Goal: Task Accomplishment & Management: Complete application form

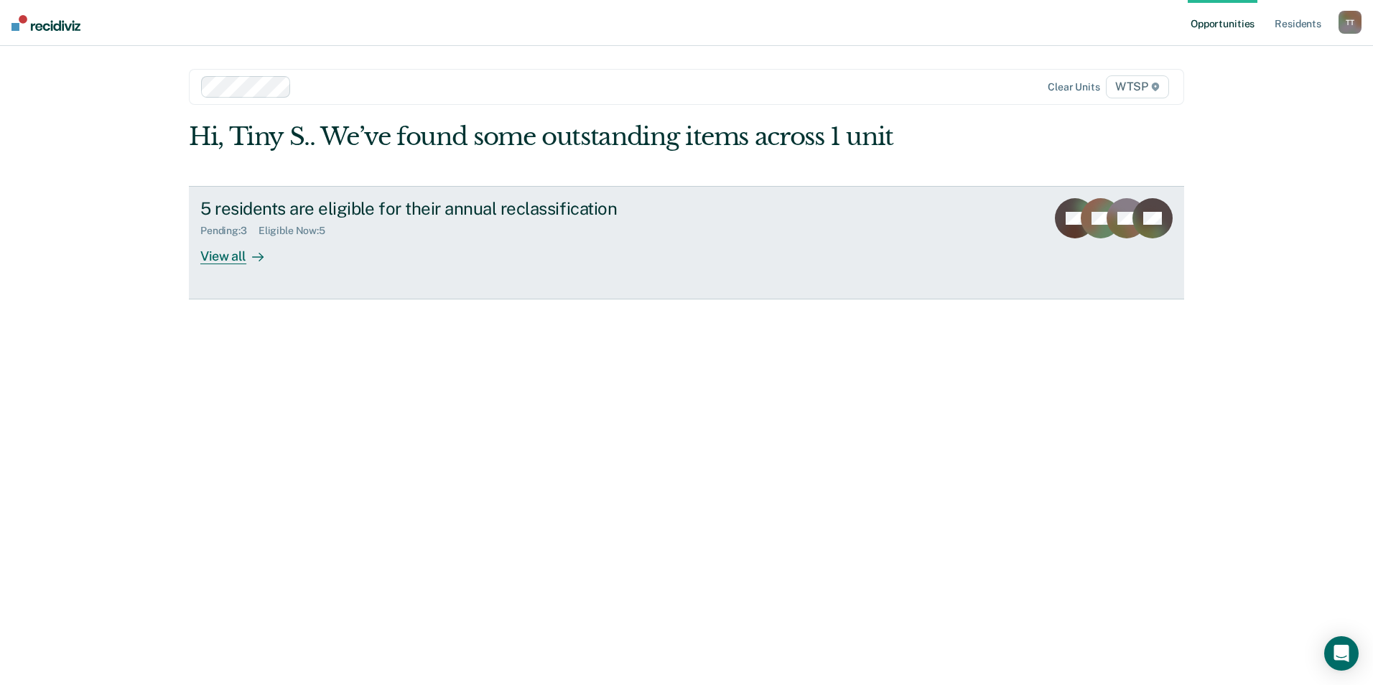
click at [264, 202] on div "5 residents are eligible for their annual reclassification" at bounding box center [452, 208] width 504 height 21
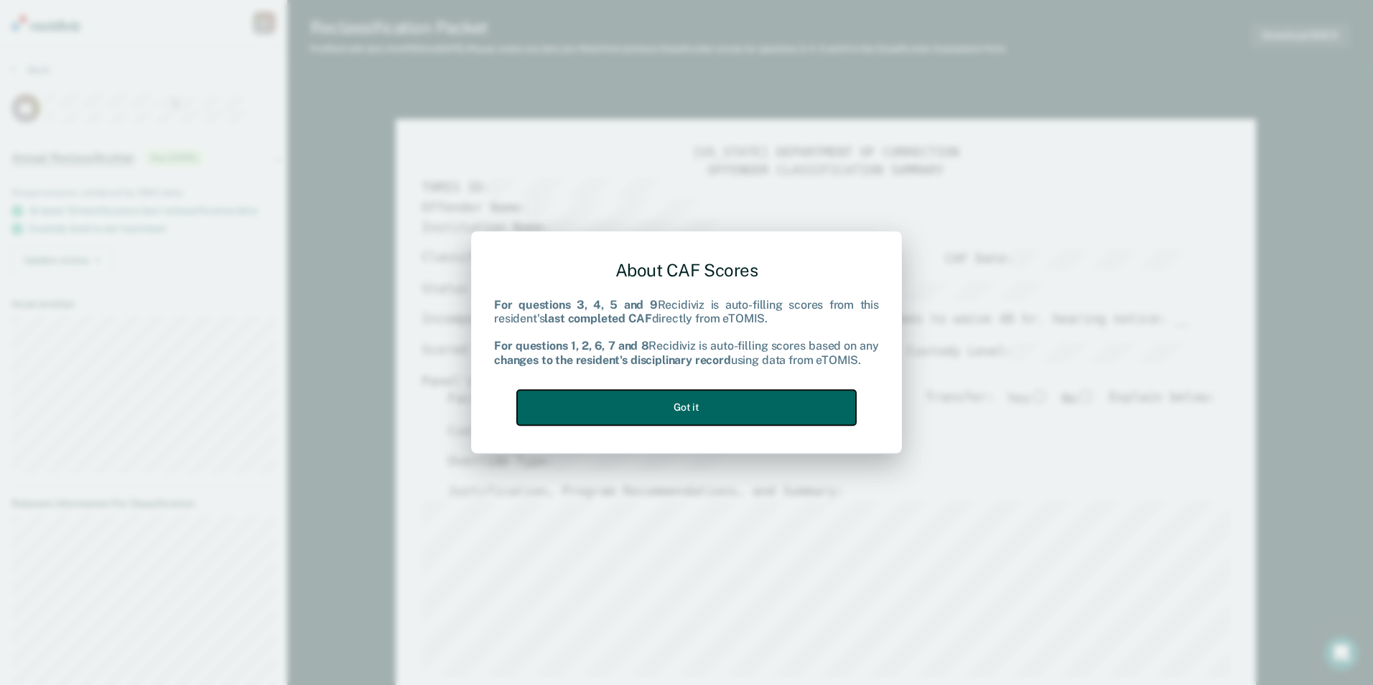
click at [682, 401] on button "Got it" at bounding box center [686, 407] width 339 height 35
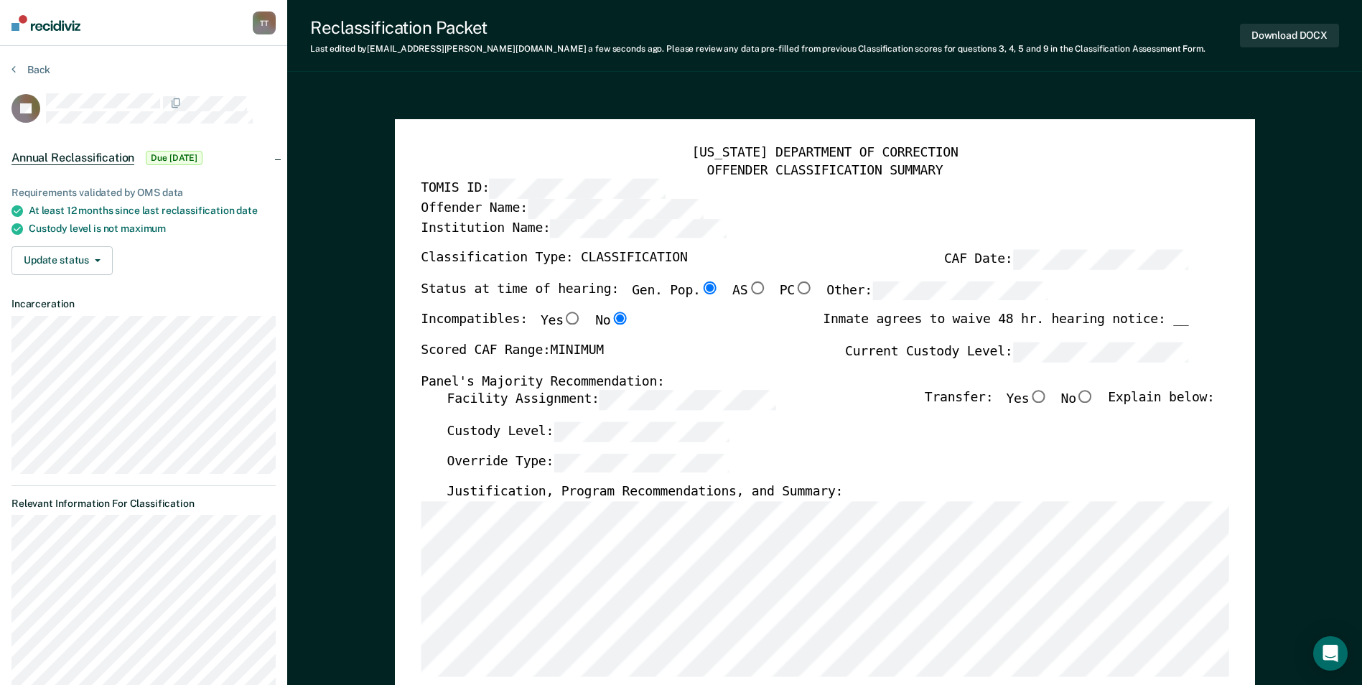
click at [1094, 397] on input "No" at bounding box center [1085, 397] width 19 height 13
type textarea "x"
radio input "true"
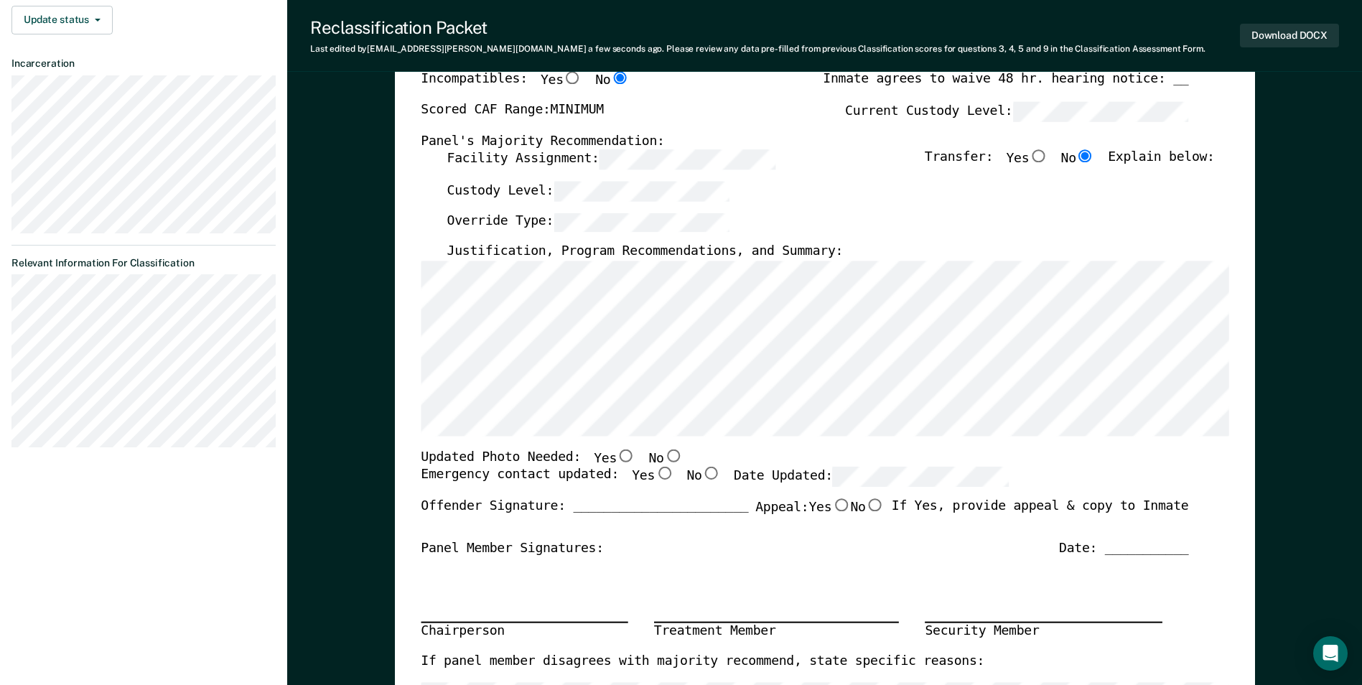
scroll to position [215, 0]
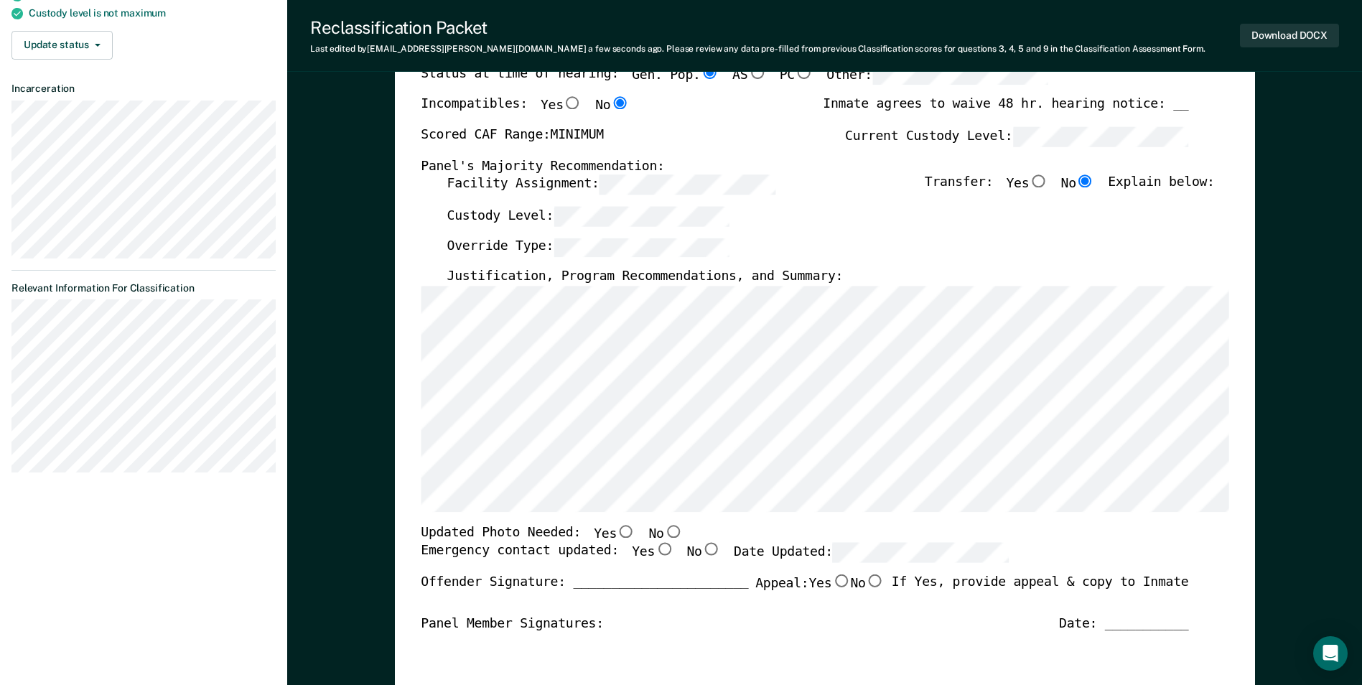
click at [663, 529] on input "No" at bounding box center [672, 531] width 19 height 13
type textarea "x"
radio input "true"
click at [655, 549] on input "Yes" at bounding box center [664, 550] width 19 height 13
type textarea "x"
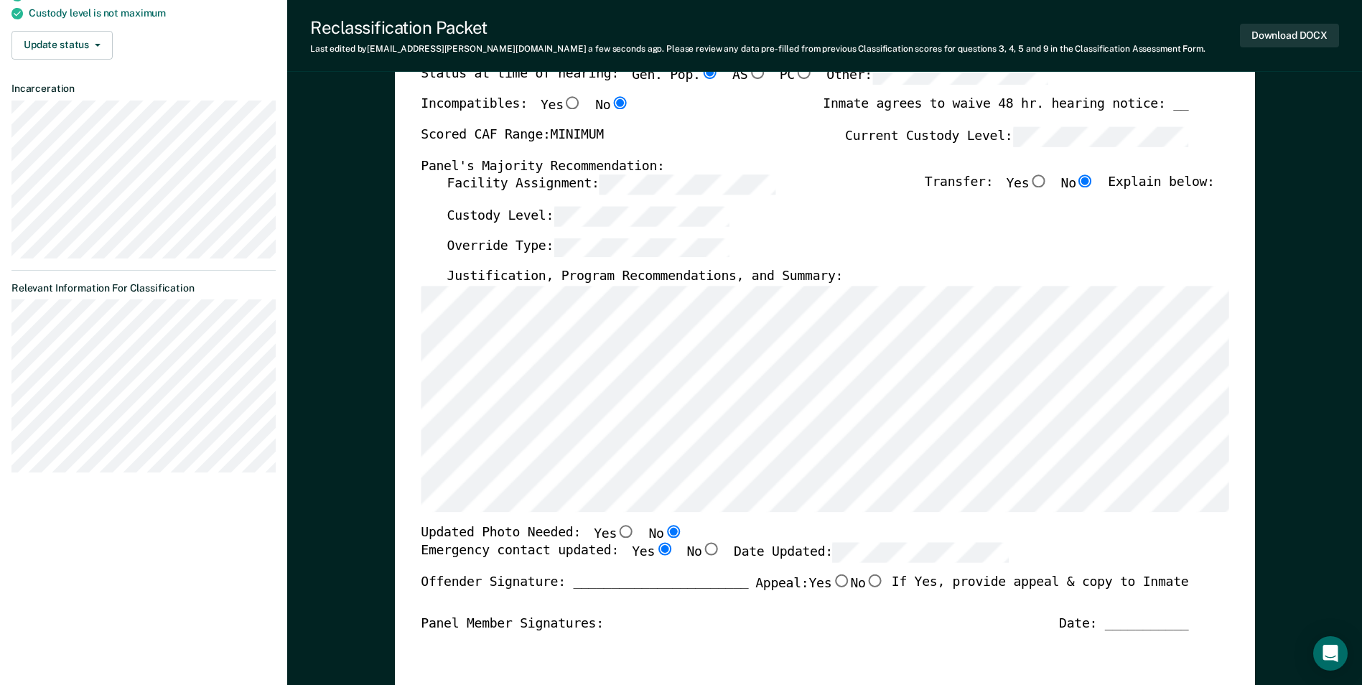
radio input "true"
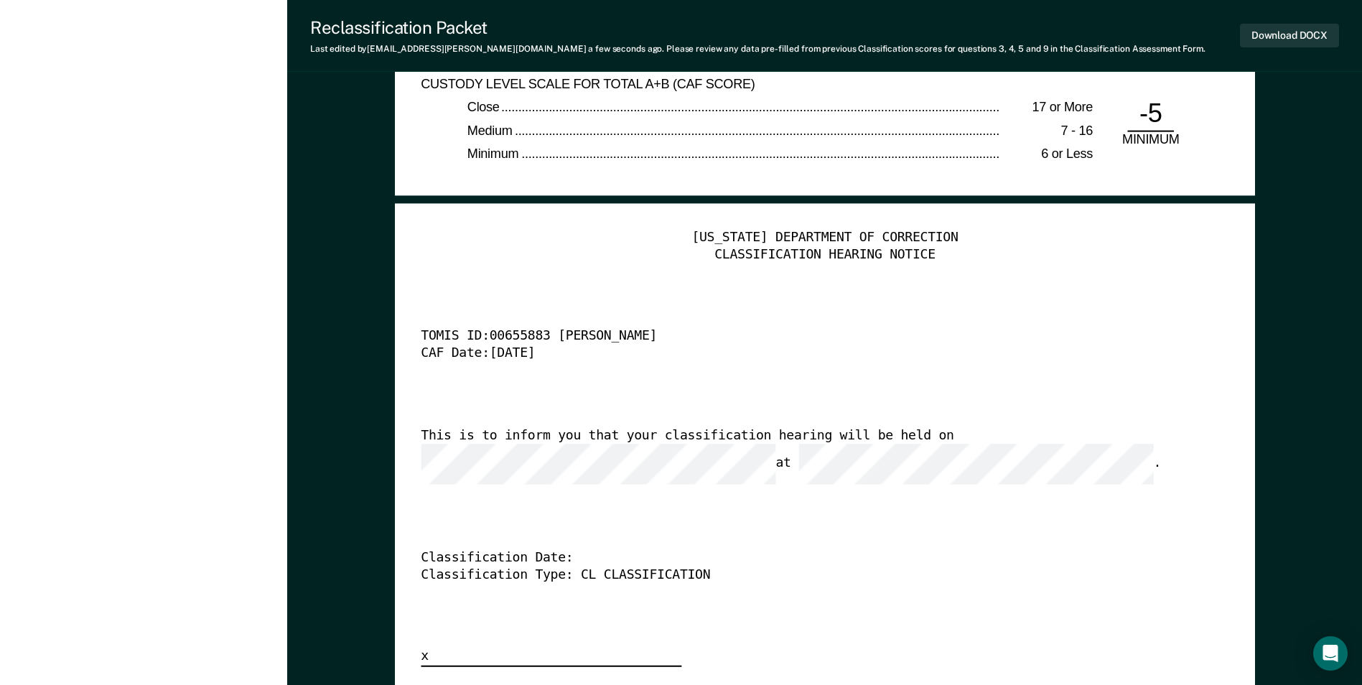
scroll to position [3375, 0]
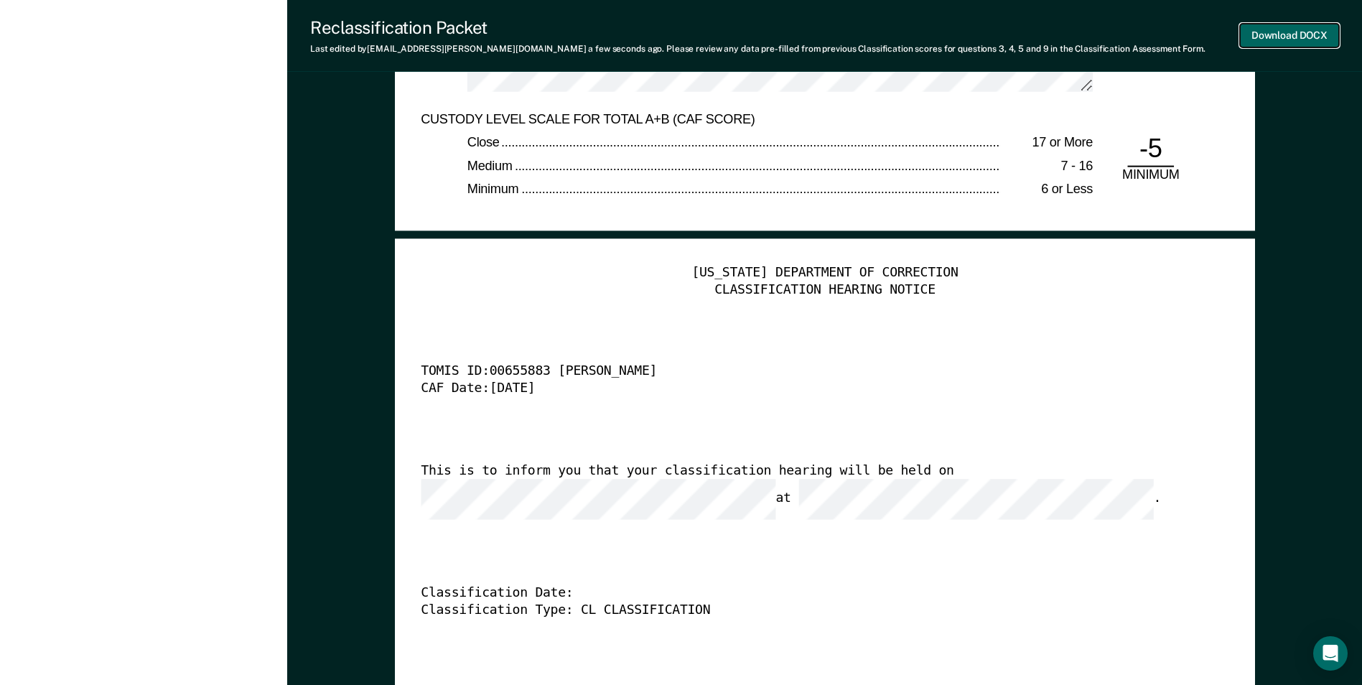
click at [1282, 35] on button "Download DOCX" at bounding box center [1289, 36] width 99 height 24
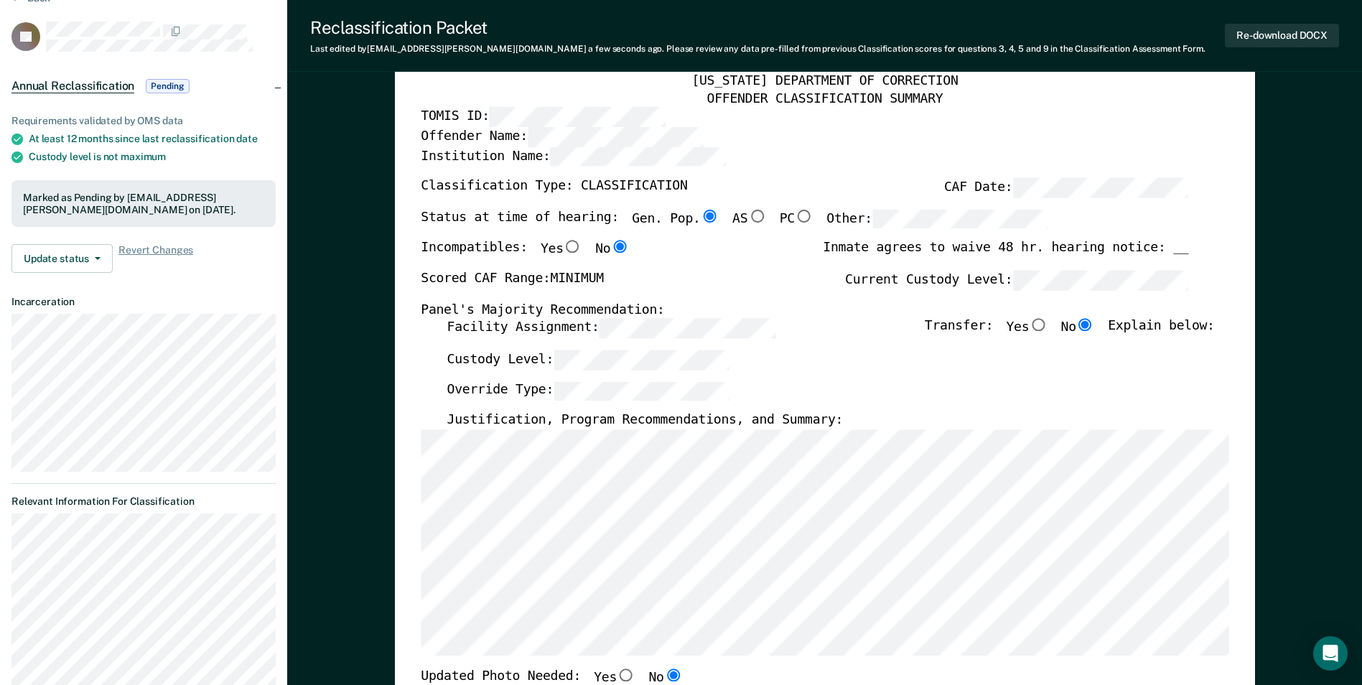
scroll to position [0, 0]
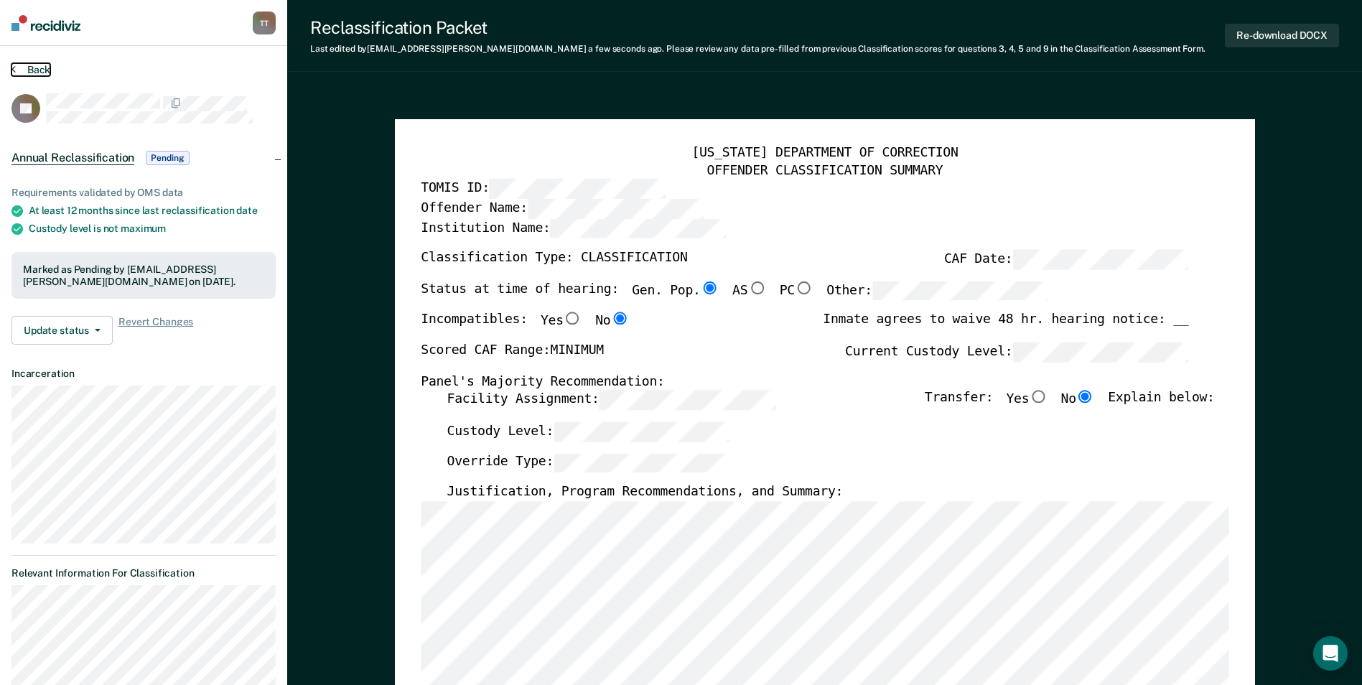
click at [36, 69] on button "Back" at bounding box center [30, 69] width 39 height 13
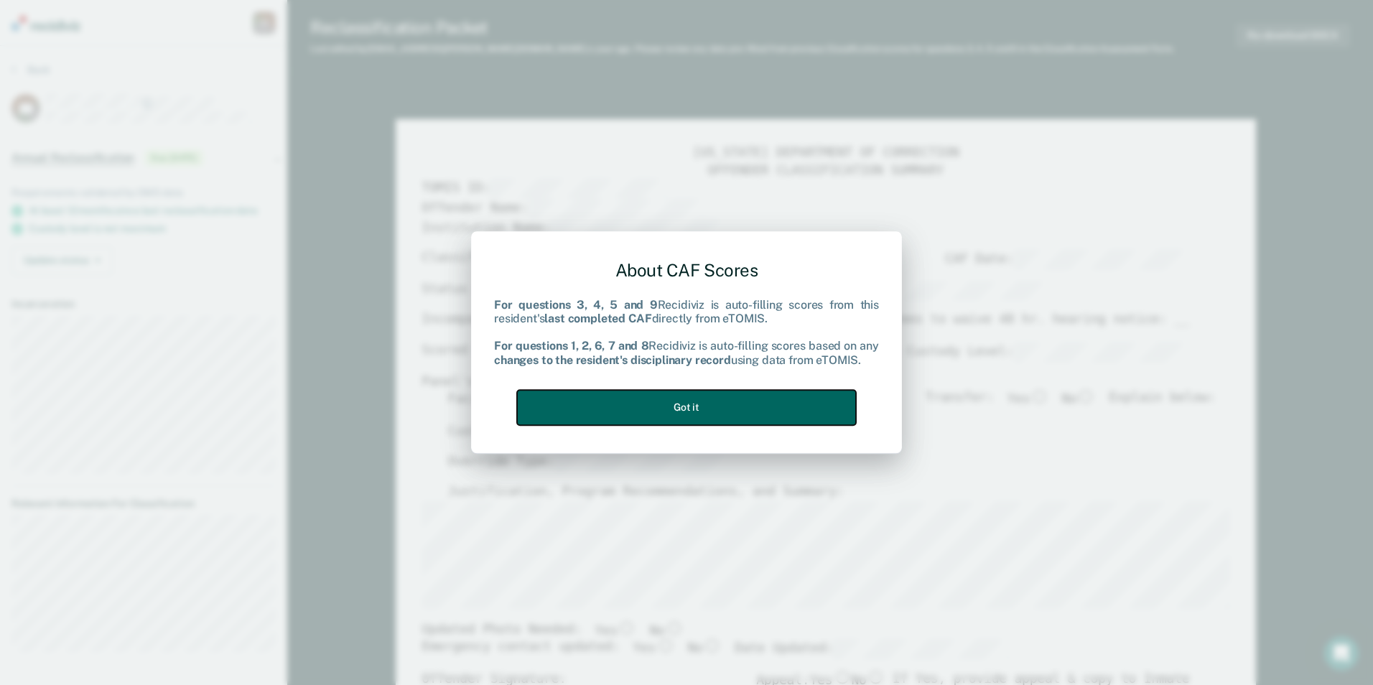
click at [709, 406] on button "Got it" at bounding box center [686, 407] width 339 height 35
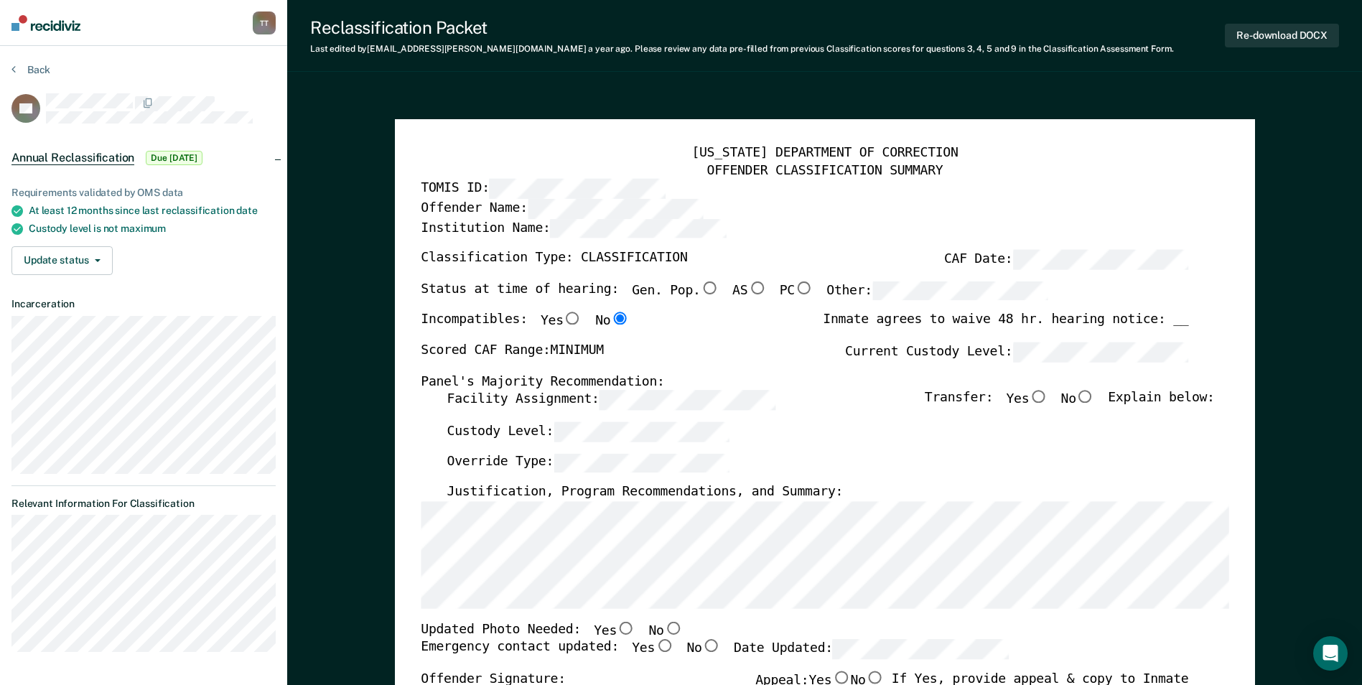
click at [700, 287] on input "Gen. Pop." at bounding box center [709, 287] width 19 height 13
type textarea "x"
radio input "true"
click at [1094, 396] on input "No" at bounding box center [1085, 397] width 19 height 13
type textarea "x"
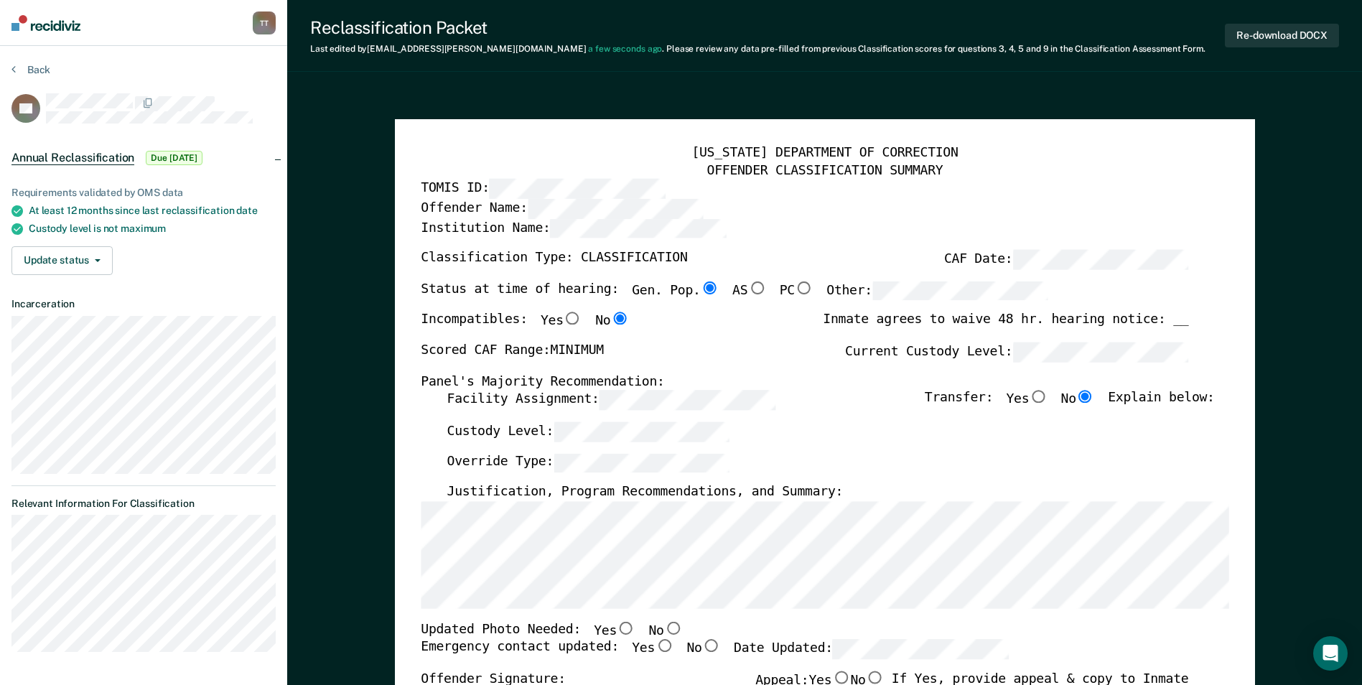
radio input "true"
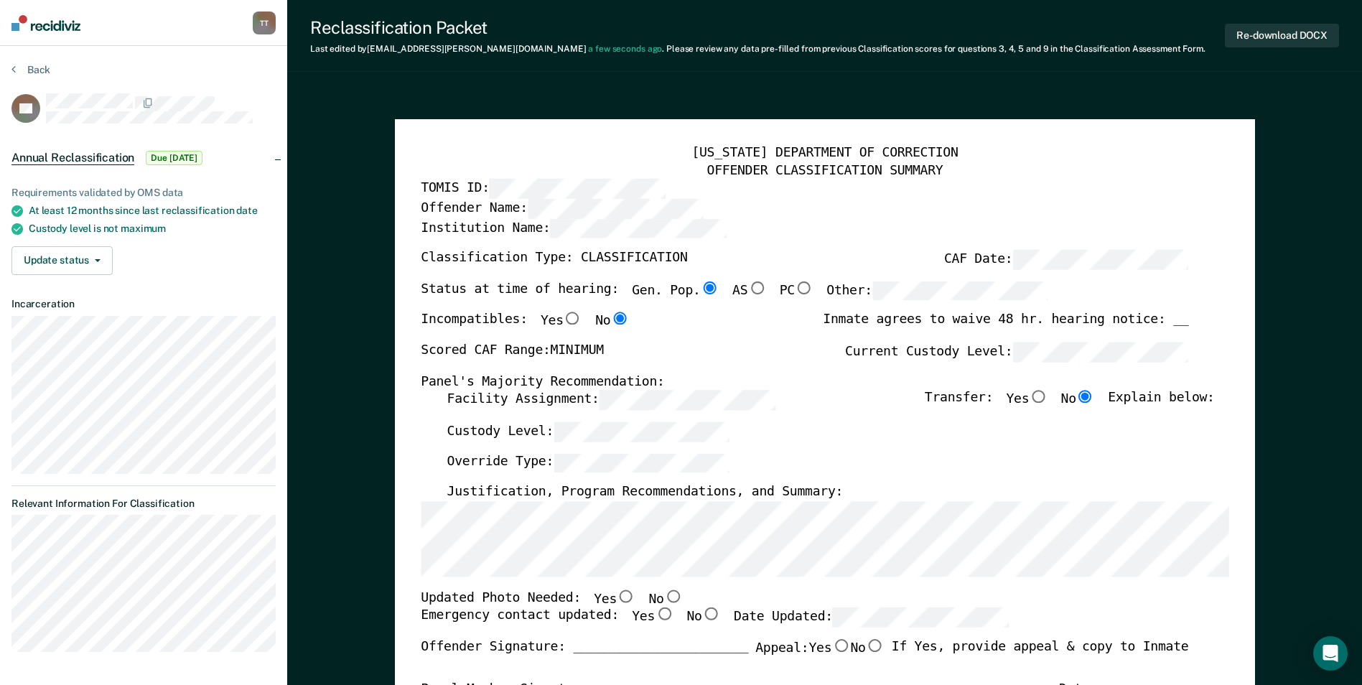
click at [663, 597] on input "No" at bounding box center [672, 595] width 19 height 13
type textarea "x"
radio input "true"
click at [655, 613] on input "Yes" at bounding box center [664, 614] width 19 height 13
type textarea "x"
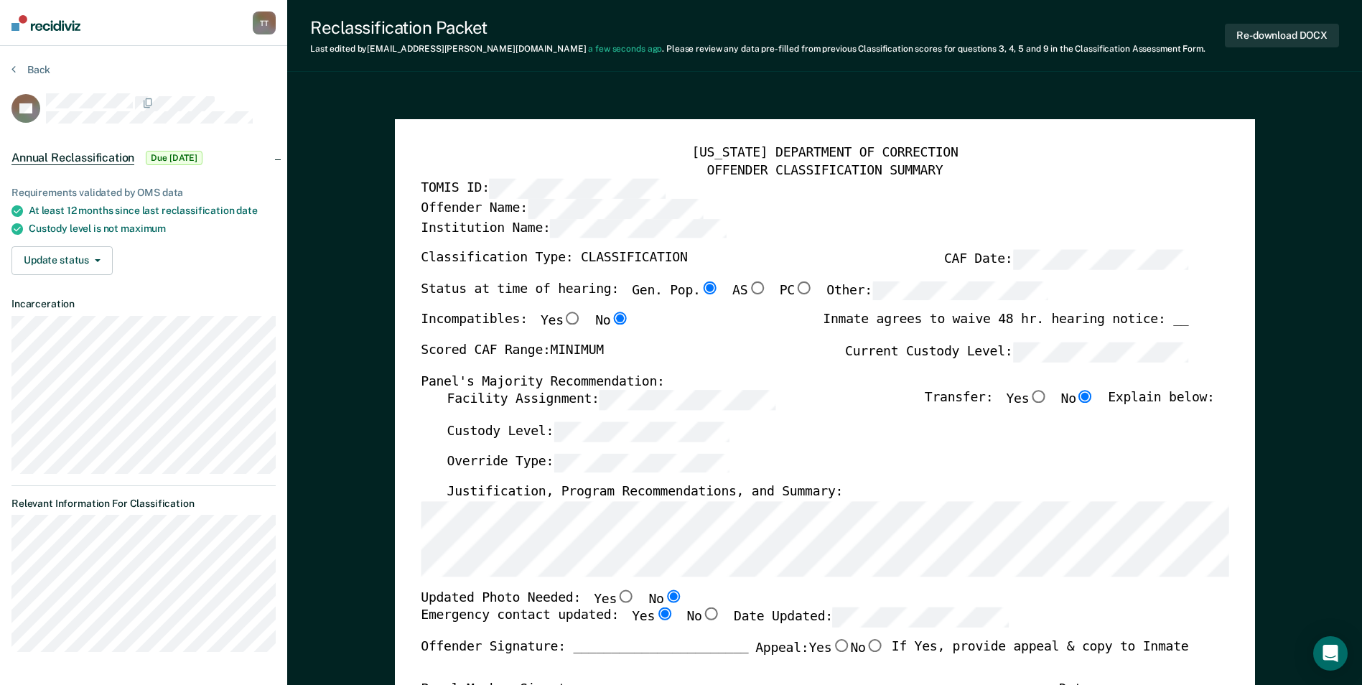
radio input "true"
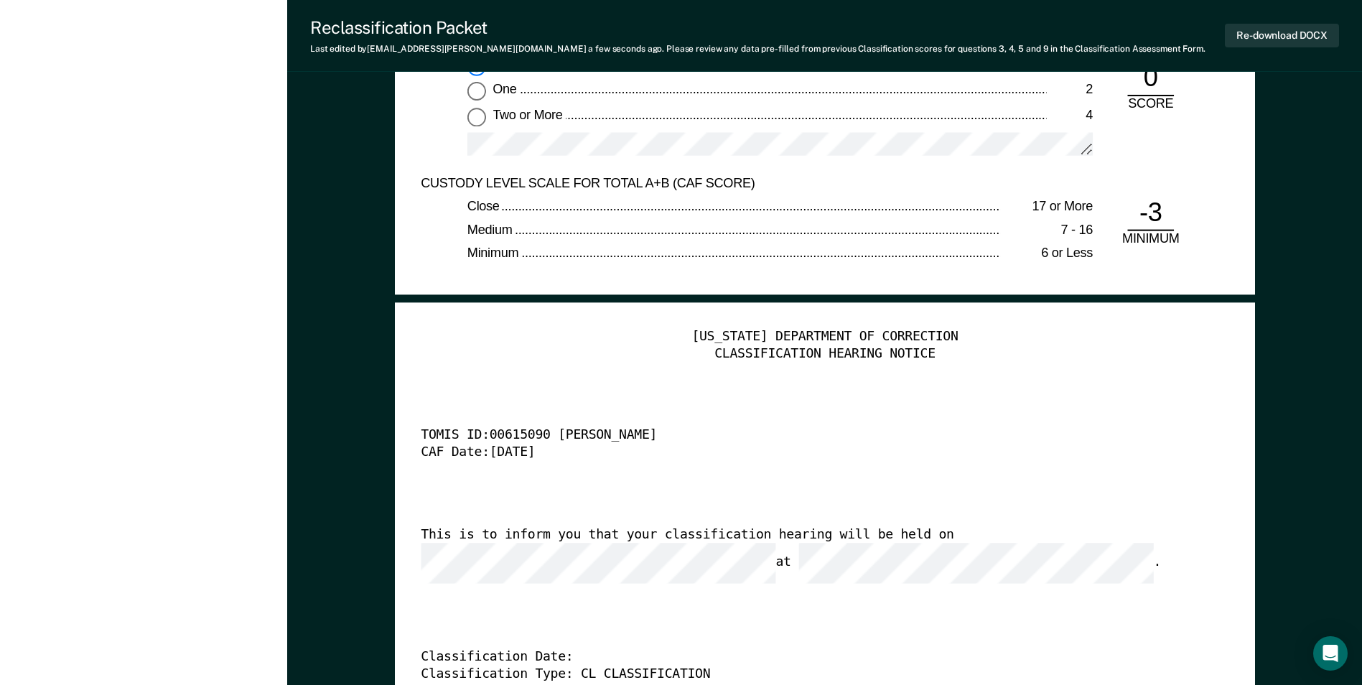
scroll to position [3375, 0]
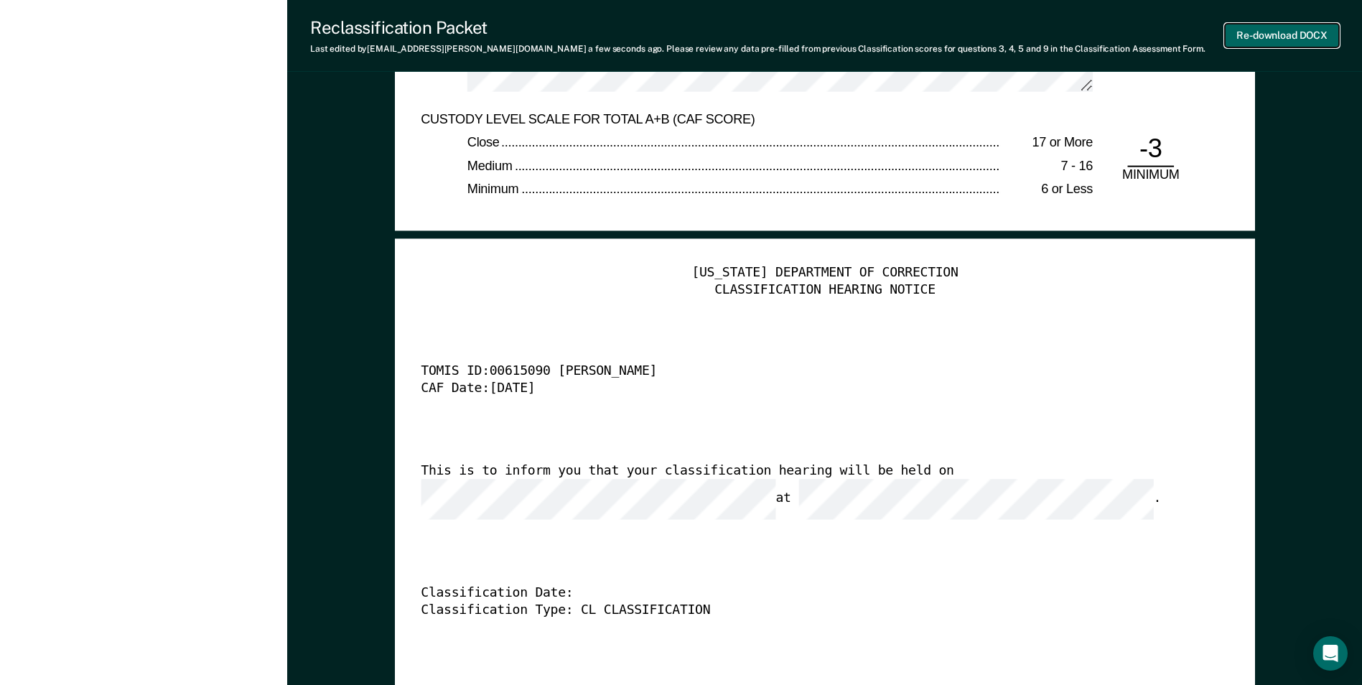
click at [1296, 36] on button "Re-download DOCX" at bounding box center [1282, 36] width 114 height 24
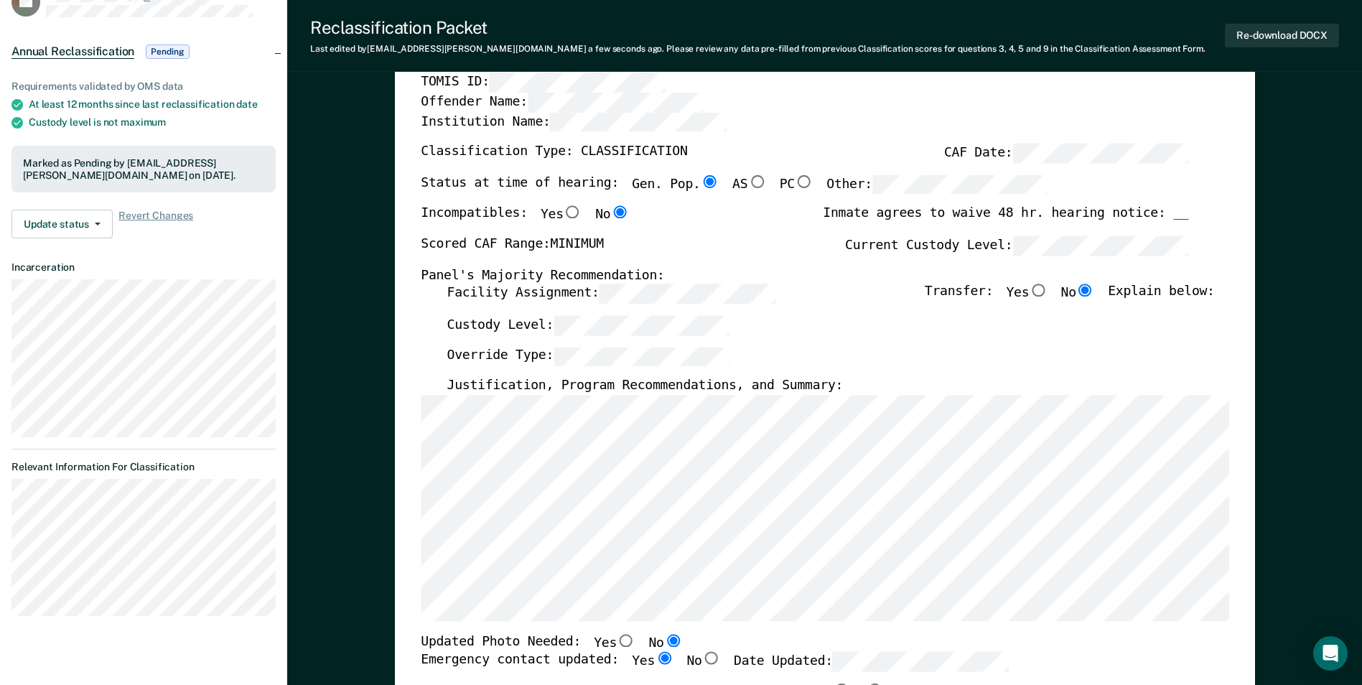
scroll to position [0, 0]
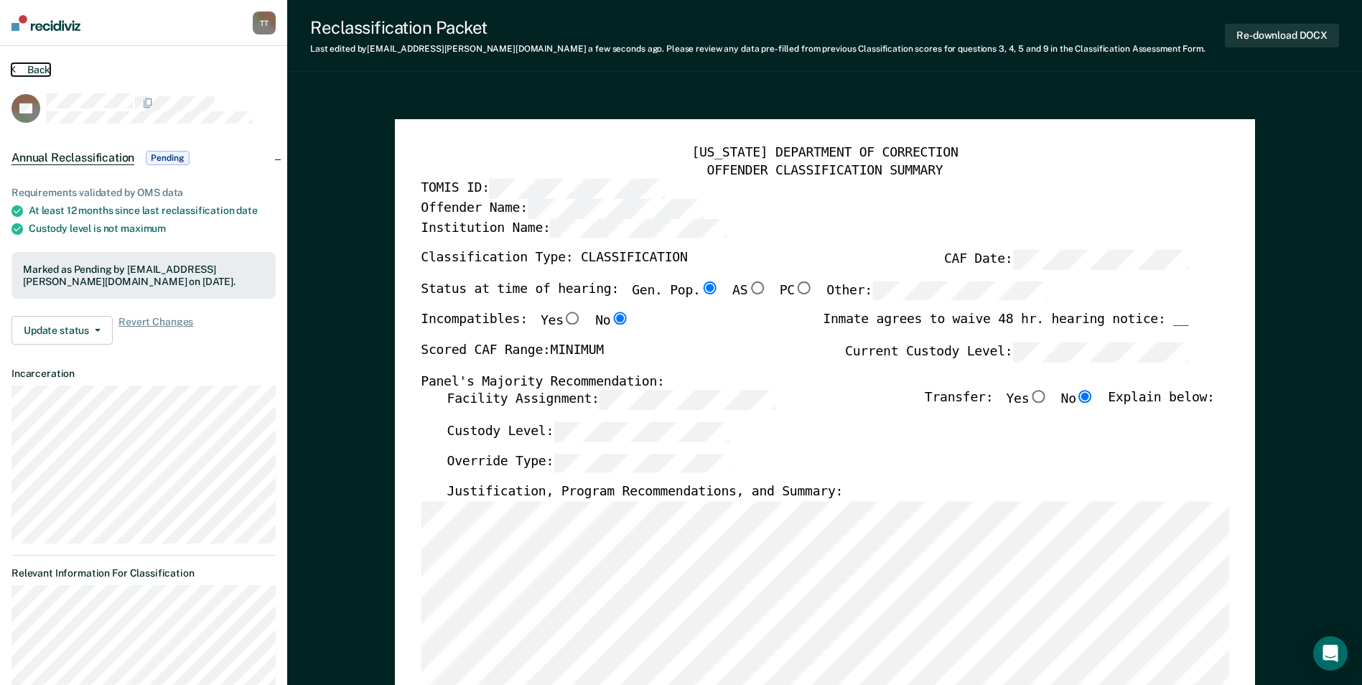
click at [32, 65] on button "Back" at bounding box center [30, 69] width 39 height 13
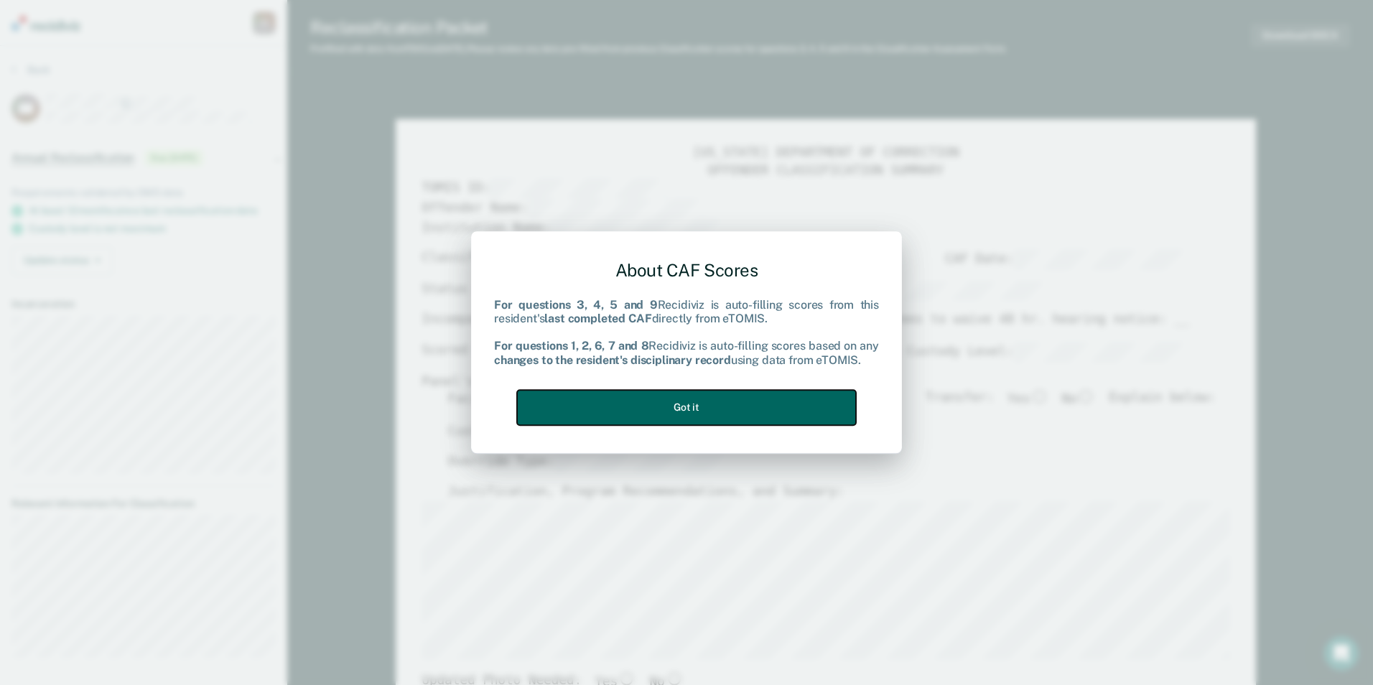
click at [699, 408] on button "Got it" at bounding box center [686, 407] width 339 height 35
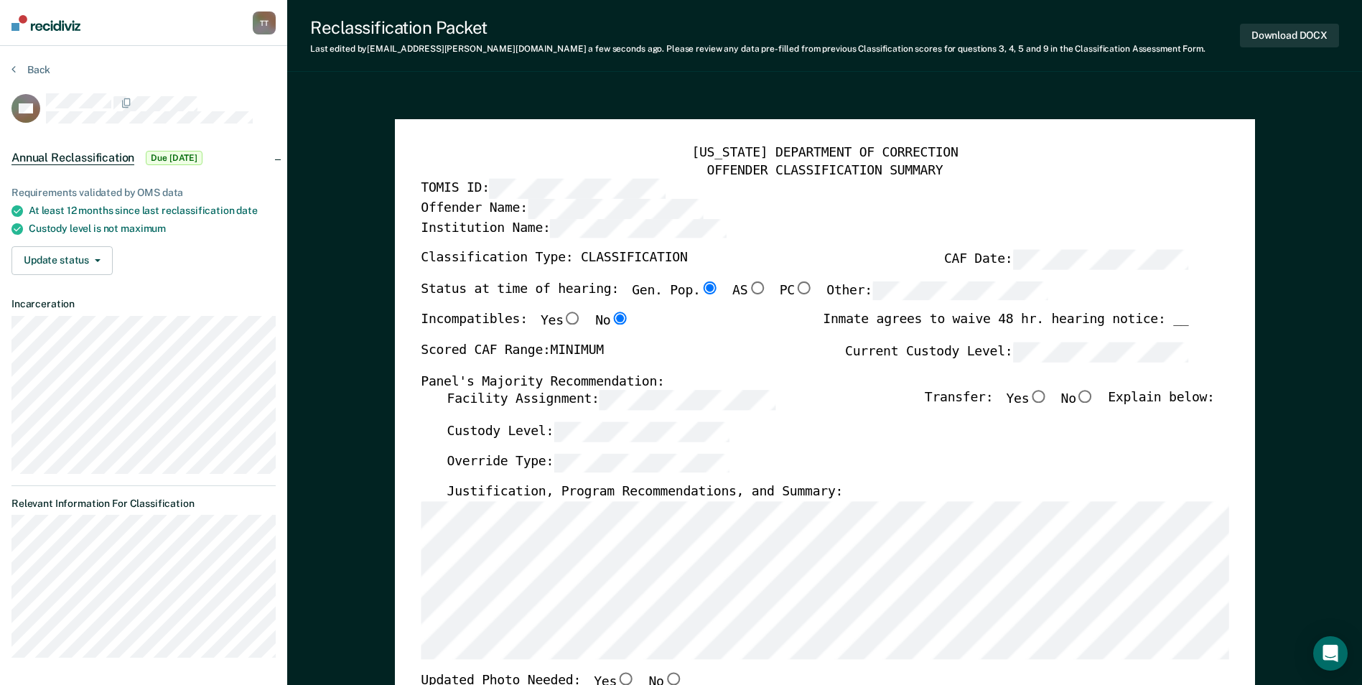
click at [1094, 397] on input "No" at bounding box center [1085, 397] width 19 height 13
type textarea "x"
radio input "true"
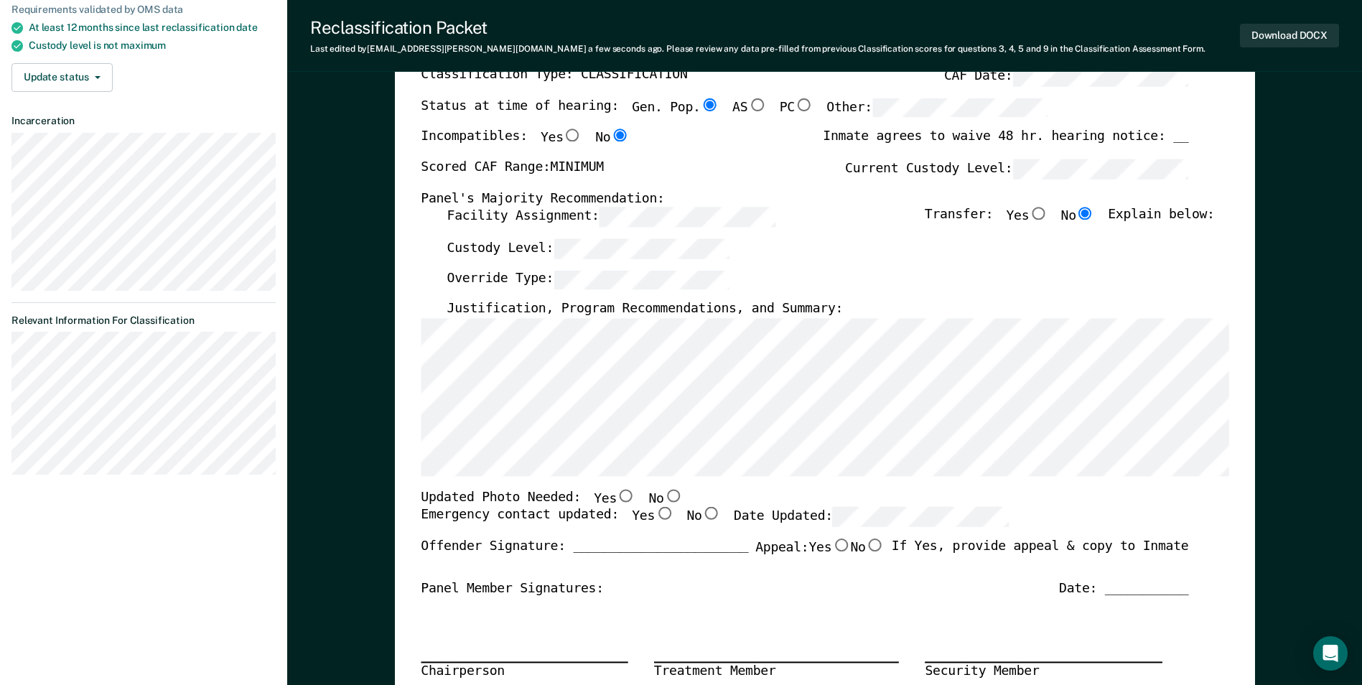
scroll to position [215, 0]
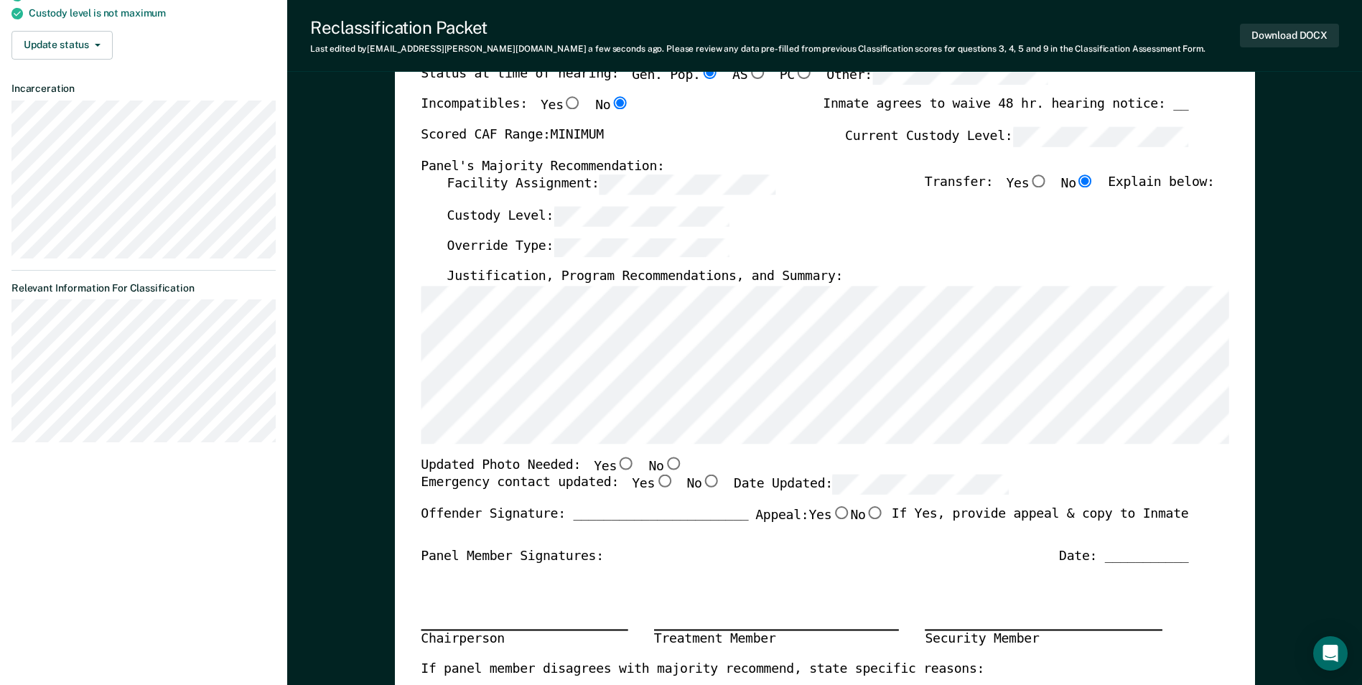
click at [617, 462] on input "Yes" at bounding box center [626, 463] width 19 height 13
type textarea "x"
radio input "true"
drag, startPoint x: 641, startPoint y: 480, endPoint x: 655, endPoint y: 483, distance: 14.1
click at [655, 480] on input "Yes" at bounding box center [664, 481] width 19 height 13
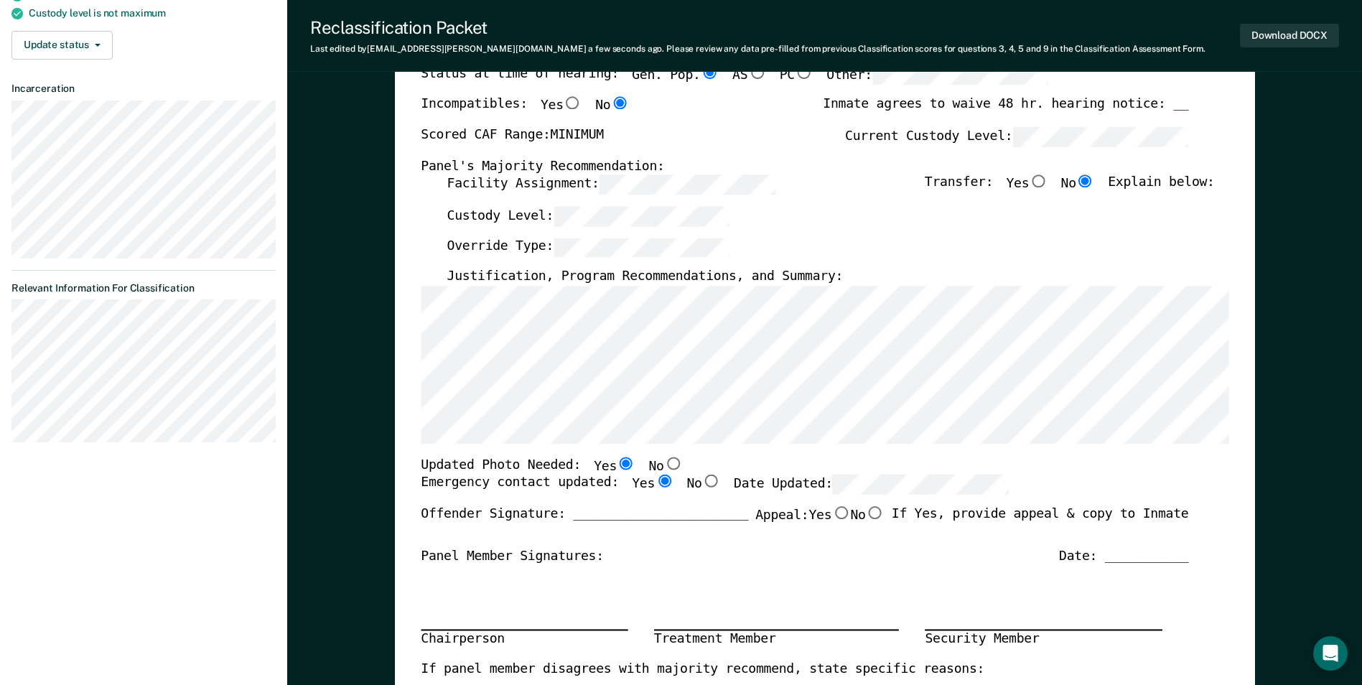
type textarea "x"
radio input "true"
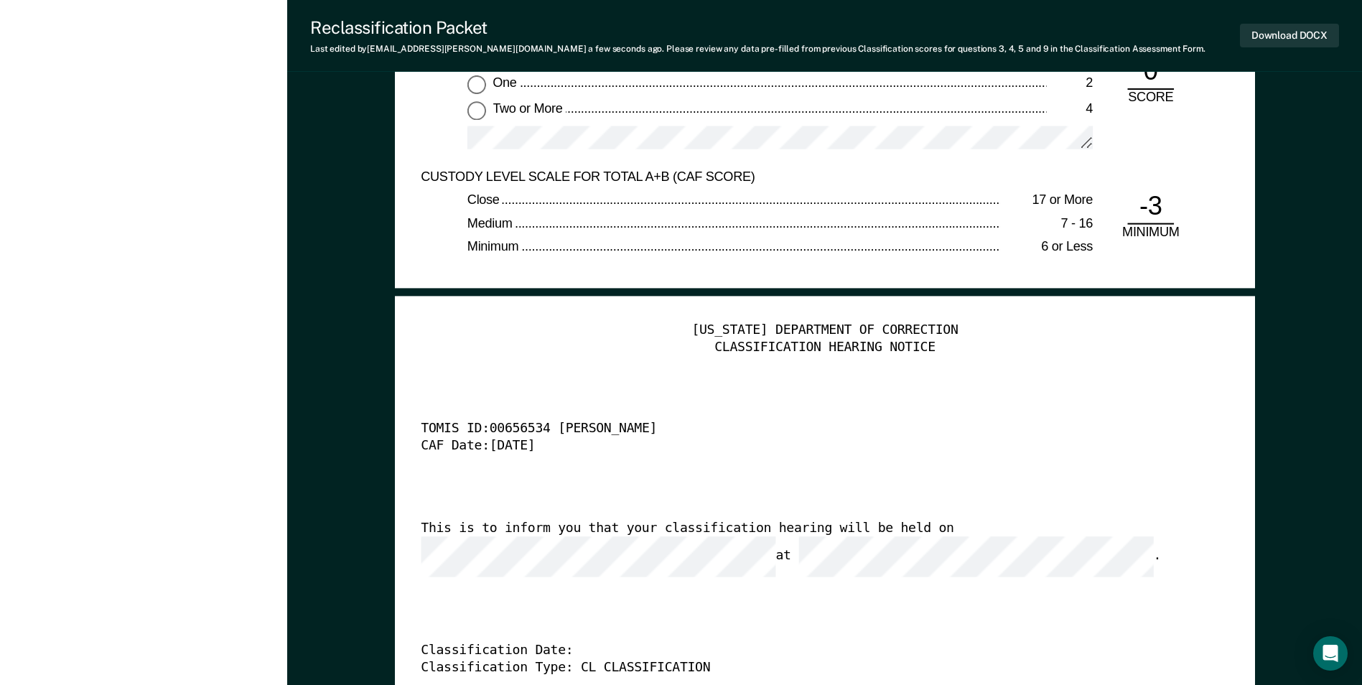
scroll to position [3446, 0]
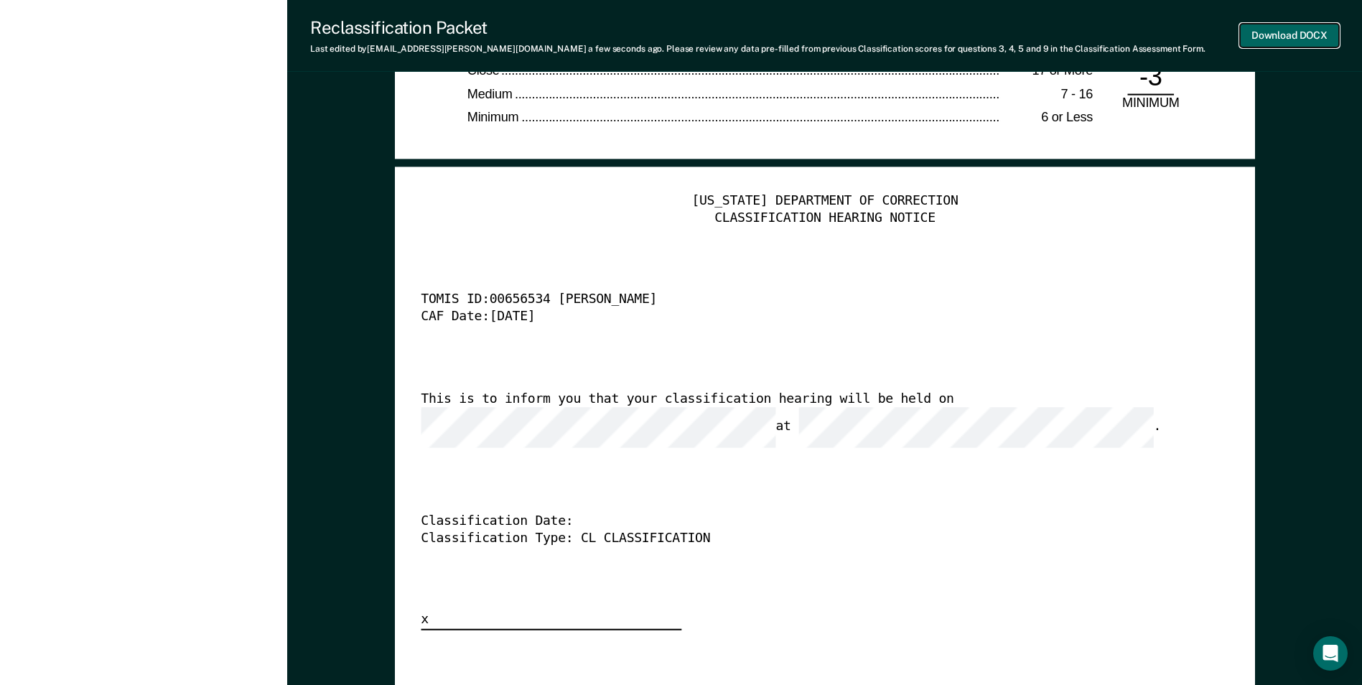
click at [1283, 32] on button "Download DOCX" at bounding box center [1289, 36] width 99 height 24
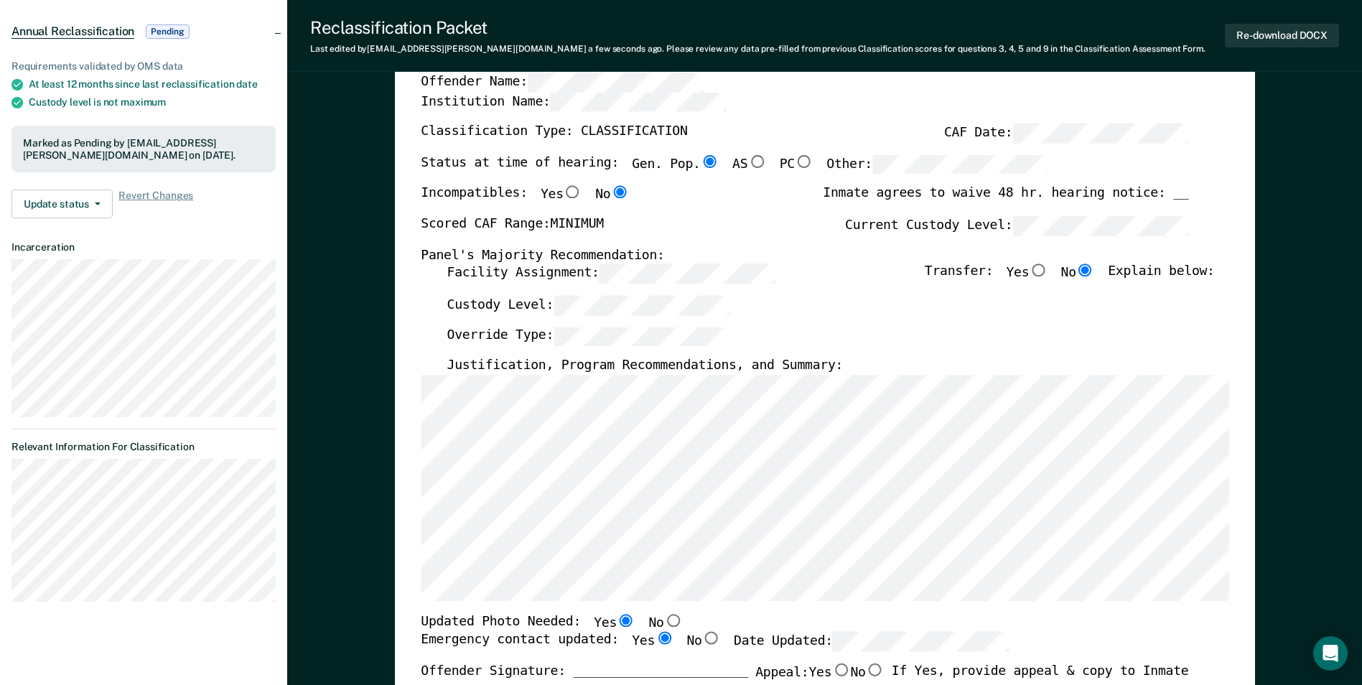
scroll to position [0, 0]
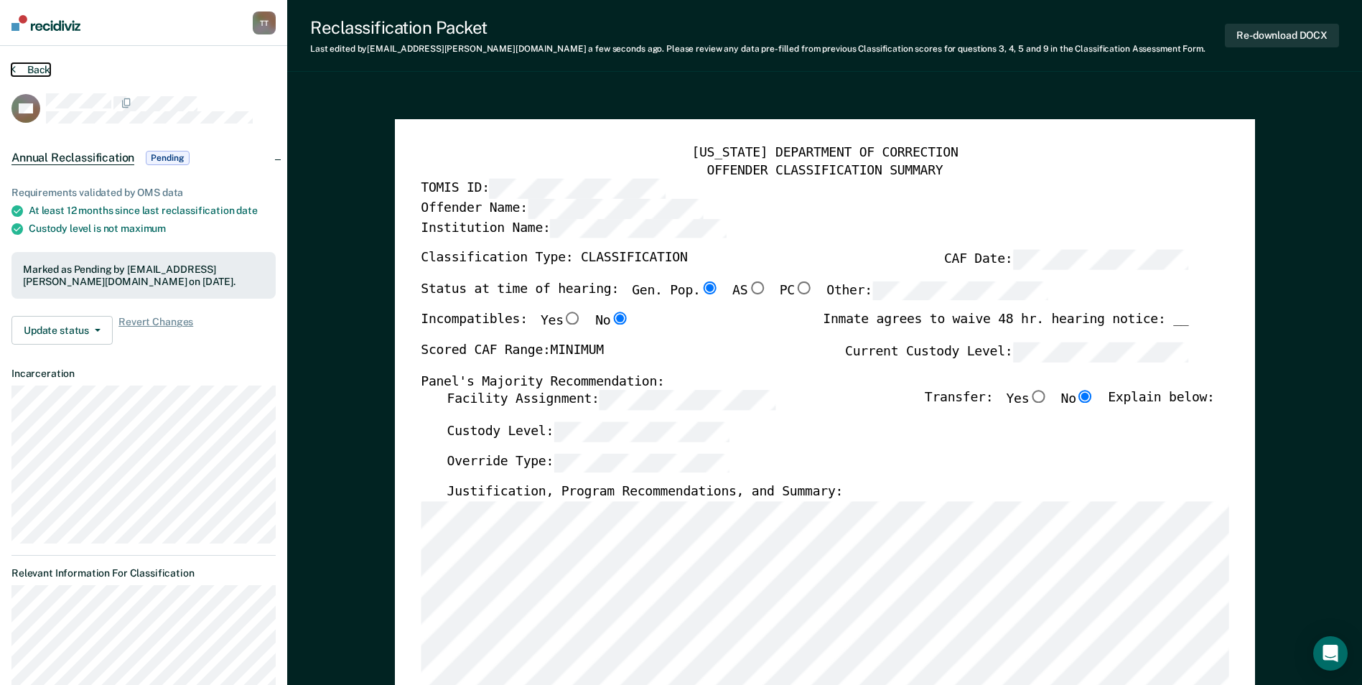
click at [37, 67] on button "Back" at bounding box center [30, 69] width 39 height 13
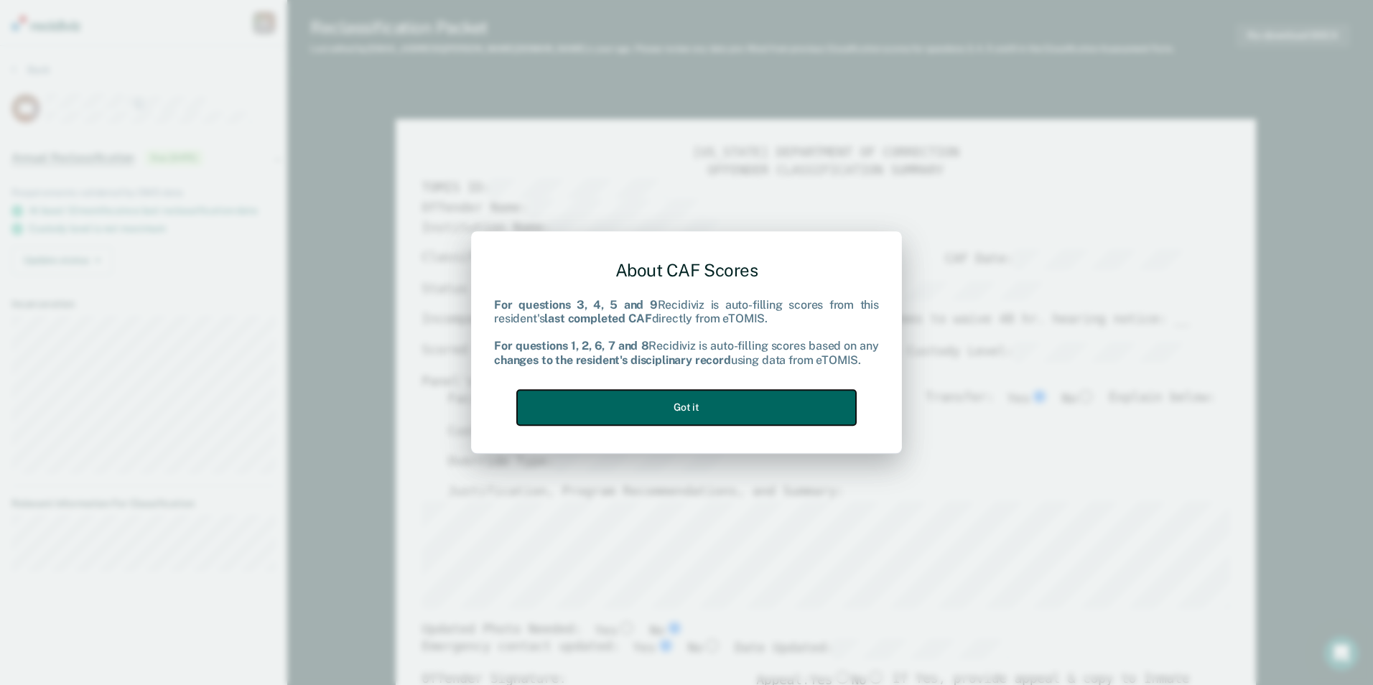
click at [684, 408] on button "Got it" at bounding box center [686, 407] width 339 height 35
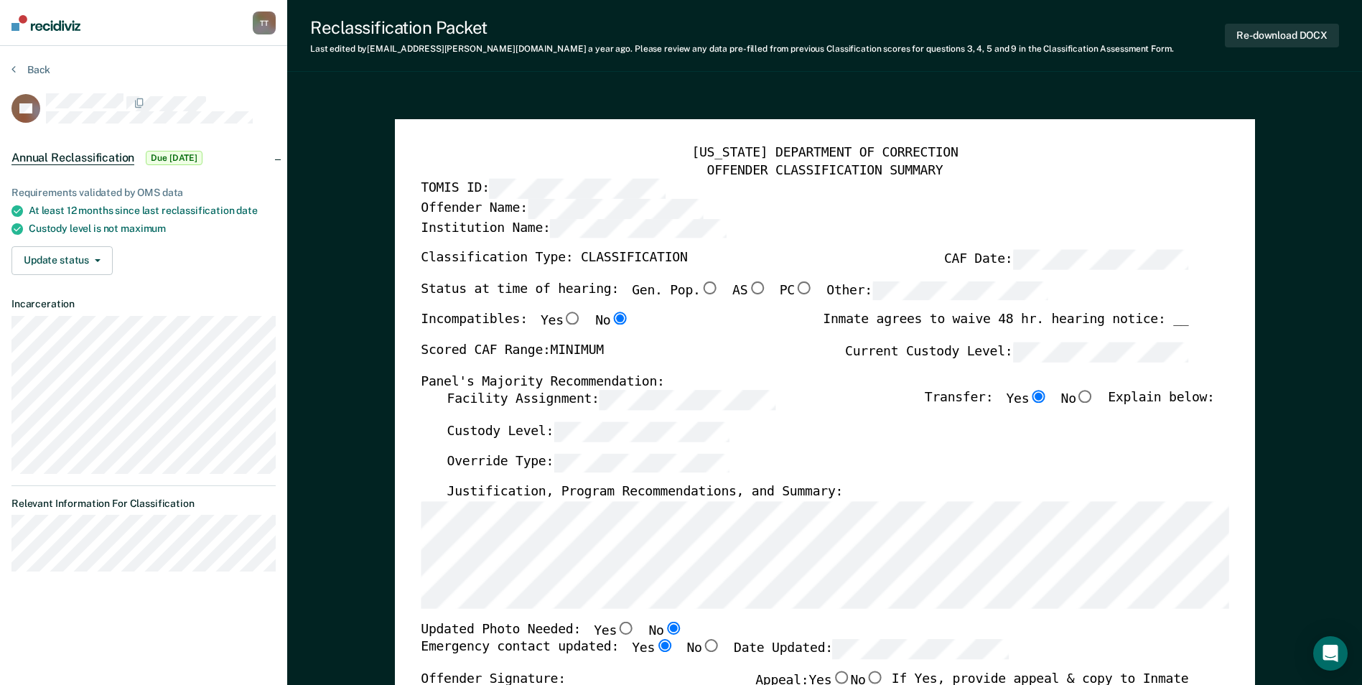
click at [1095, 396] on input "No" at bounding box center [1085, 397] width 19 height 13
type textarea "x"
radio input "false"
radio input "true"
click at [700, 285] on input "Gen. Pop." at bounding box center [709, 287] width 19 height 13
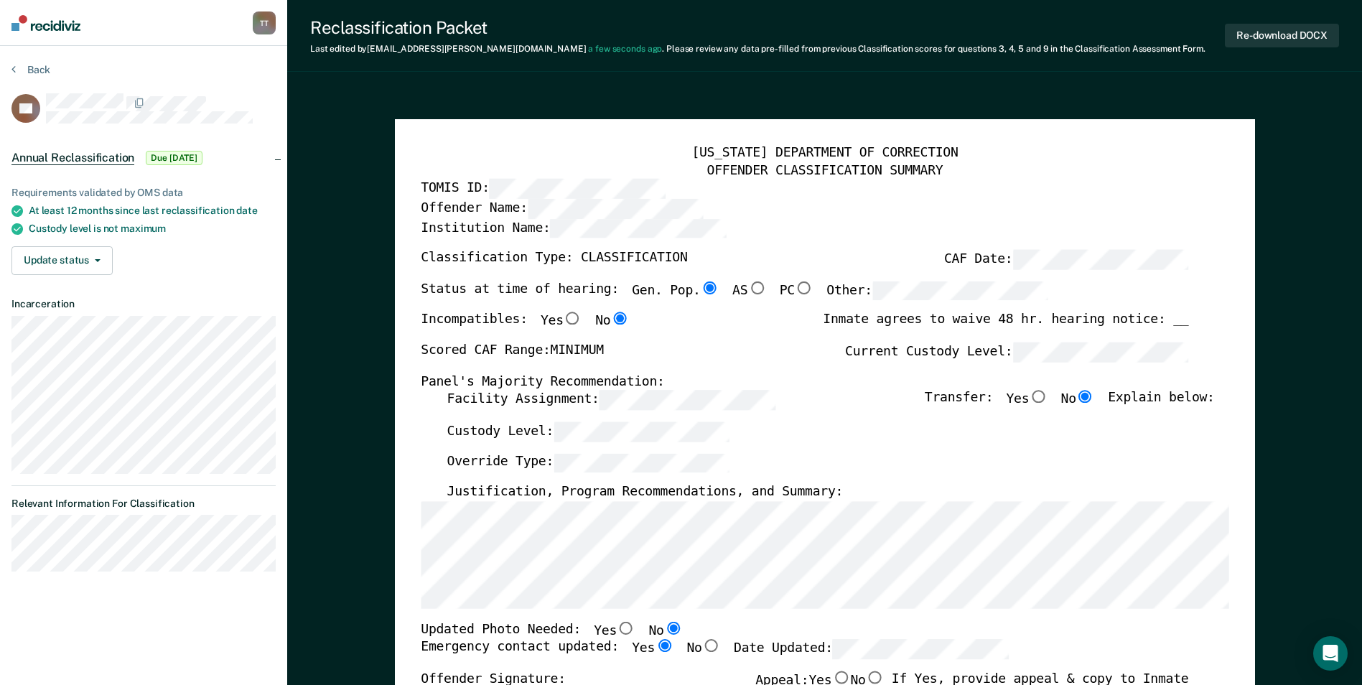
type textarea "x"
radio input "true"
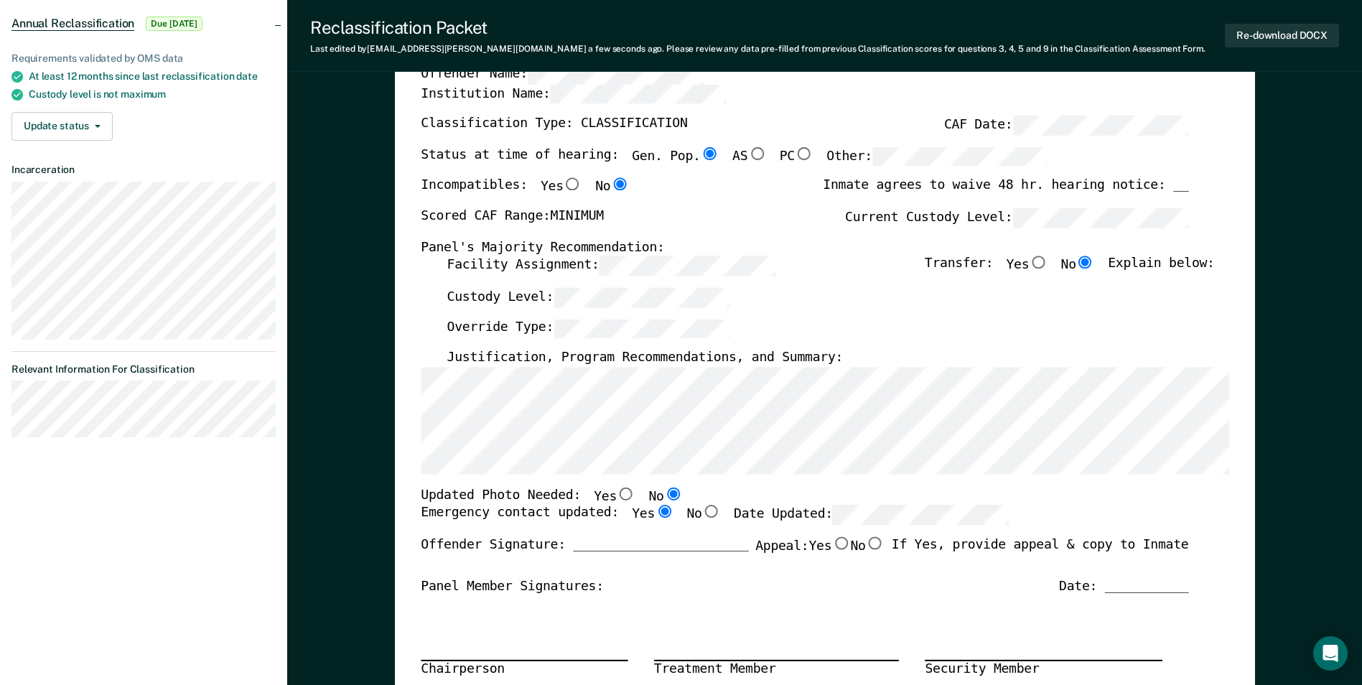
scroll to position [144, 0]
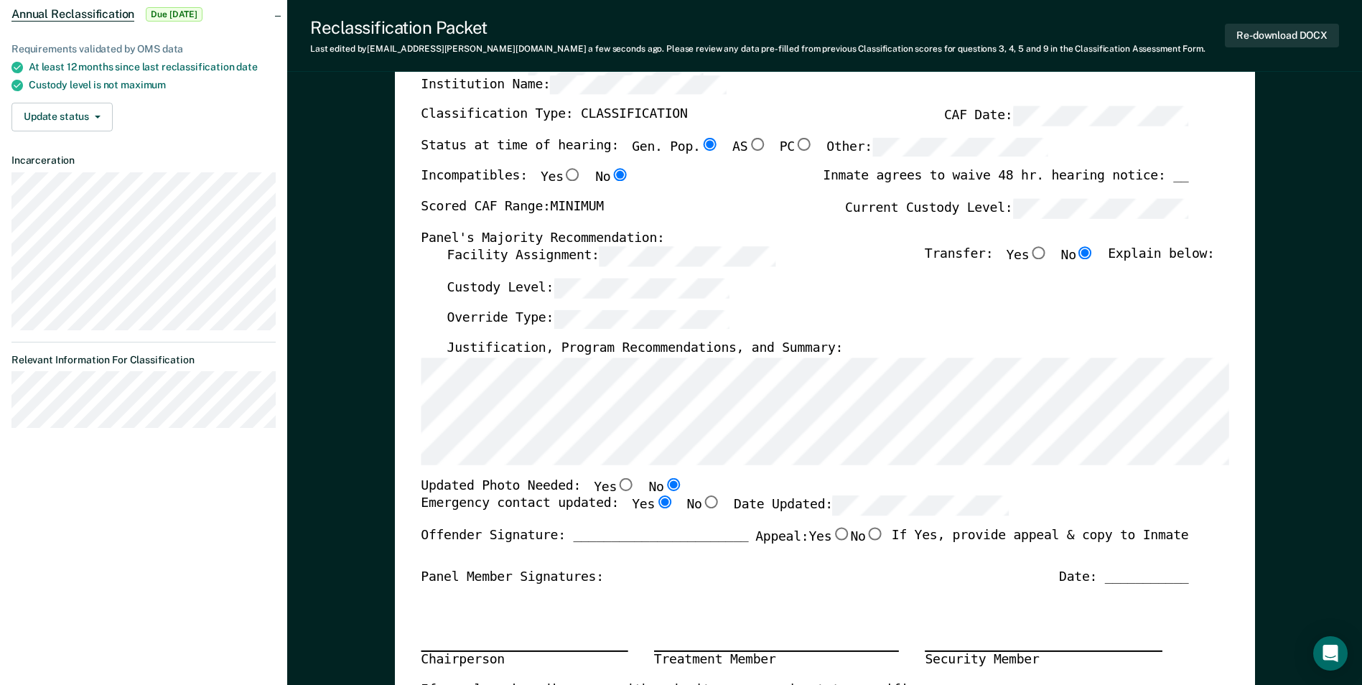
click at [617, 488] on input "Yes" at bounding box center [626, 484] width 19 height 13
type textarea "x"
radio input "true"
radio input "false"
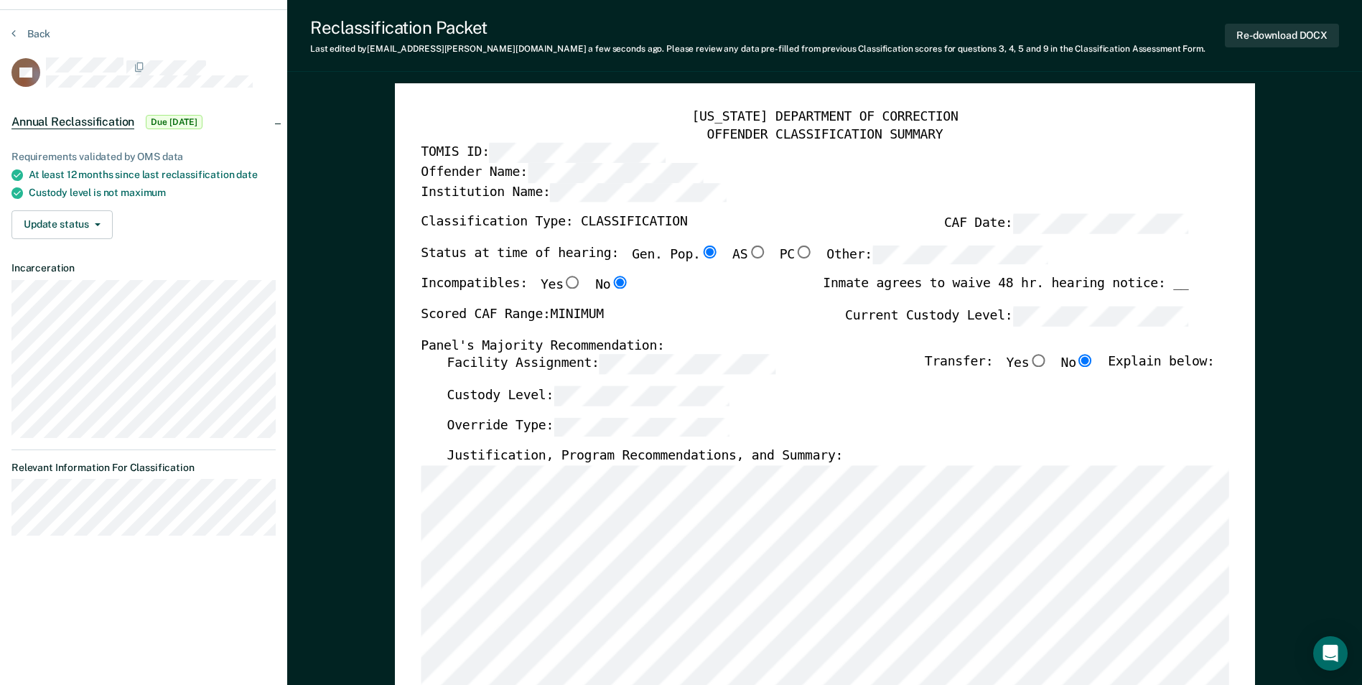
scroll to position [0, 0]
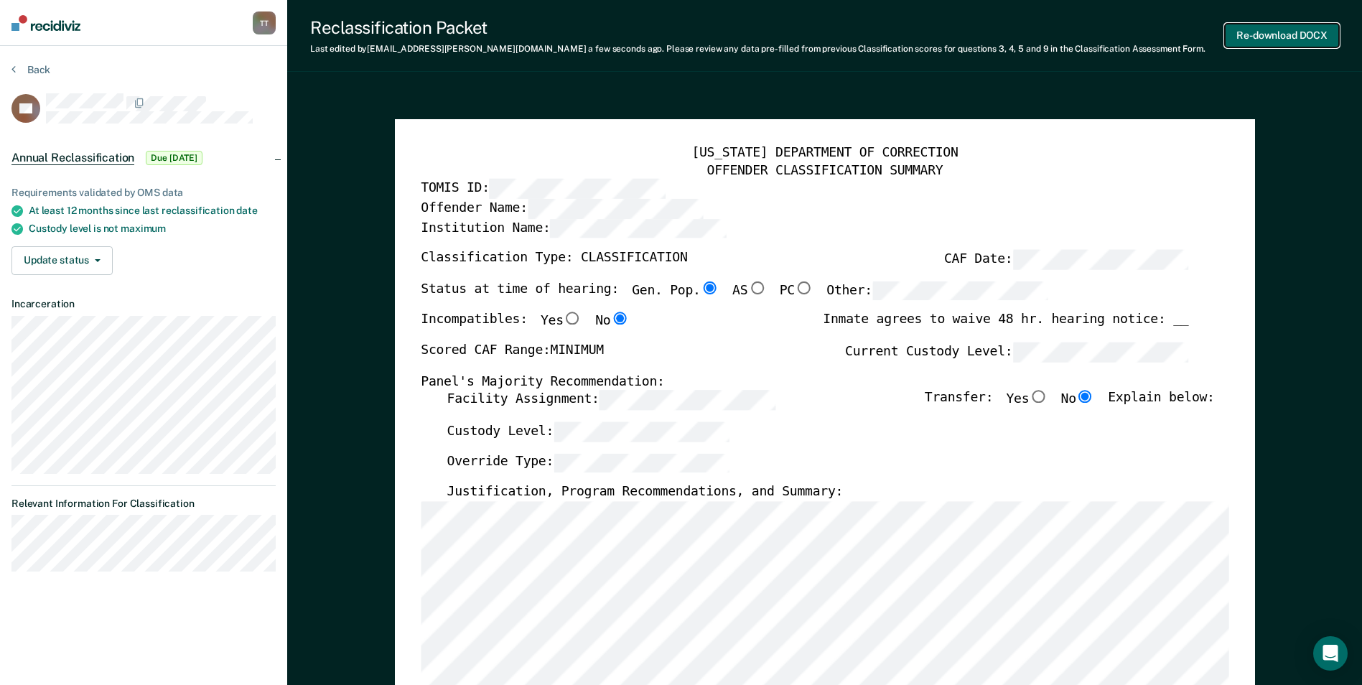
click at [1283, 34] on button "Re-download DOCX" at bounding box center [1282, 36] width 114 height 24
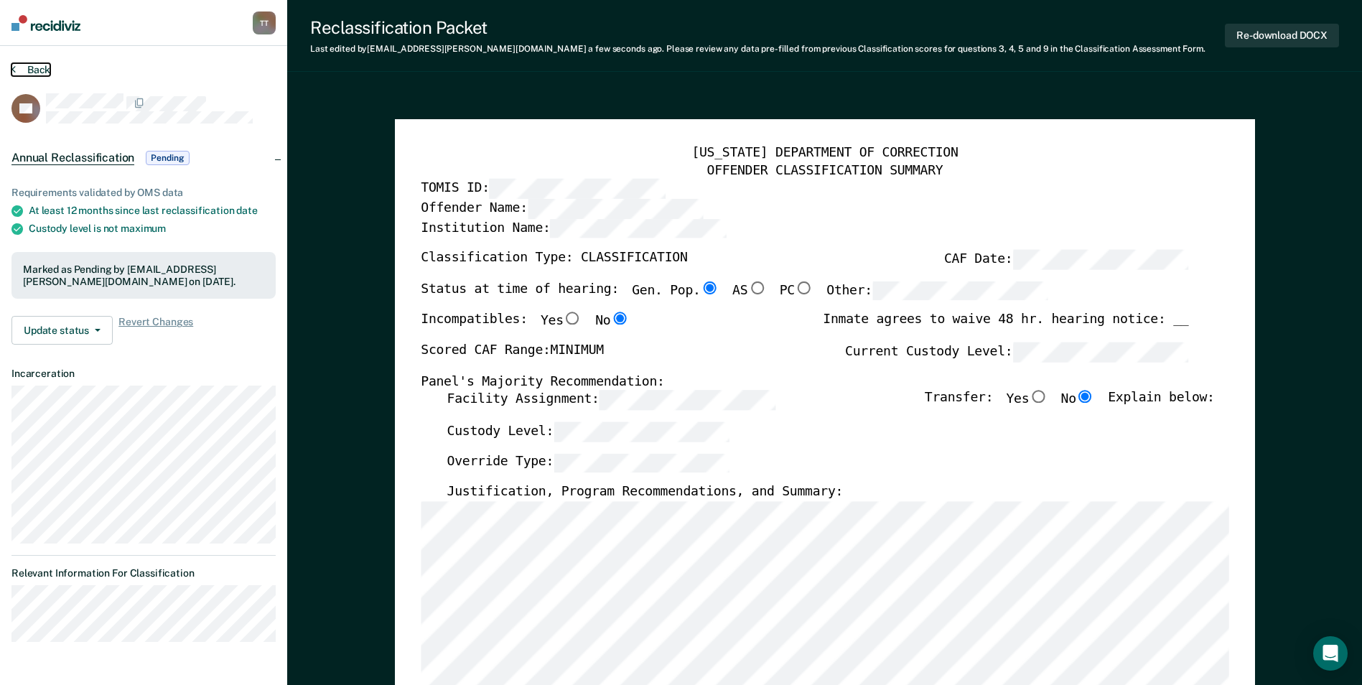
click at [32, 66] on button "Back" at bounding box center [30, 69] width 39 height 13
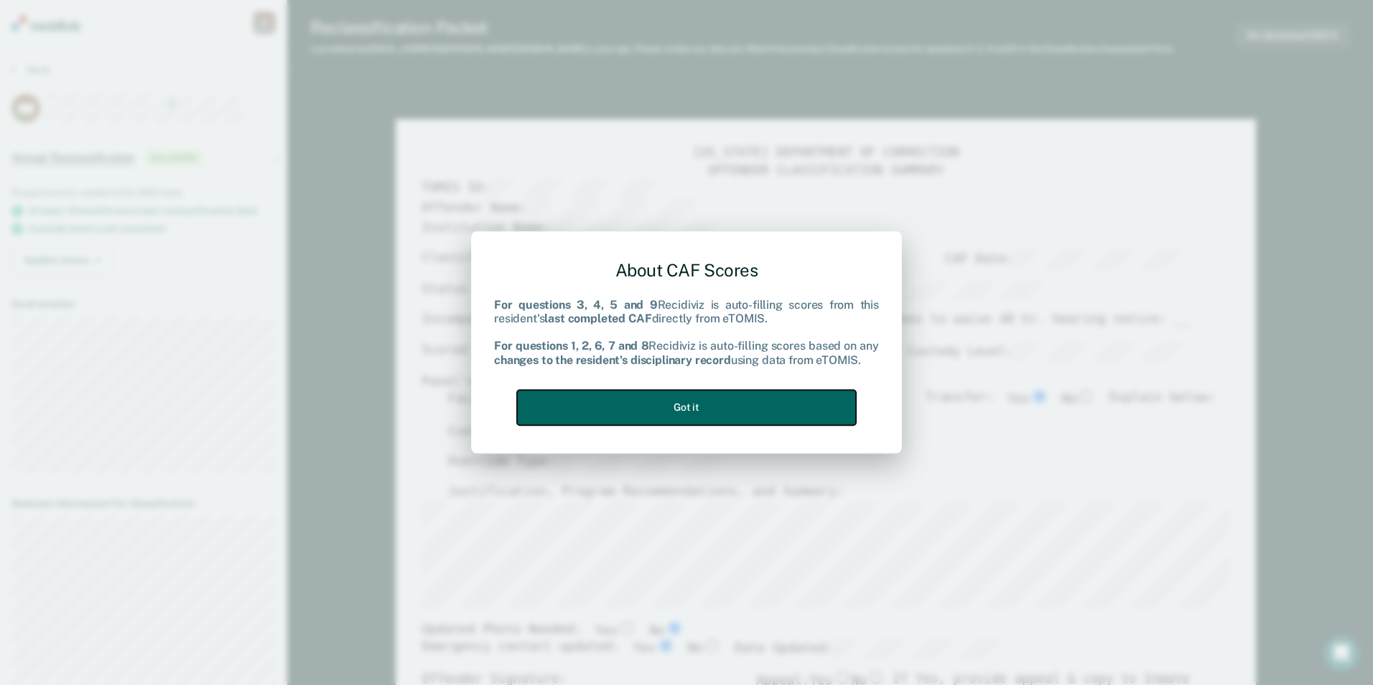
click at [705, 406] on button "Got it" at bounding box center [686, 407] width 339 height 35
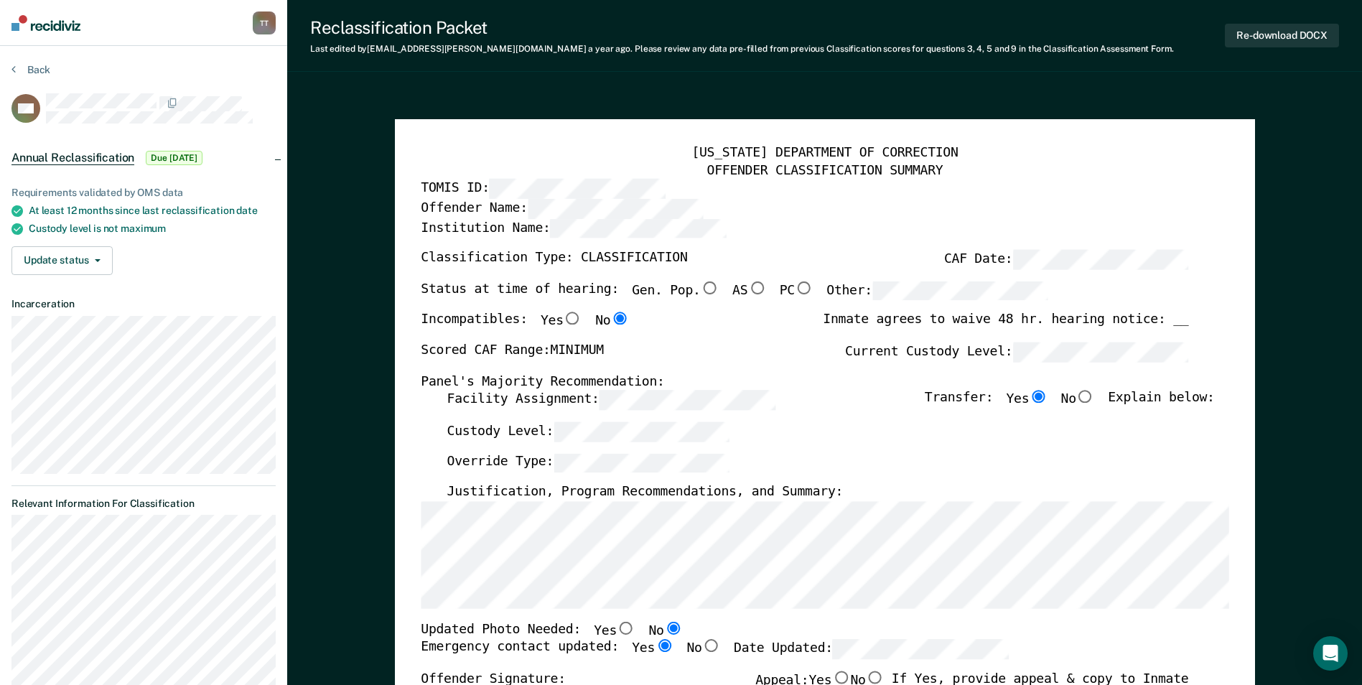
click at [700, 288] on input "Gen. Pop." at bounding box center [709, 287] width 19 height 13
type textarea "x"
radio input "true"
click at [1095, 400] on input "No" at bounding box center [1085, 397] width 19 height 13
type textarea "x"
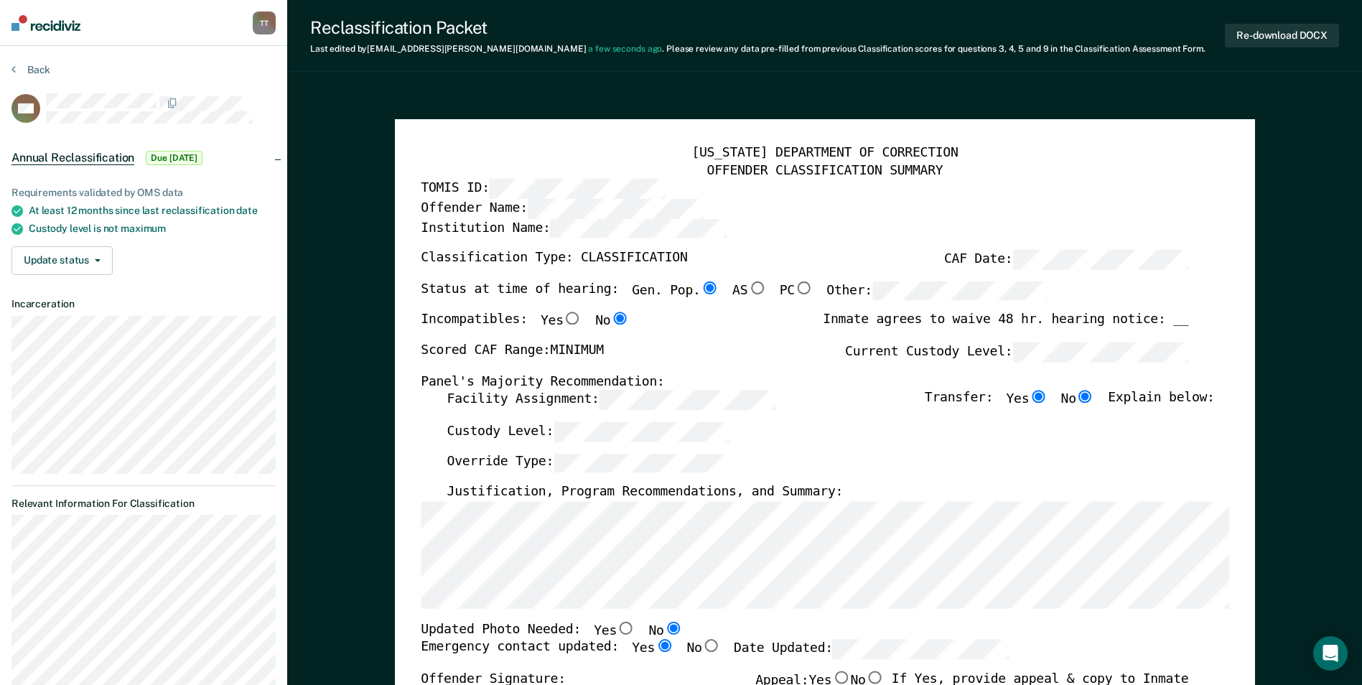
radio input "false"
radio input "true"
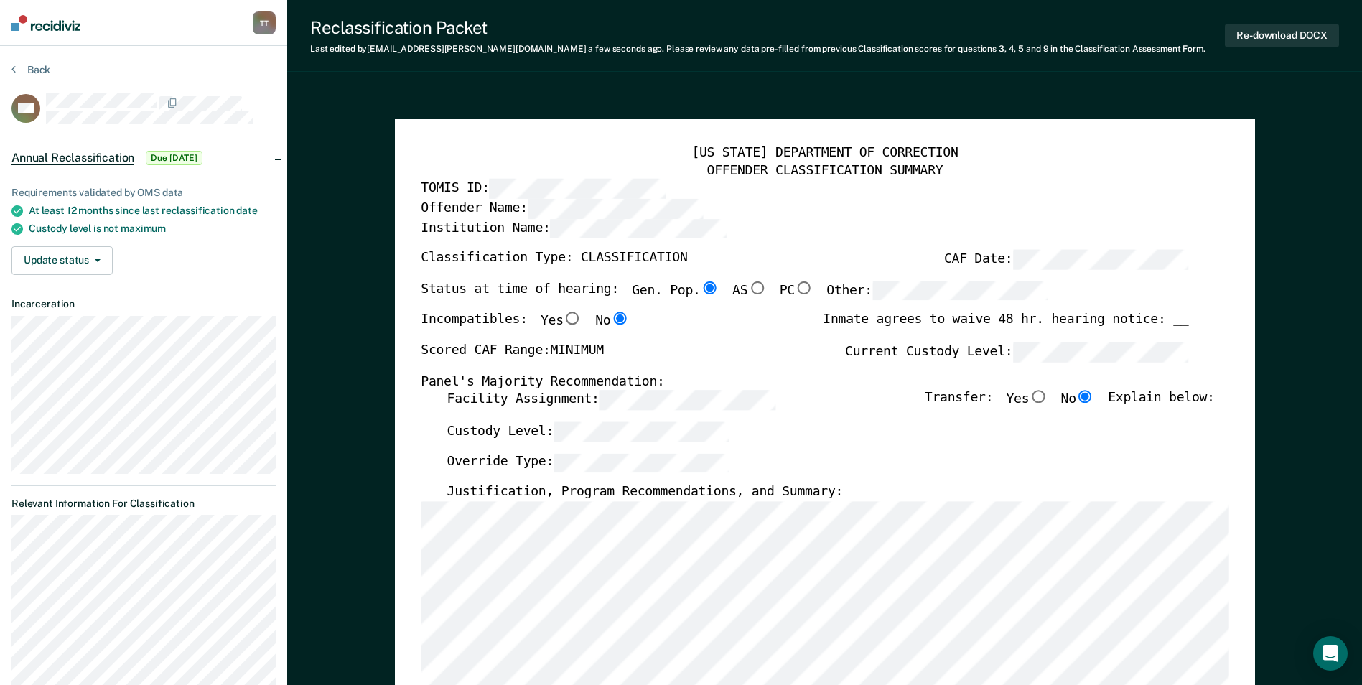
click at [93, 155] on span "Annual Reclassification" at bounding box center [72, 158] width 123 height 14
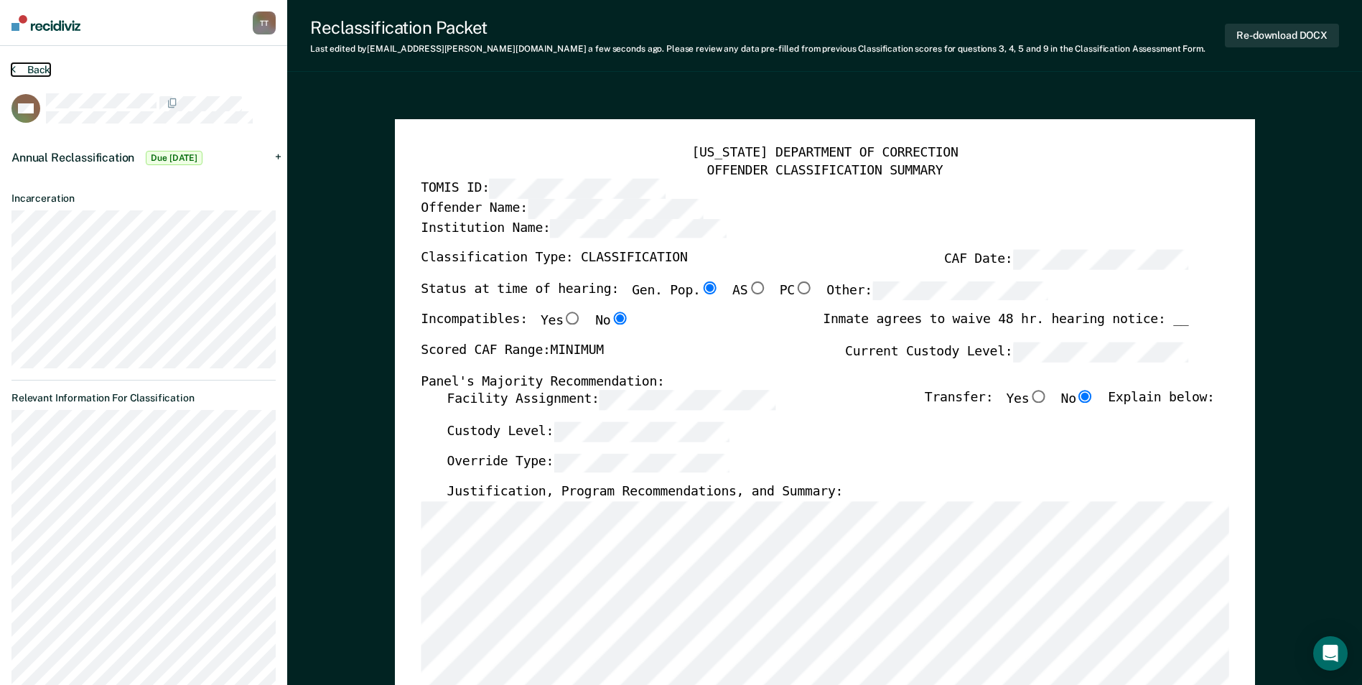
click at [46, 69] on button "Back" at bounding box center [30, 69] width 39 height 13
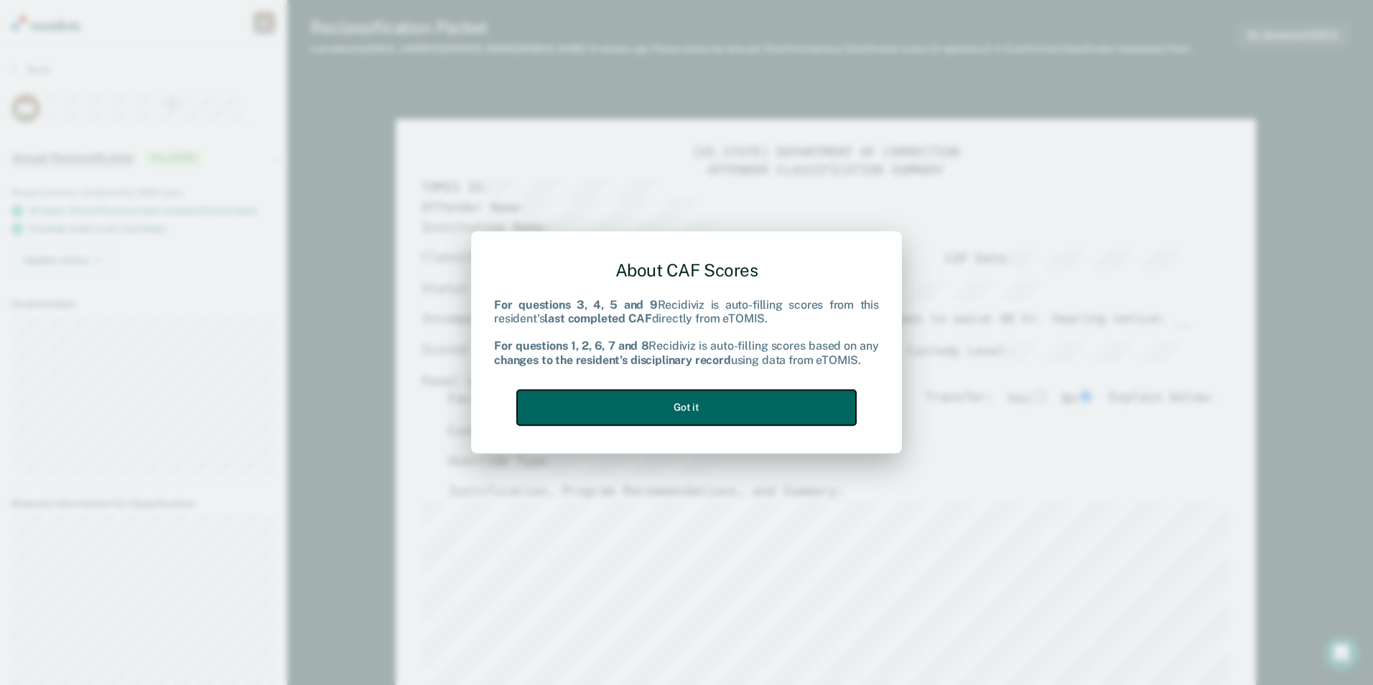
click at [740, 405] on button "Got it" at bounding box center [686, 407] width 339 height 35
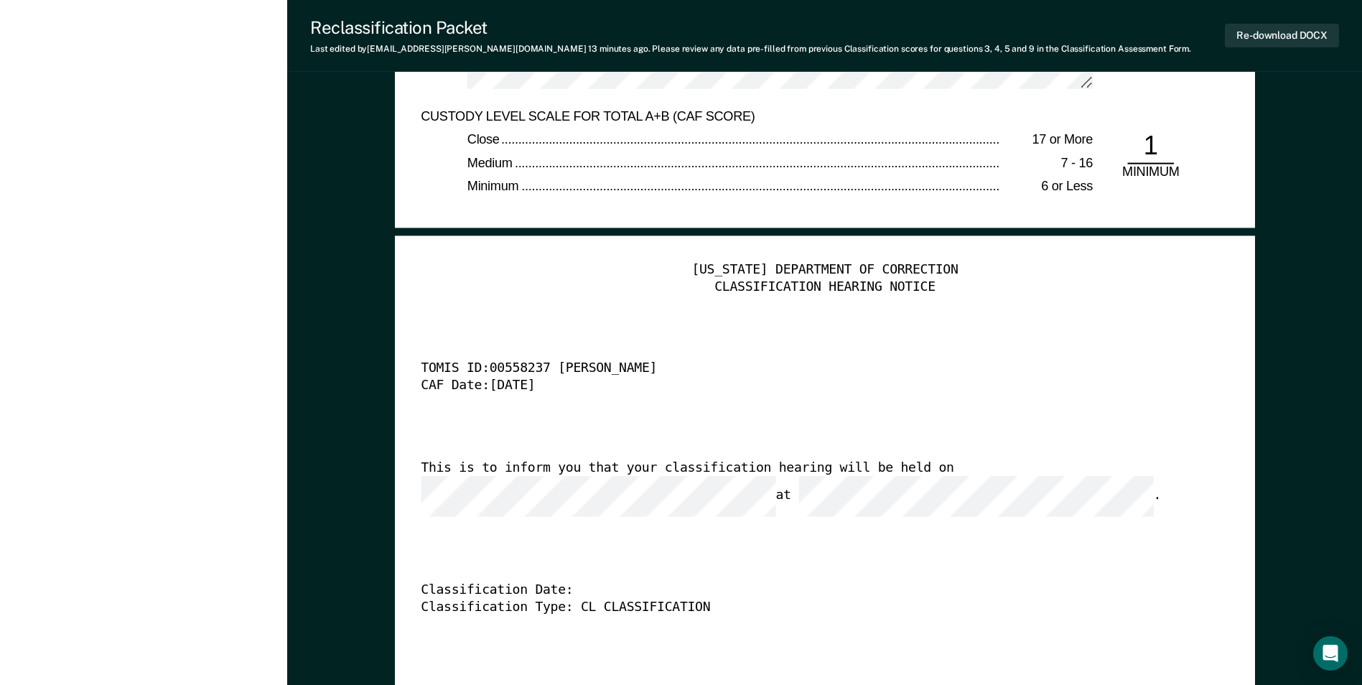
scroll to position [3159, 0]
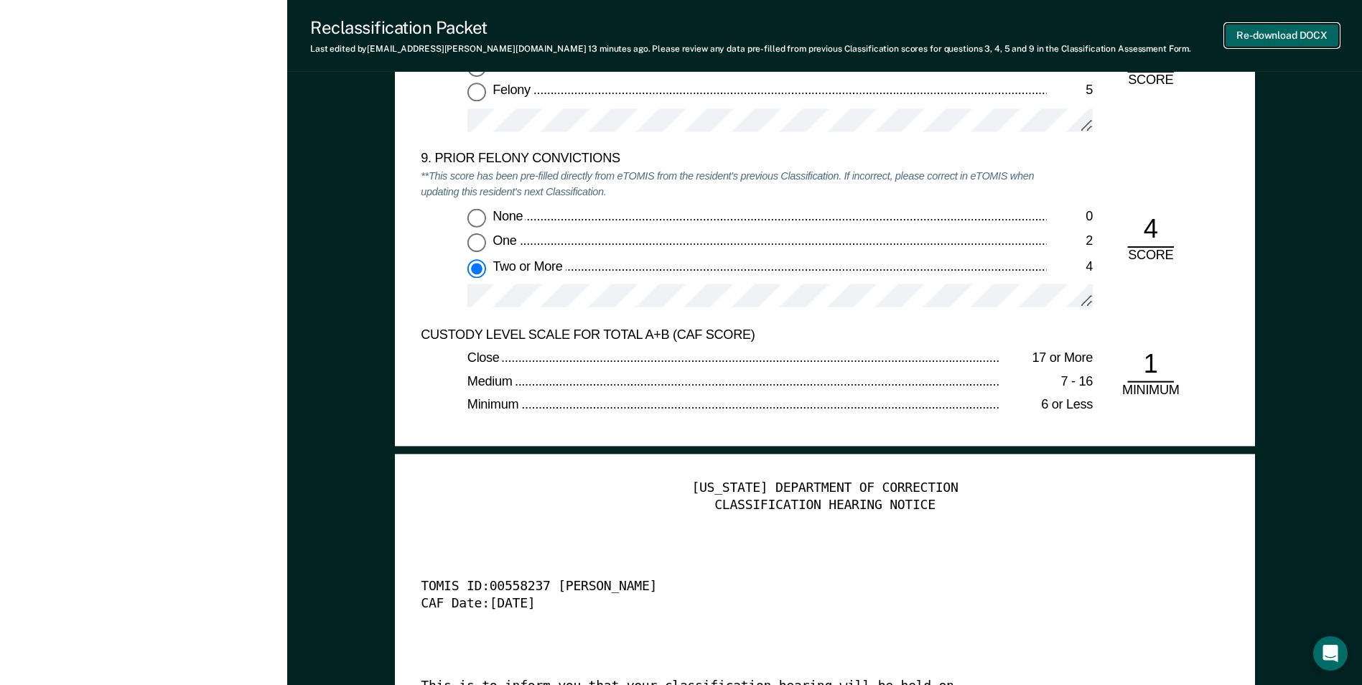
click at [1282, 36] on button "Re-download DOCX" at bounding box center [1282, 36] width 114 height 24
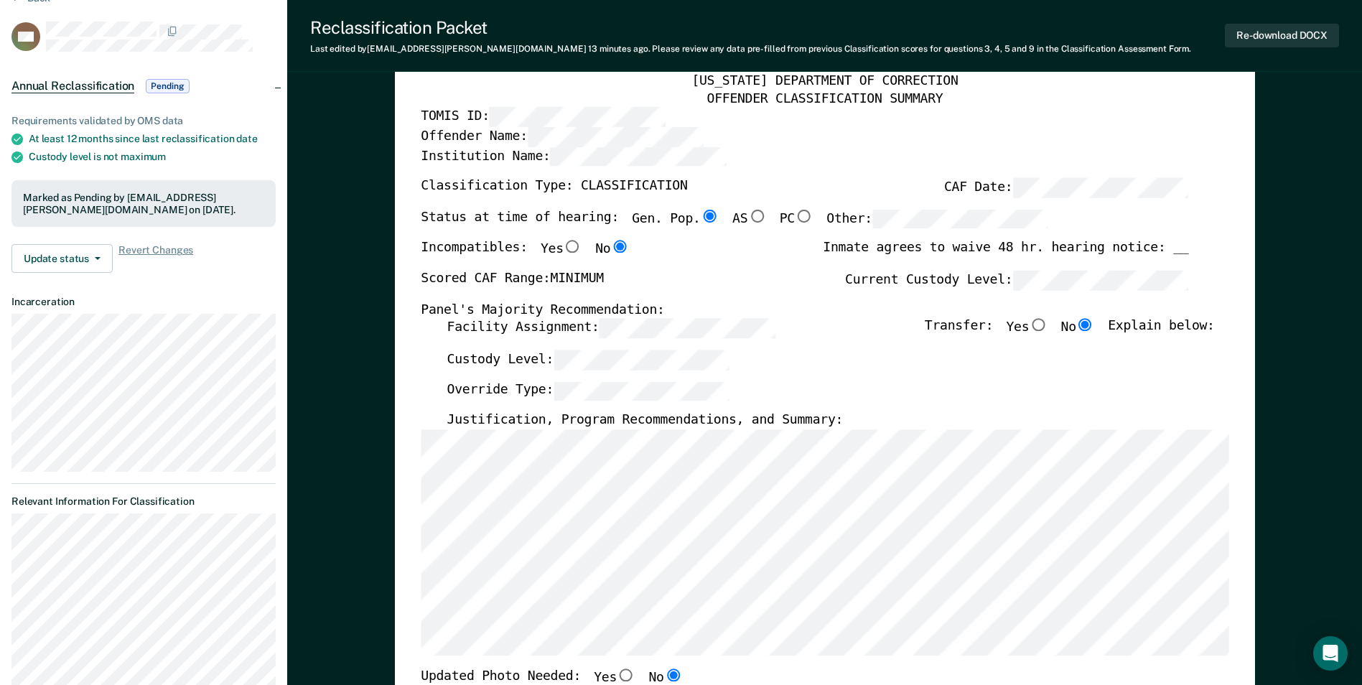
scroll to position [0, 0]
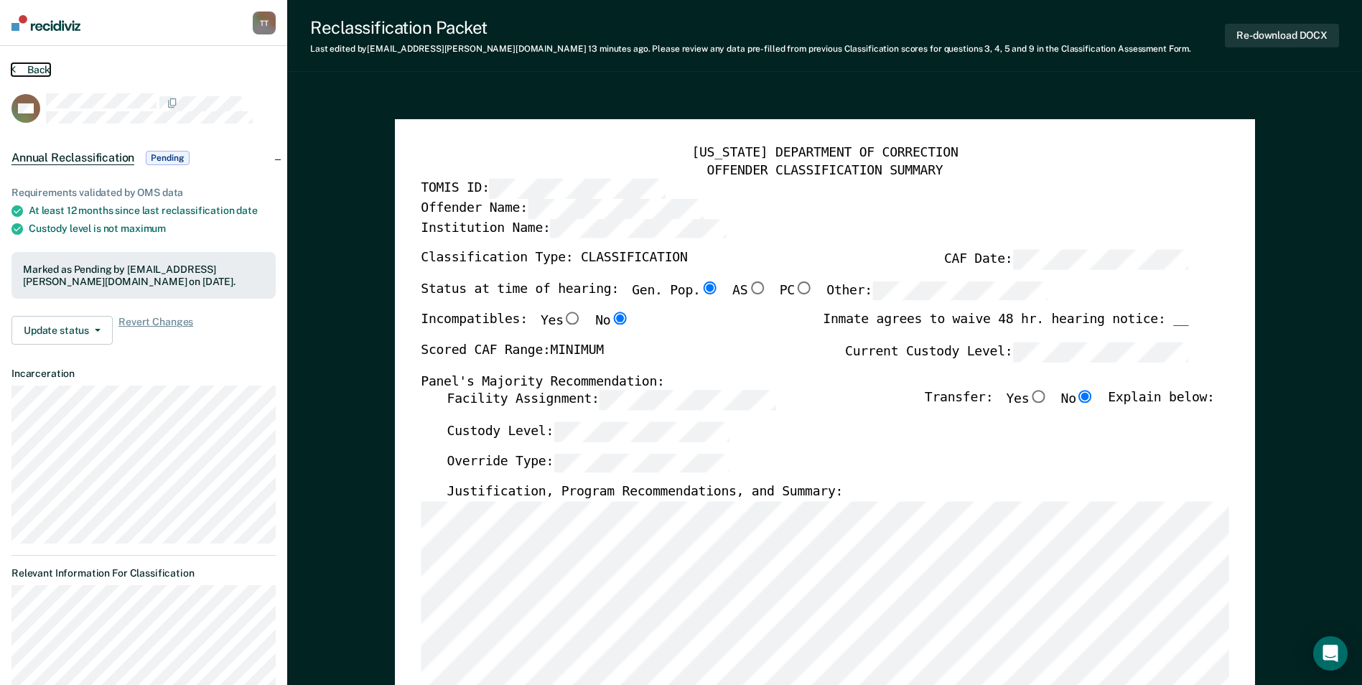
click at [36, 70] on button "Back" at bounding box center [30, 69] width 39 height 13
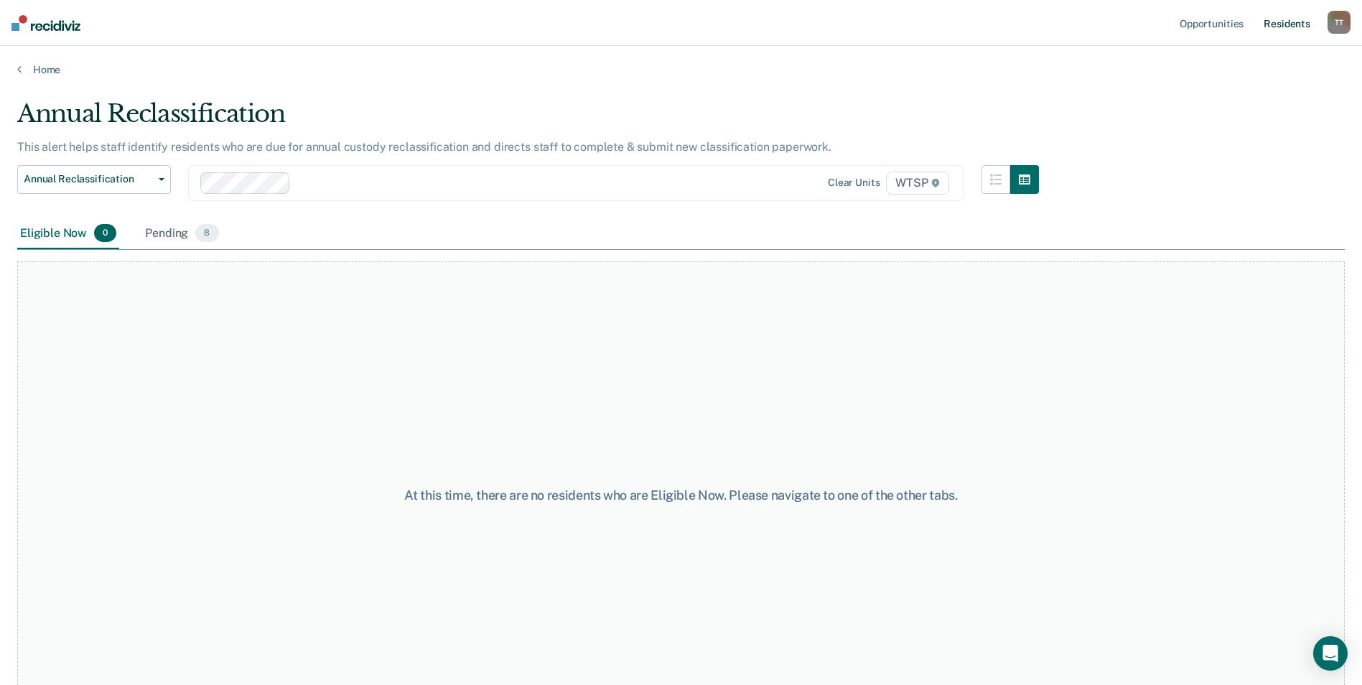
click at [1290, 22] on link "Resident s" at bounding box center [1287, 23] width 52 height 46
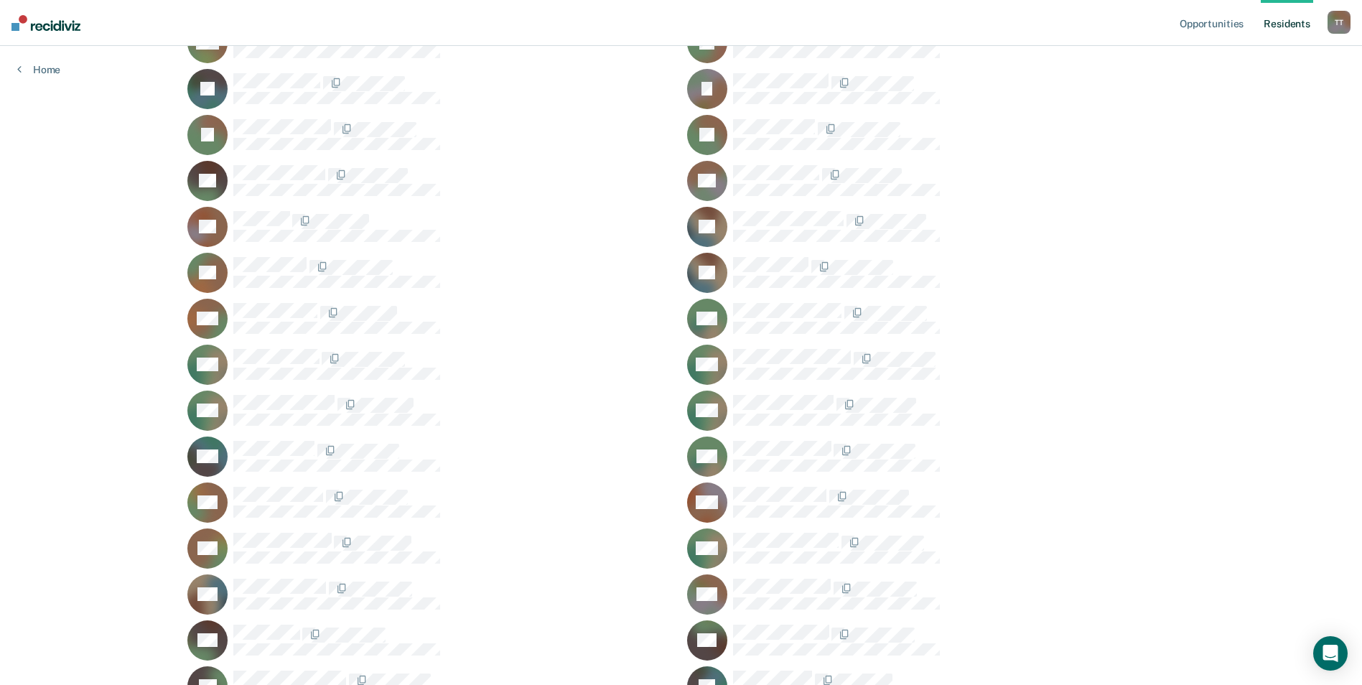
scroll to position [1364, 0]
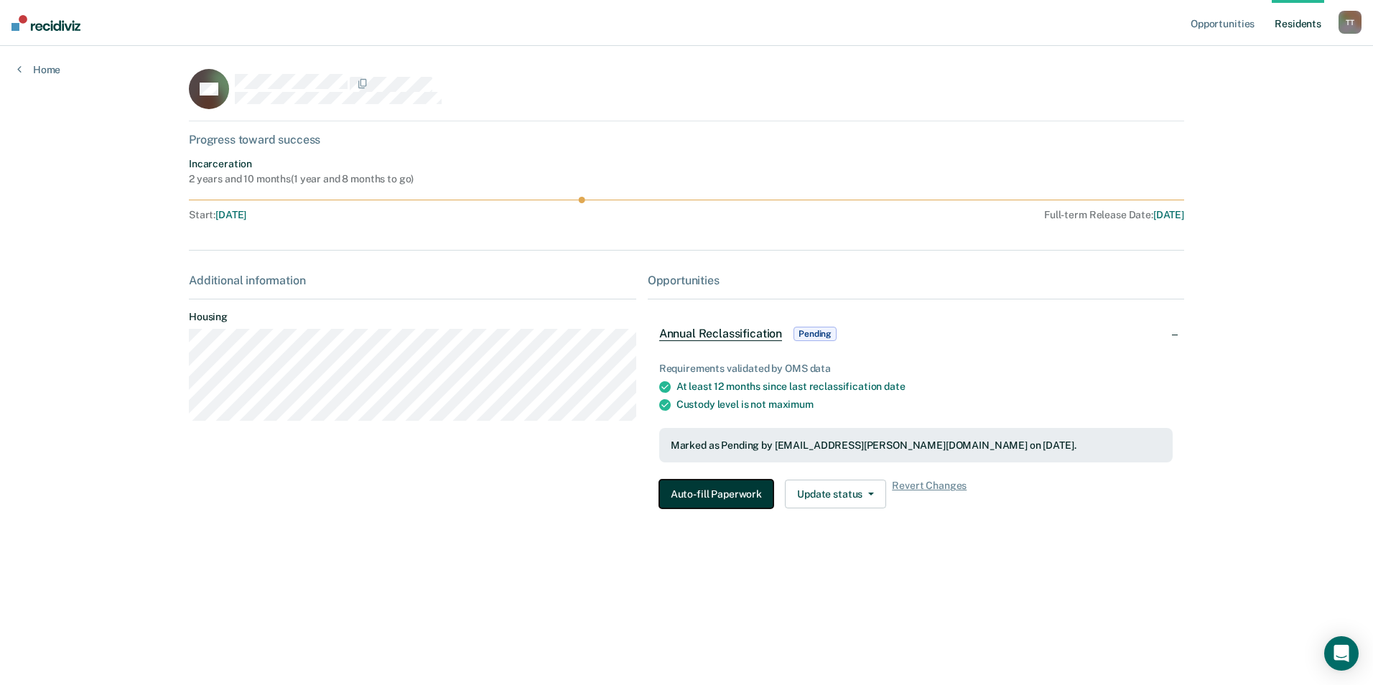
click at [739, 489] on button "Auto-fill Paperwork" at bounding box center [716, 494] width 114 height 29
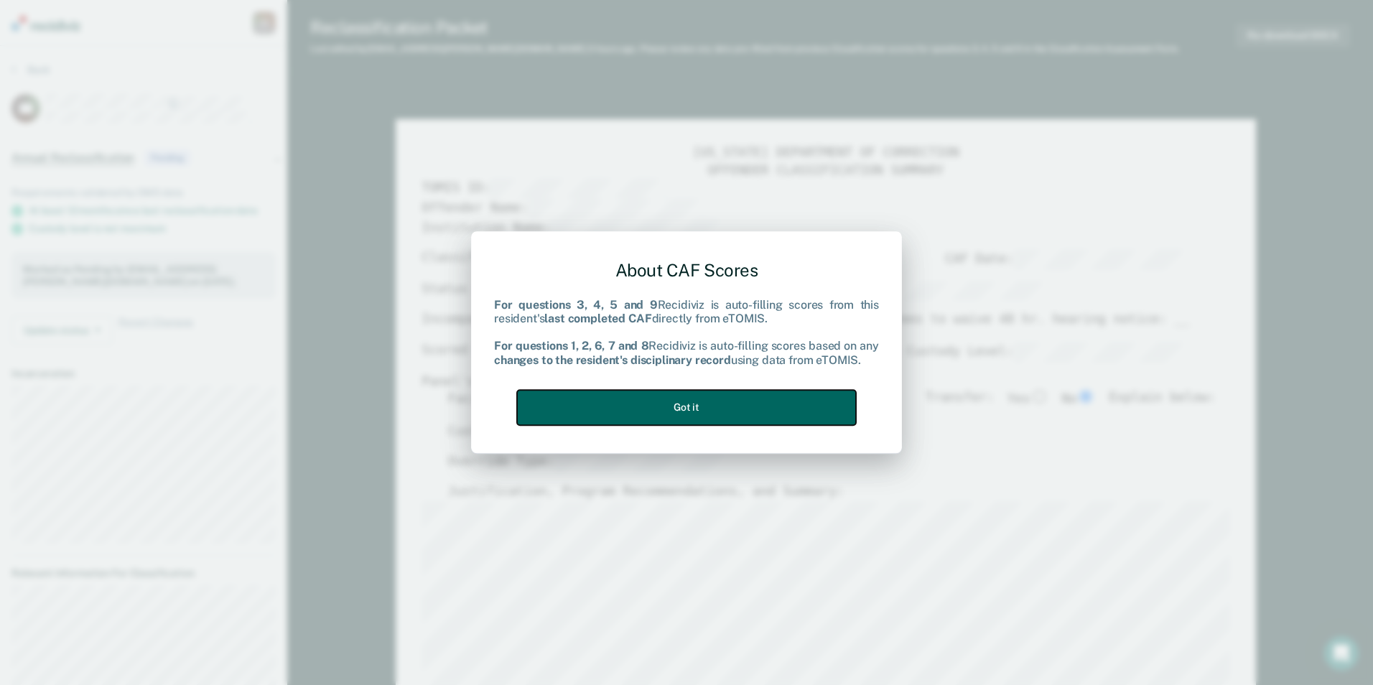
click at [741, 401] on button "Got it" at bounding box center [686, 407] width 339 height 35
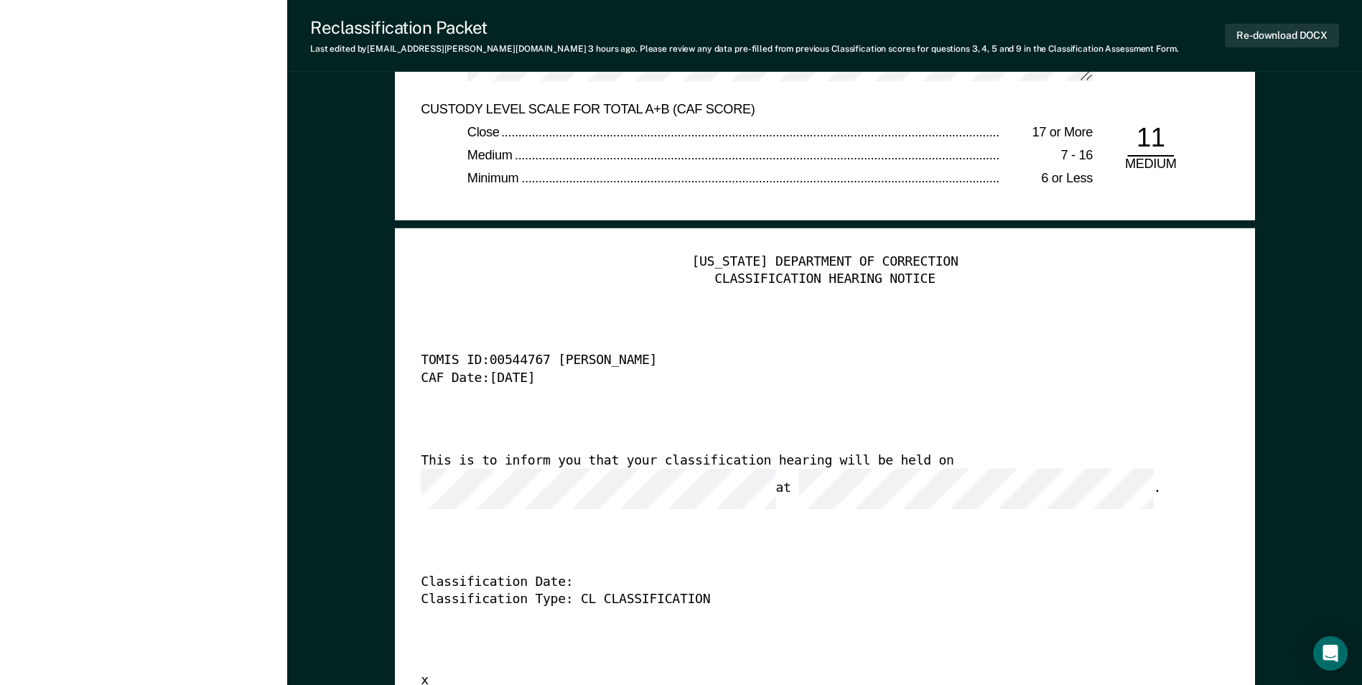
scroll to position [3662, 0]
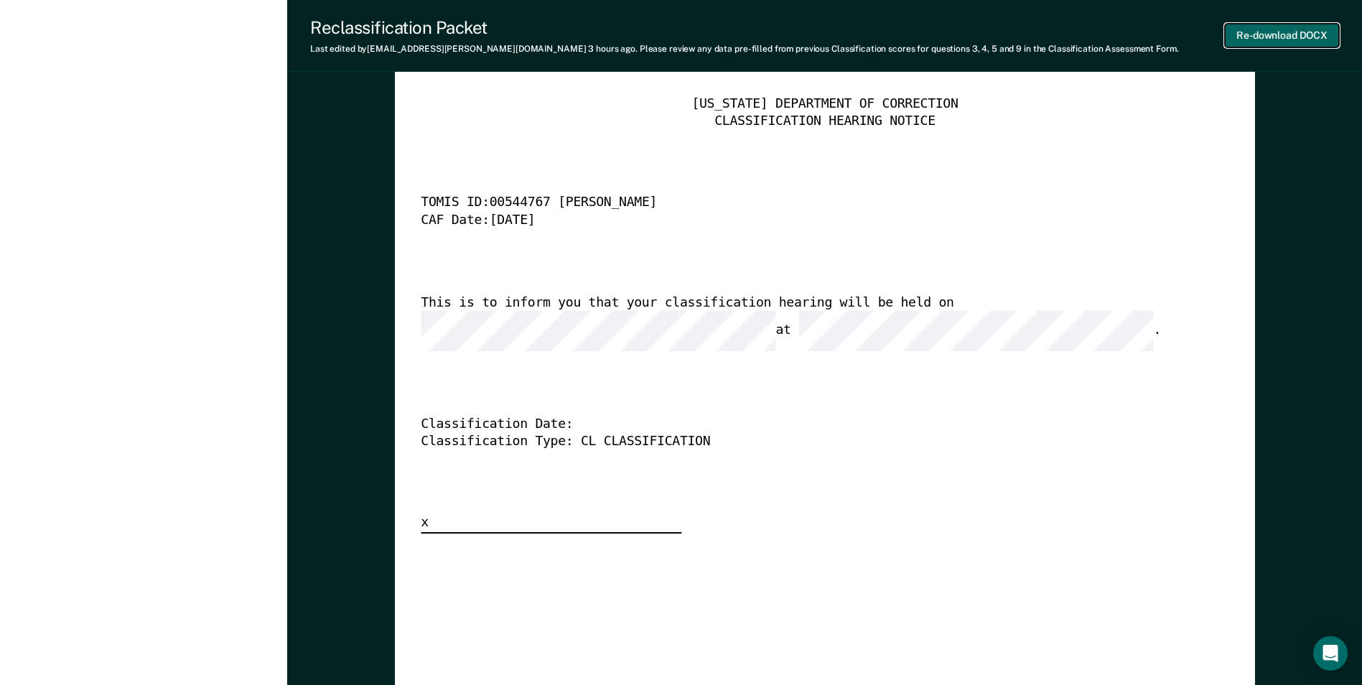
click at [1269, 34] on button "Re-download DOCX" at bounding box center [1282, 36] width 114 height 24
type textarea "x"
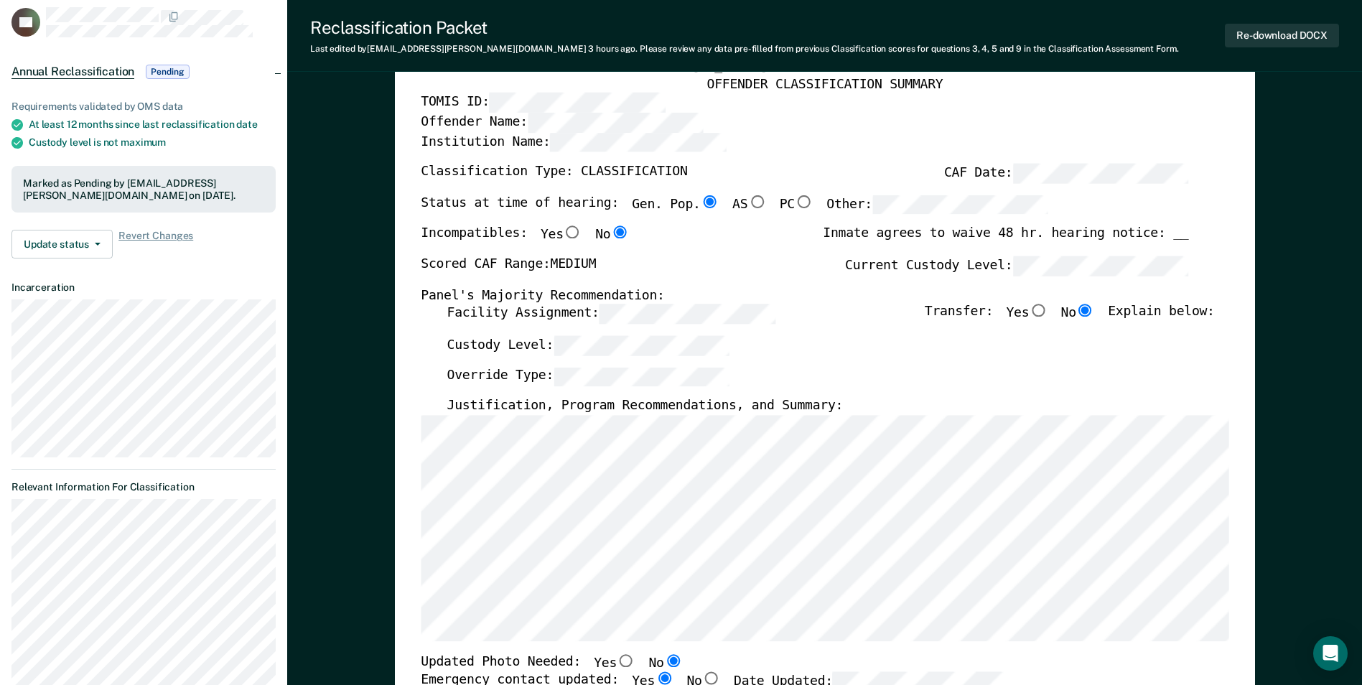
scroll to position [0, 0]
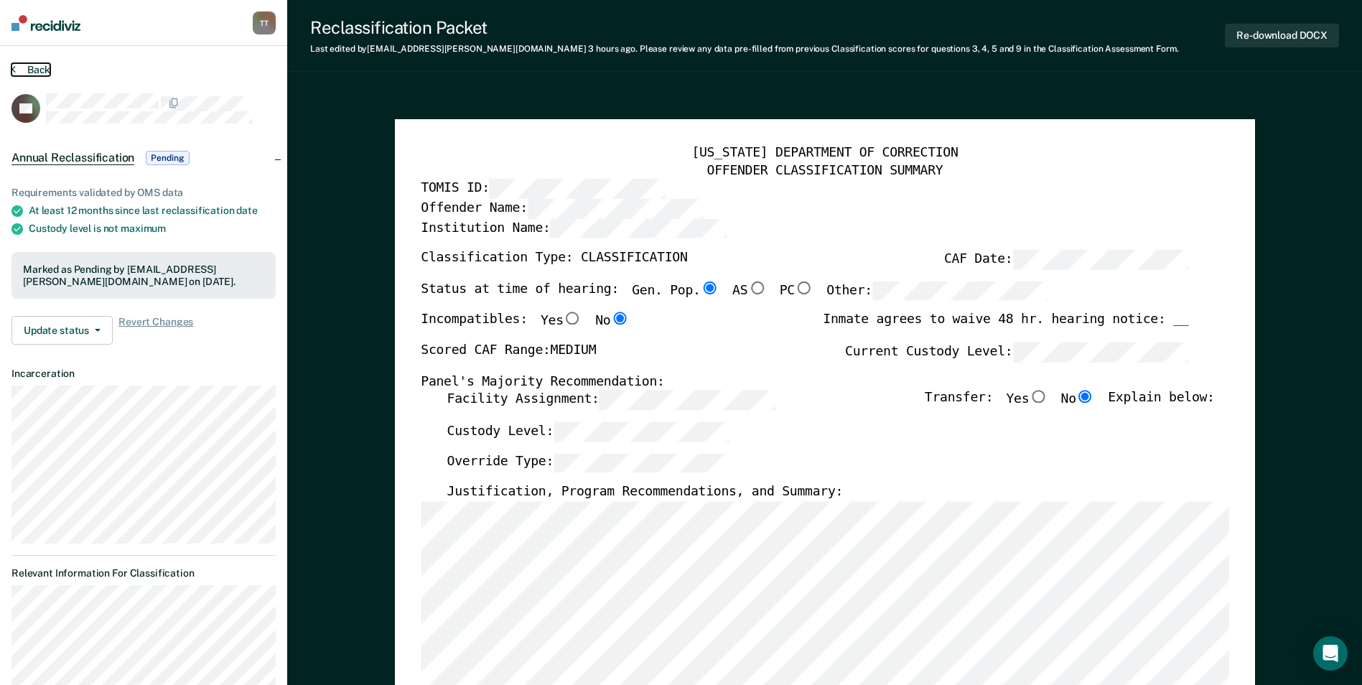
click at [41, 70] on button "Back" at bounding box center [30, 69] width 39 height 13
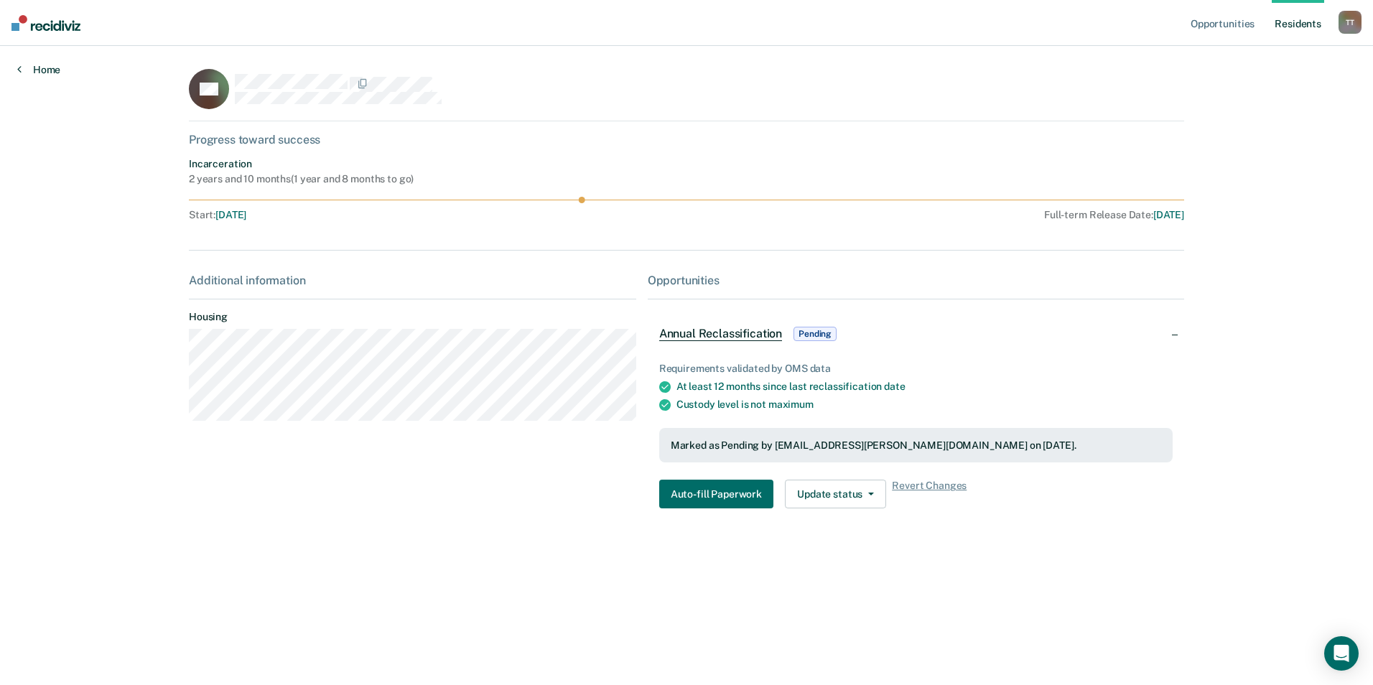
click at [34, 68] on link "Home" at bounding box center [38, 69] width 43 height 13
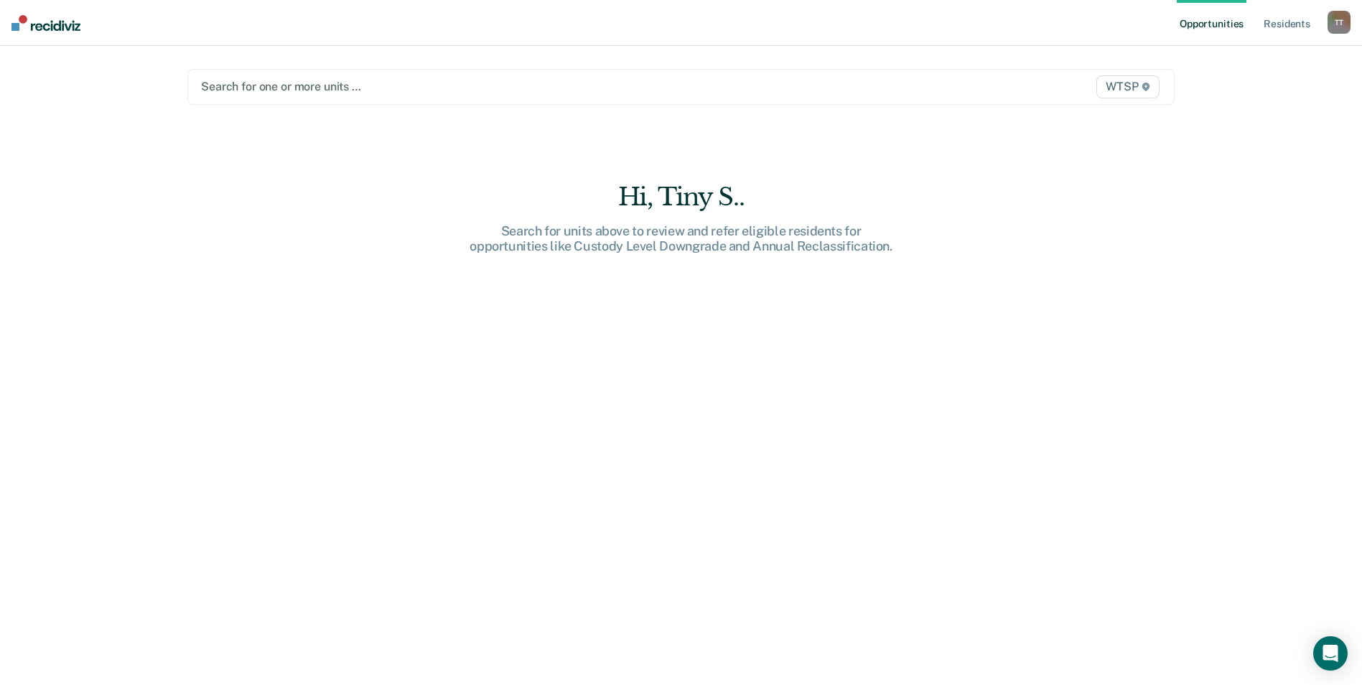
click at [400, 85] on div at bounding box center [536, 86] width 671 height 17
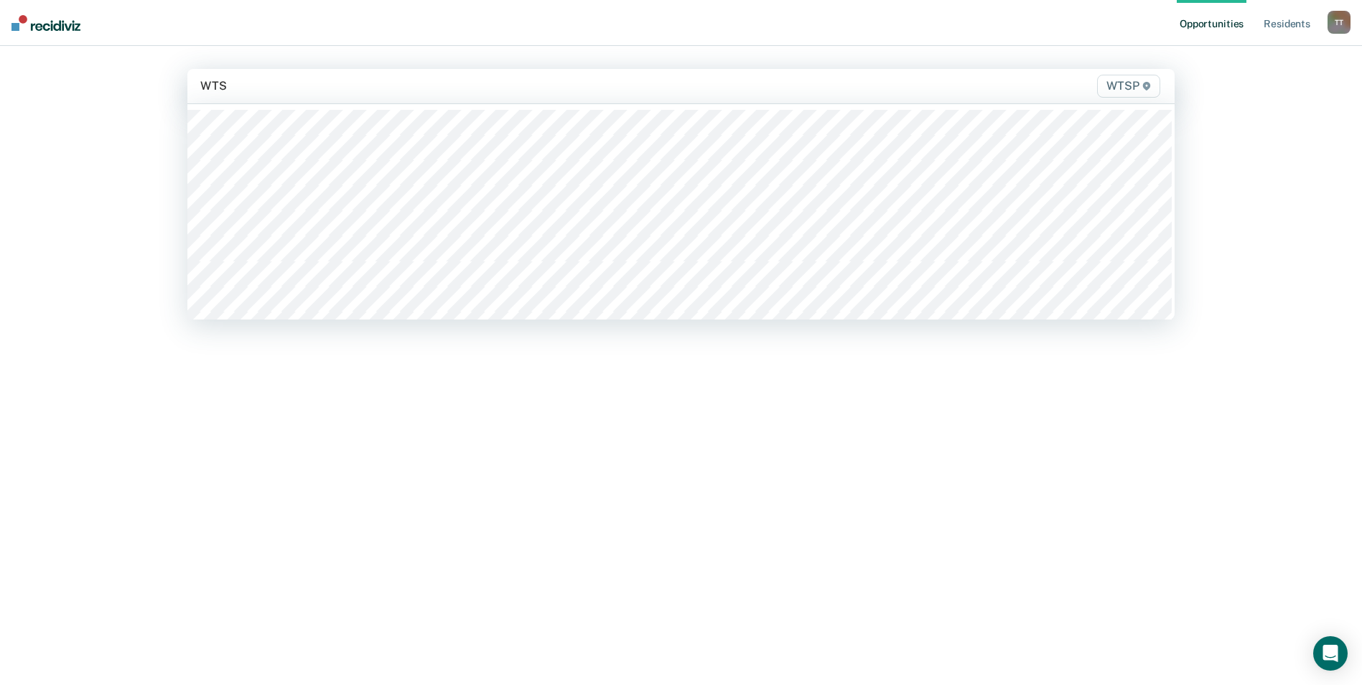
type input "WTSP"
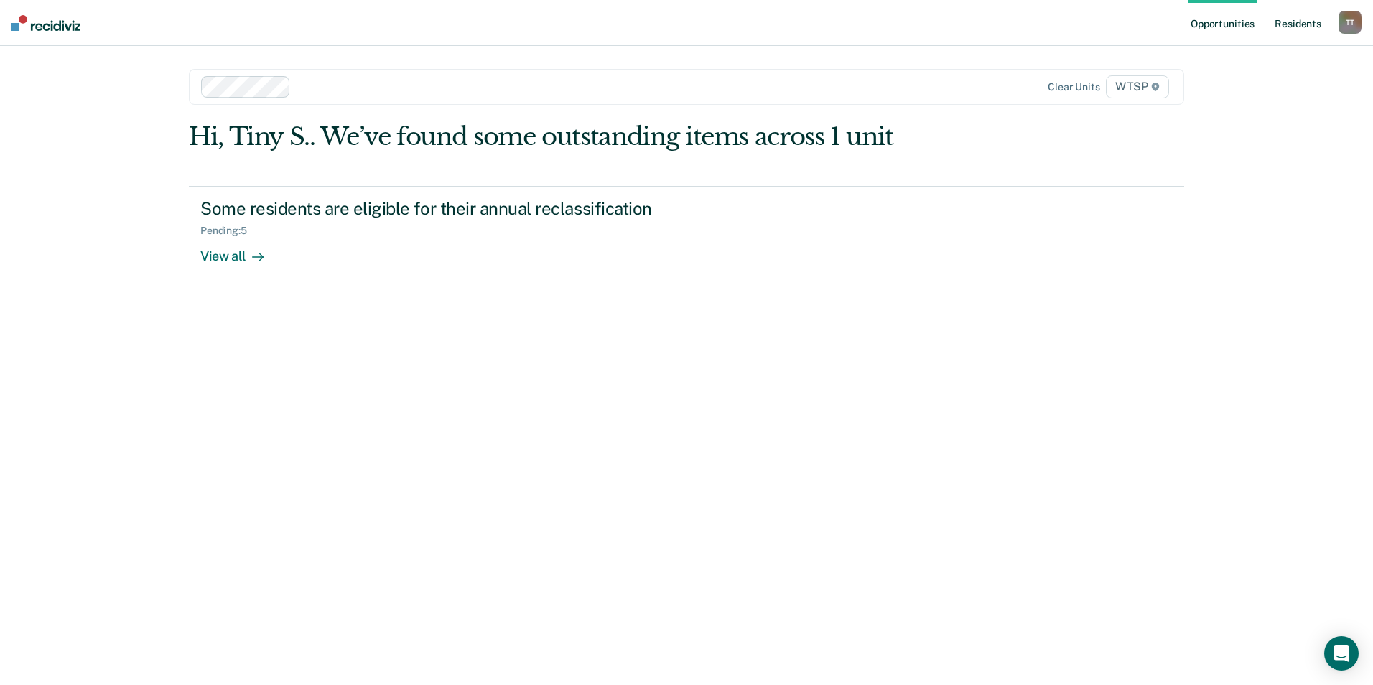
click at [1303, 24] on link "Resident s" at bounding box center [1298, 23] width 52 height 46
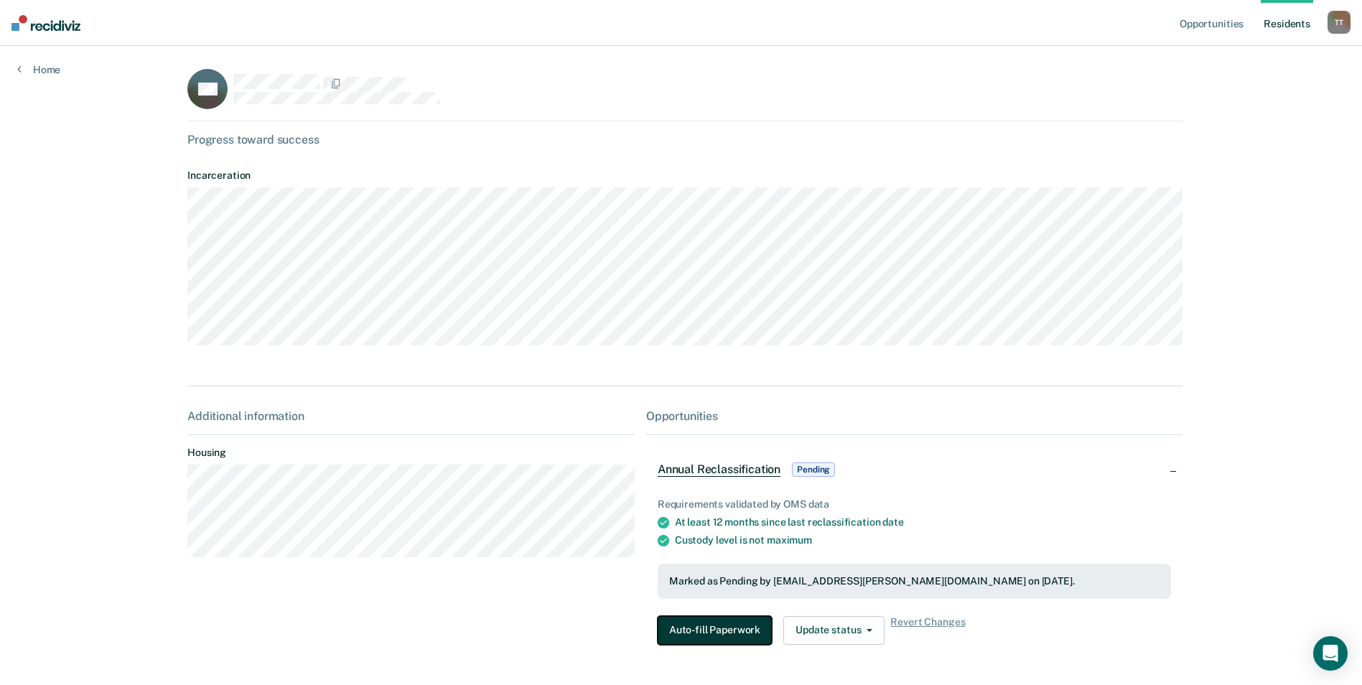
click at [707, 635] on button "Auto-fill Paperwork" at bounding box center [715, 630] width 114 height 29
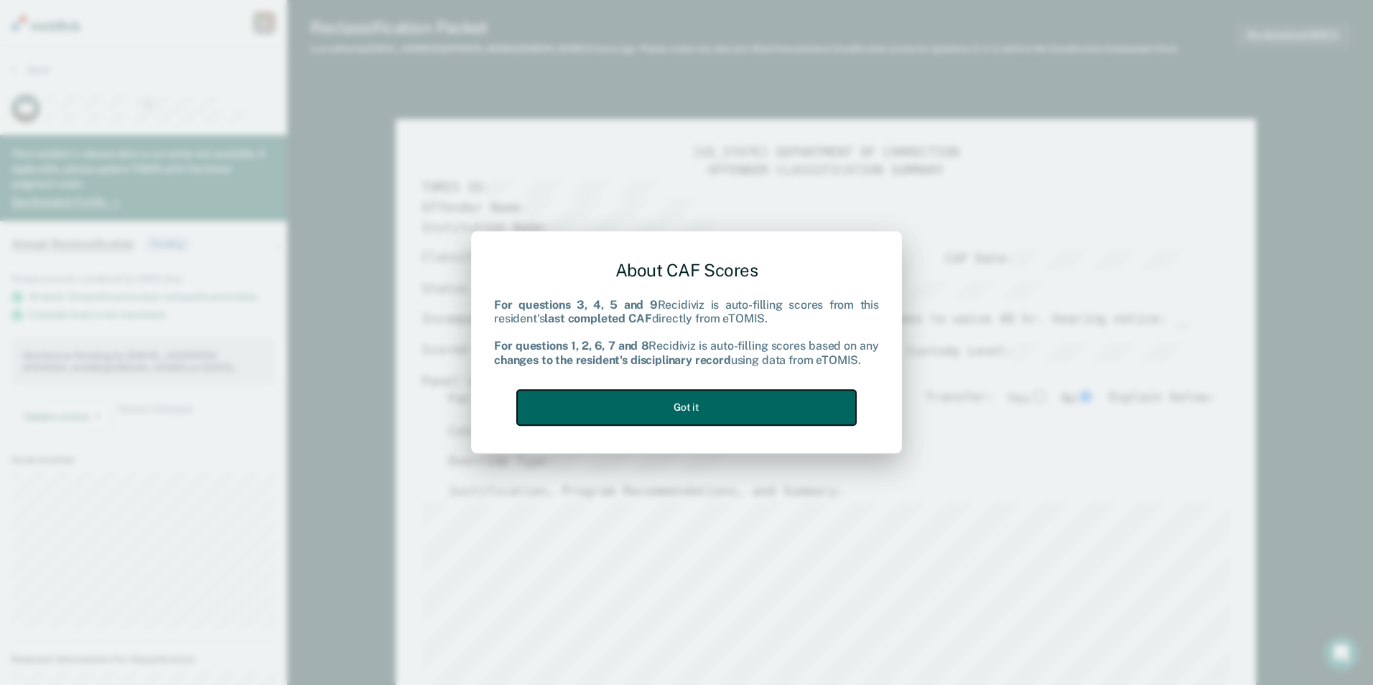
click at [752, 405] on button "Got it" at bounding box center [686, 407] width 339 height 35
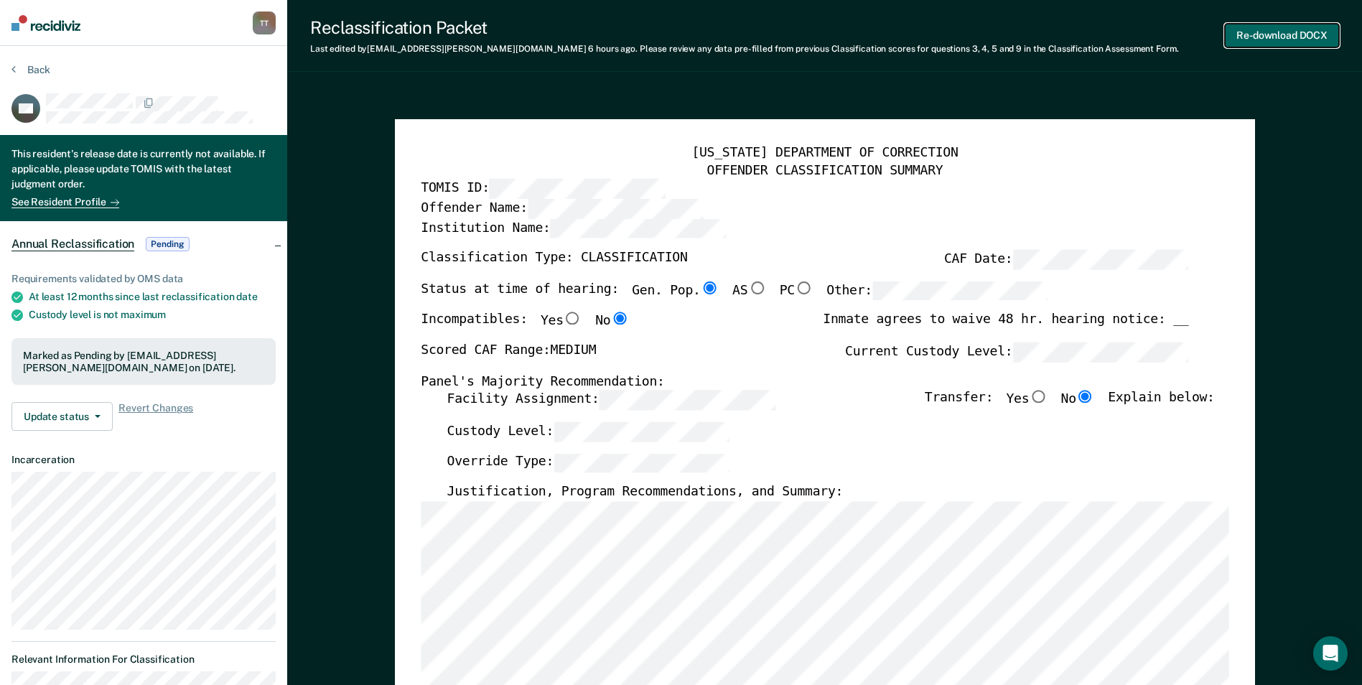
click at [1290, 32] on button "Re-download DOCX" at bounding box center [1282, 36] width 114 height 24
click at [816, 396] on div "Facility Assignment: Transfer: Yes No Explain below:" at bounding box center [831, 407] width 768 height 32
click at [42, 70] on button "Back" at bounding box center [30, 69] width 39 height 13
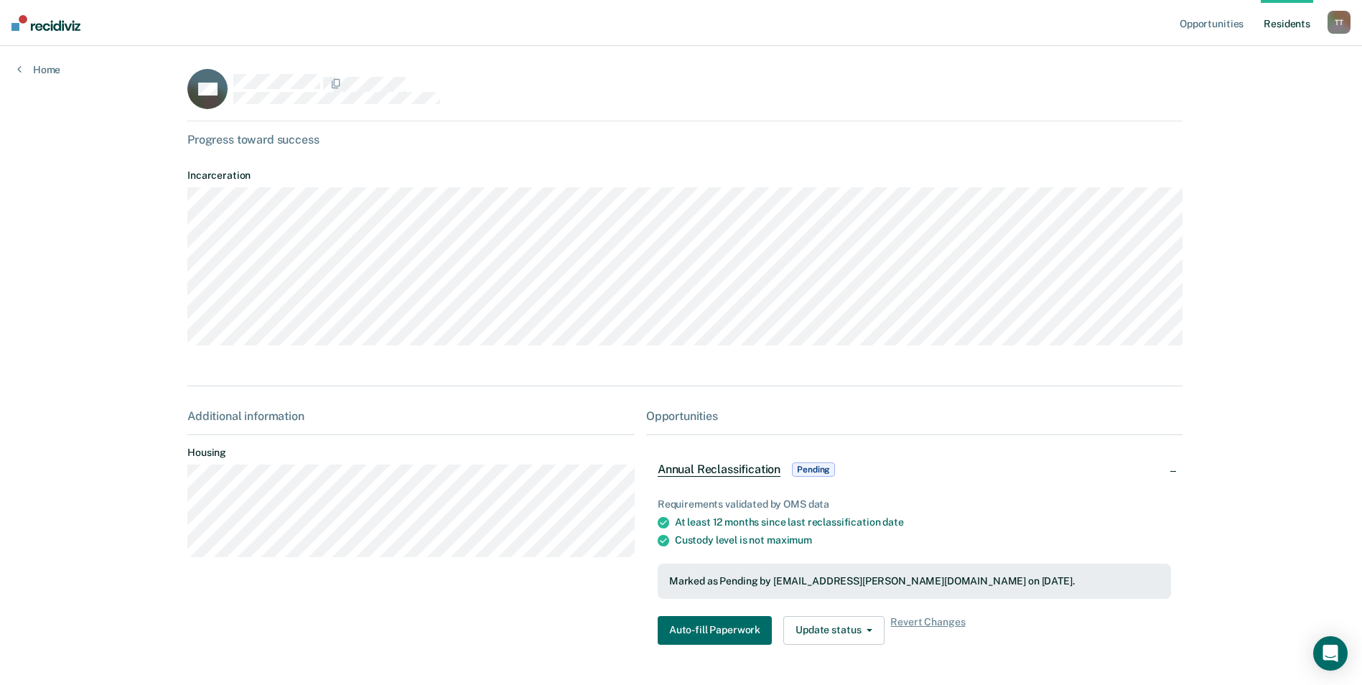
click at [1285, 22] on link "Resident s" at bounding box center [1287, 23] width 52 height 46
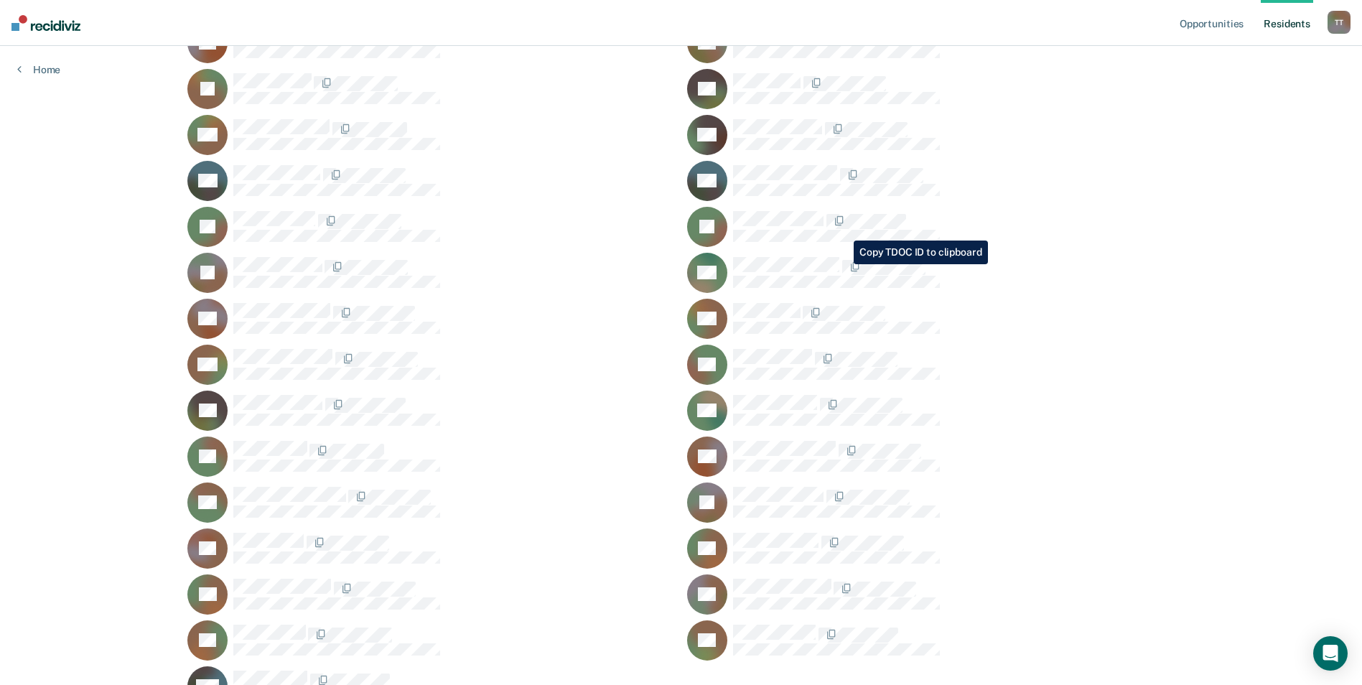
scroll to position [364, 0]
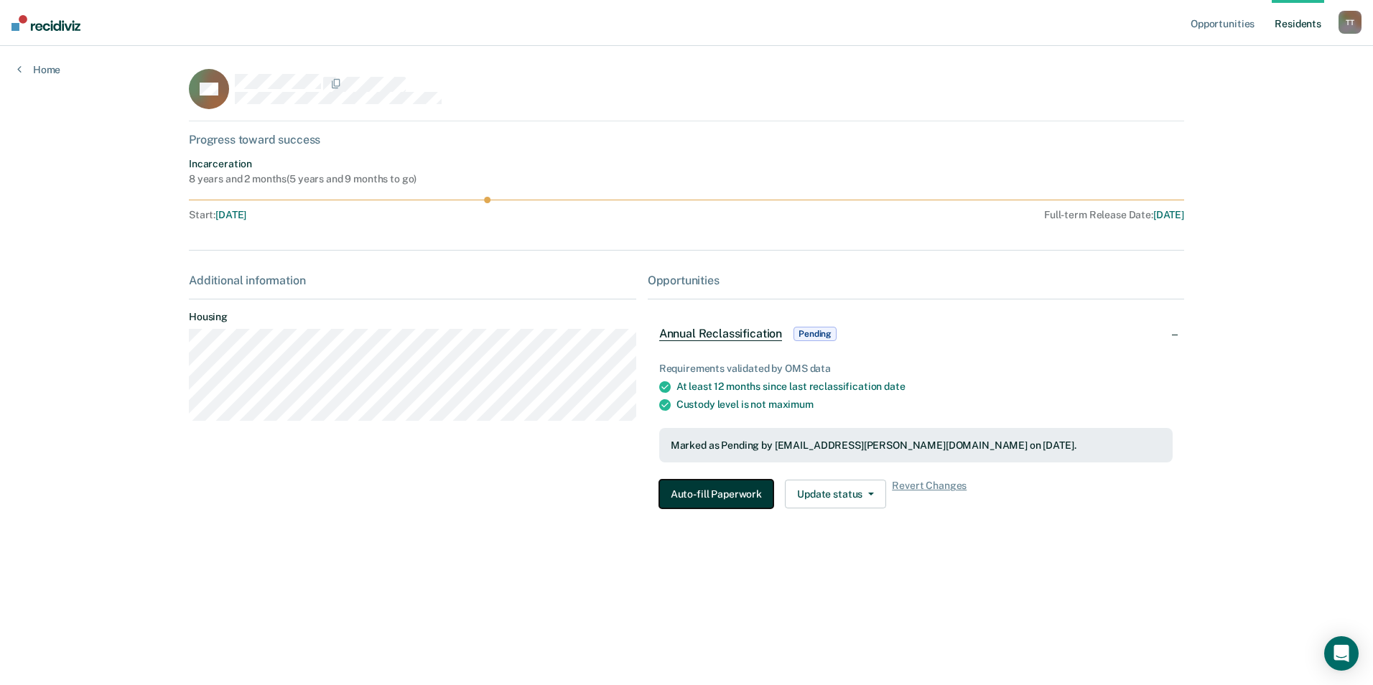
click at [745, 490] on button "Auto-fill Paperwork" at bounding box center [716, 494] width 114 height 29
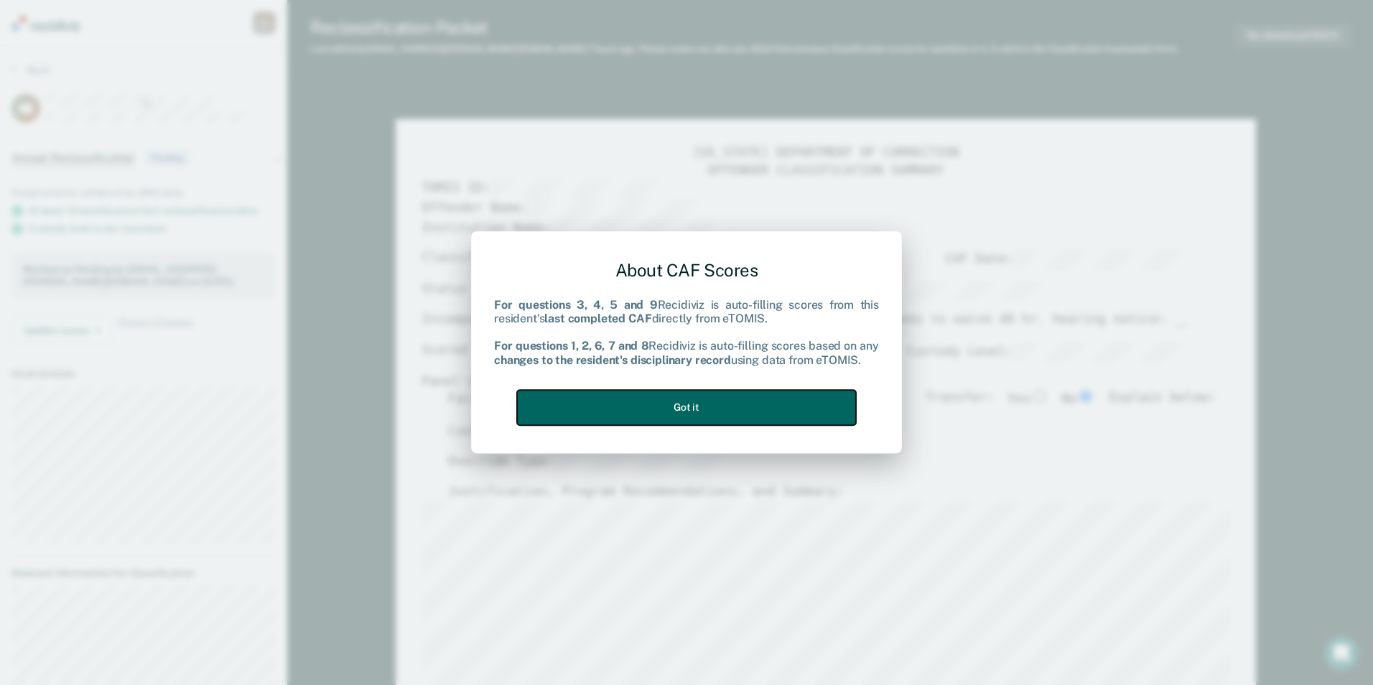
click at [767, 403] on button "Got it" at bounding box center [686, 407] width 339 height 35
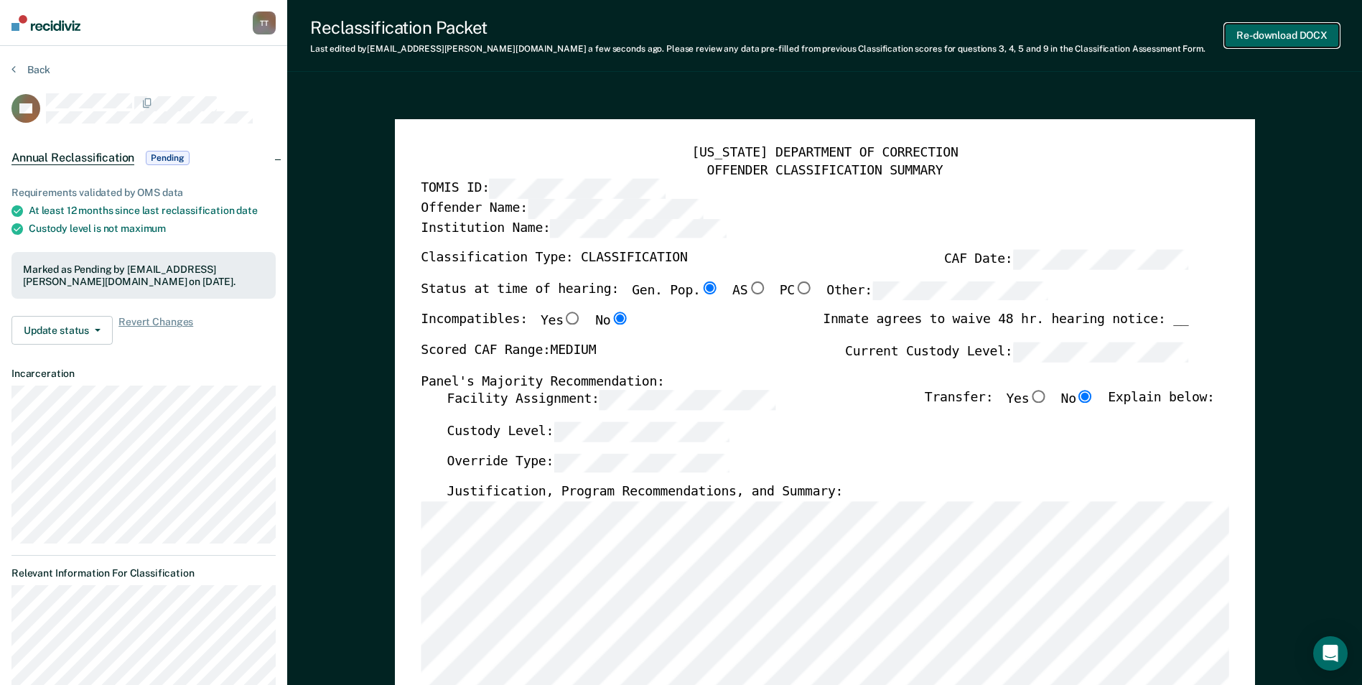
click at [1277, 34] on button "Re-download DOCX" at bounding box center [1282, 36] width 114 height 24
click at [42, 67] on button "Back" at bounding box center [30, 69] width 39 height 13
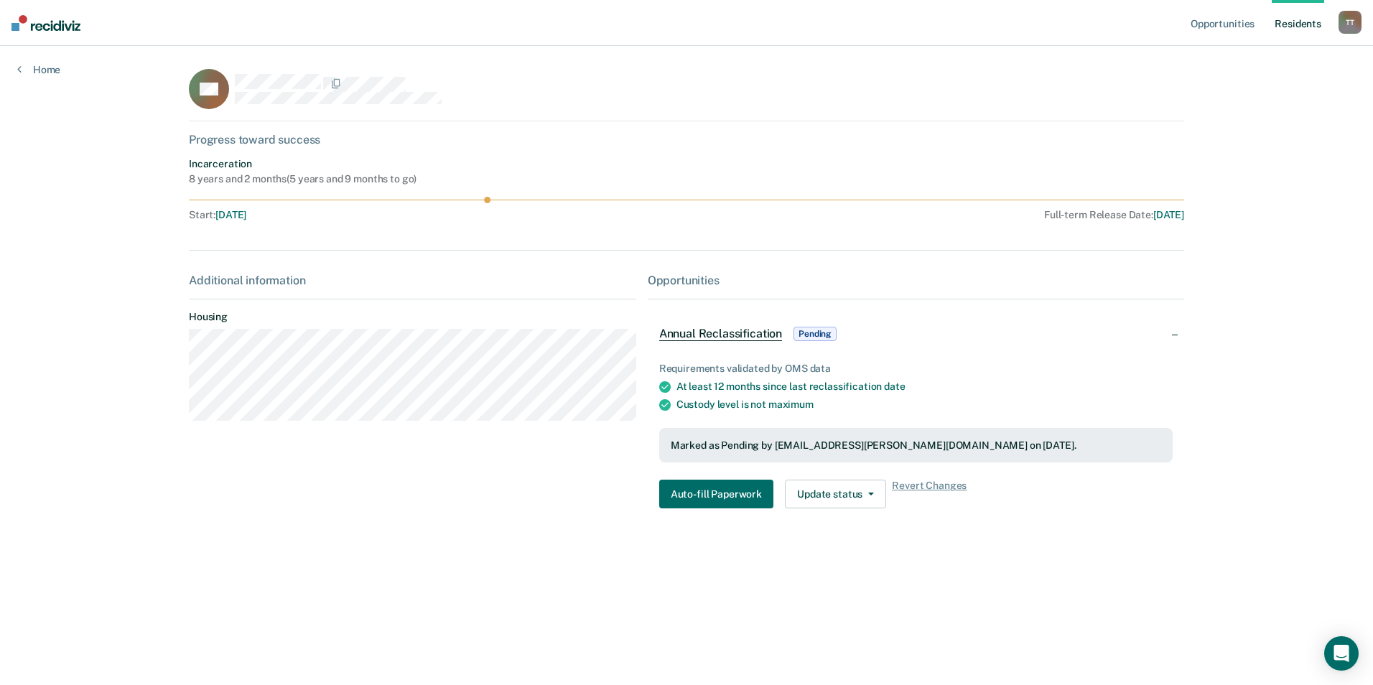
click at [1310, 22] on link "Resident s" at bounding box center [1298, 23] width 52 height 46
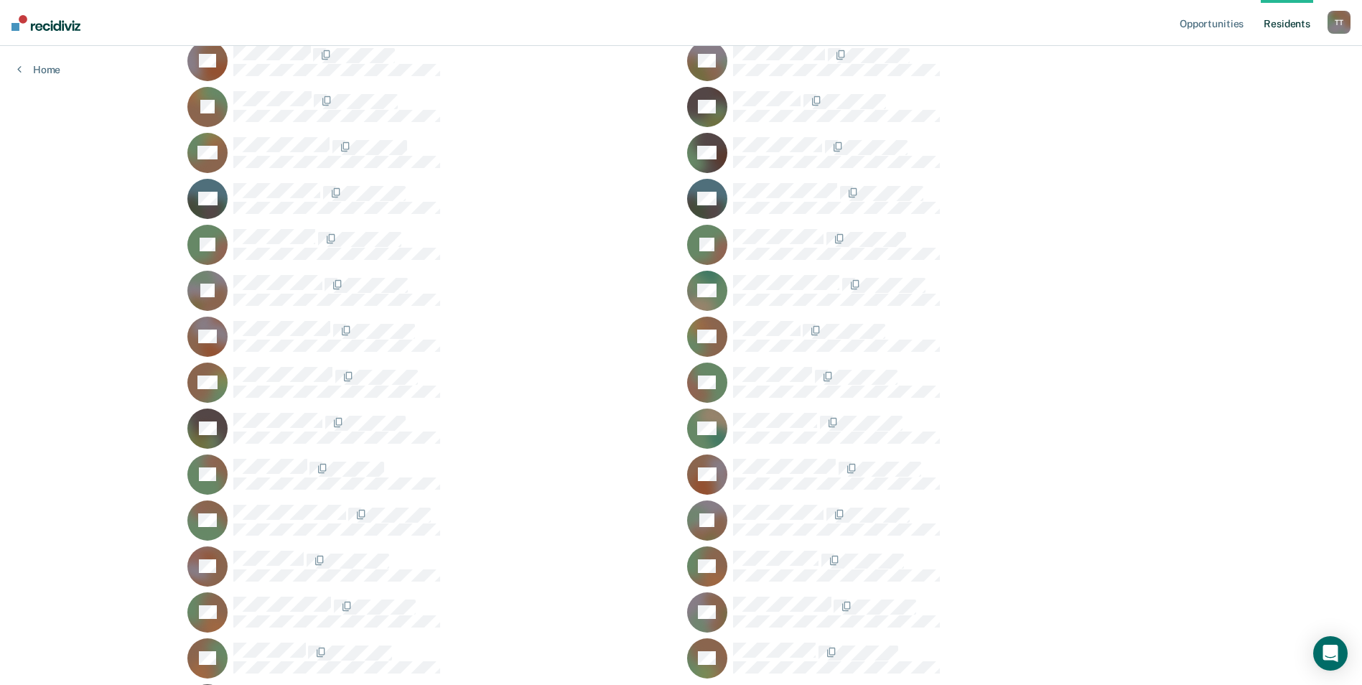
scroll to position [287, 0]
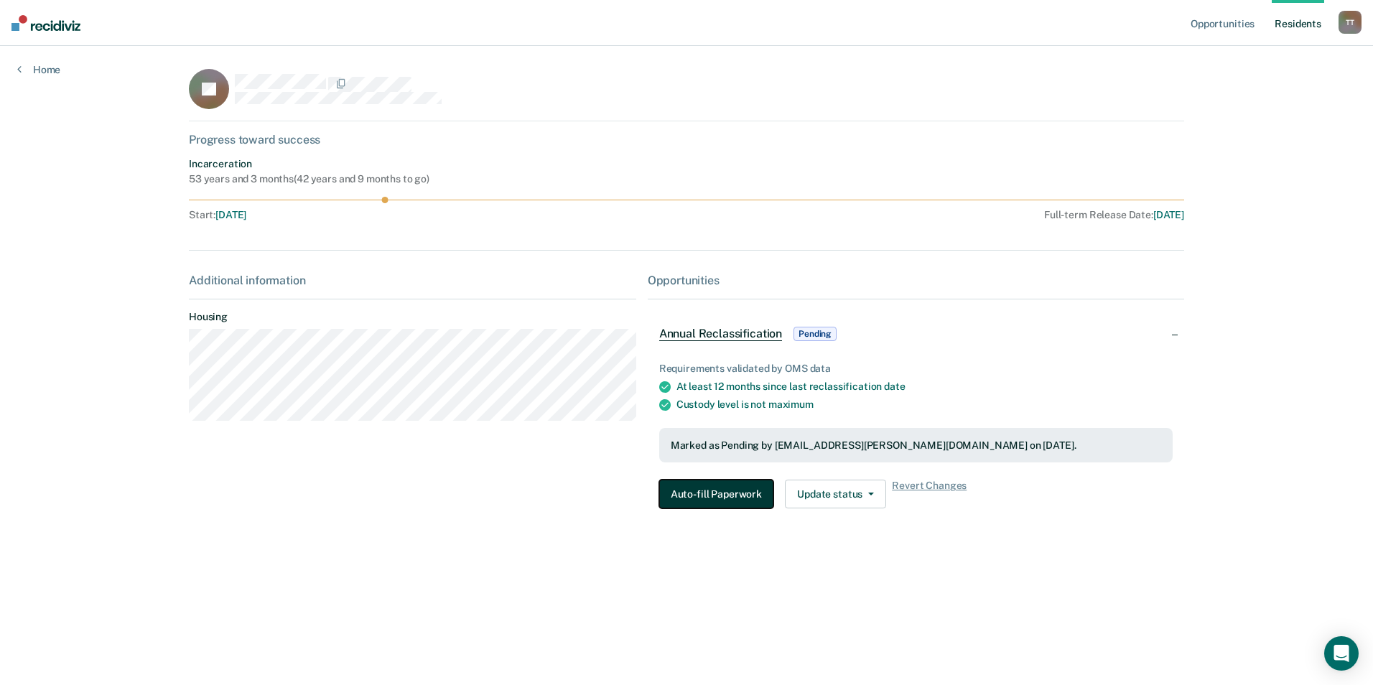
click at [730, 489] on button "Auto-fill Paperwork" at bounding box center [716, 494] width 114 height 29
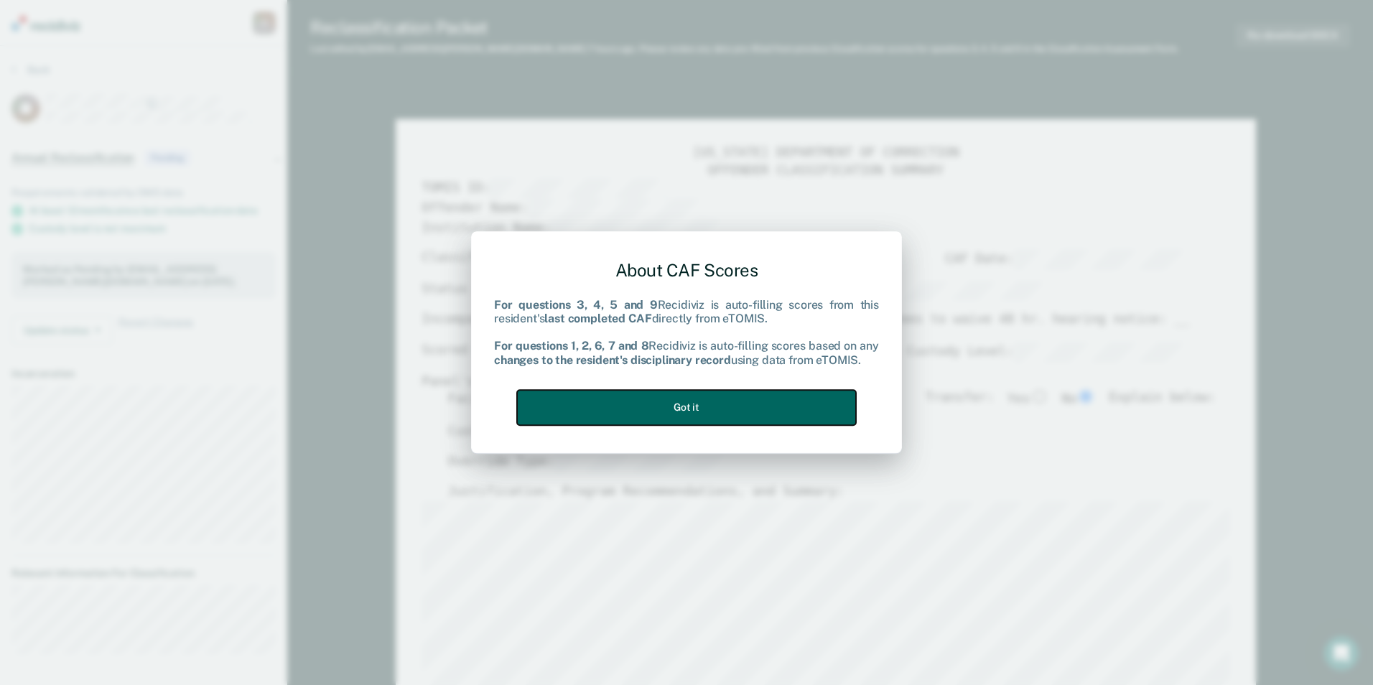
click at [748, 406] on button "Got it" at bounding box center [686, 407] width 339 height 35
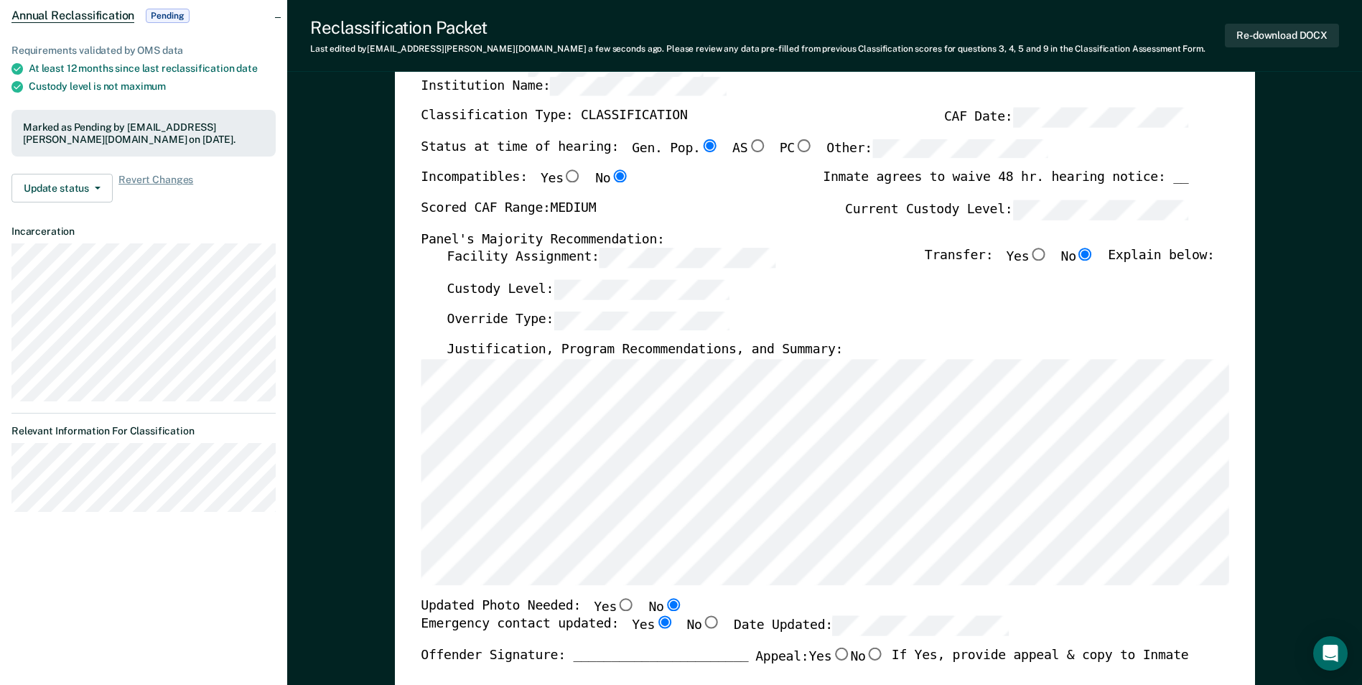
scroll to position [144, 0]
click at [1278, 33] on button "Re-download DOCX" at bounding box center [1282, 36] width 114 height 24
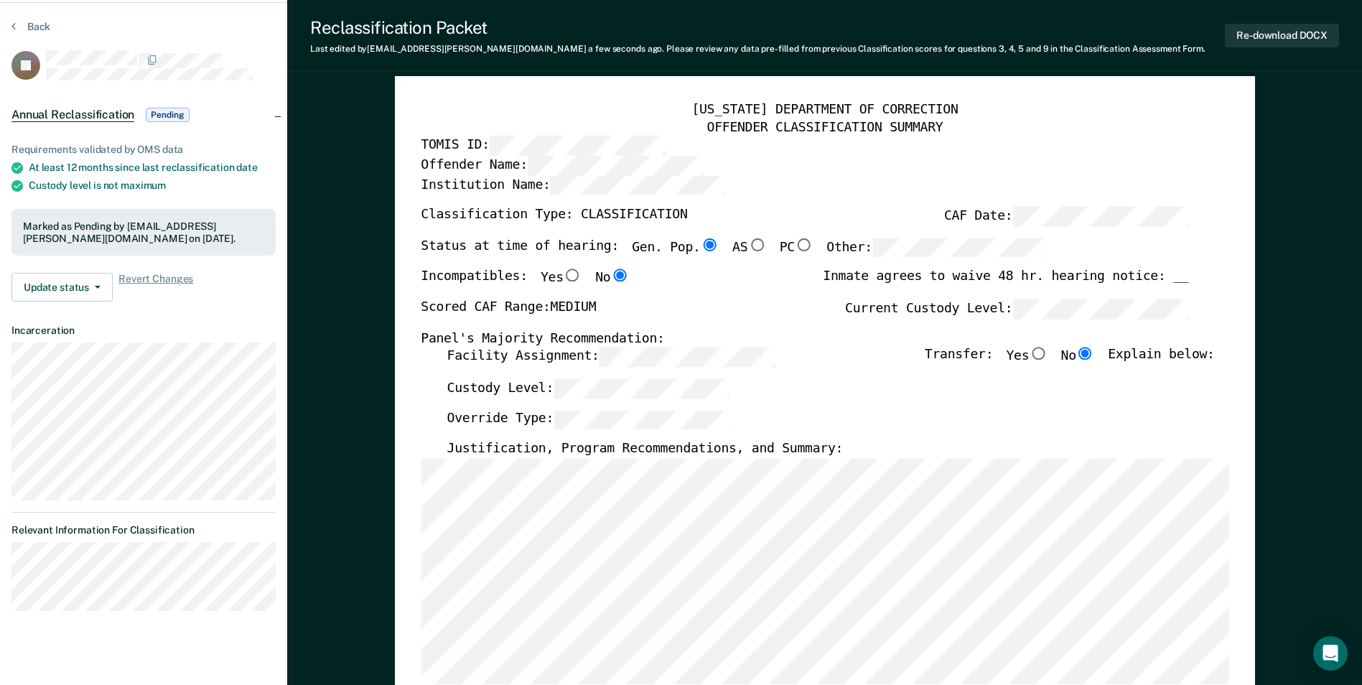
scroll to position [0, 0]
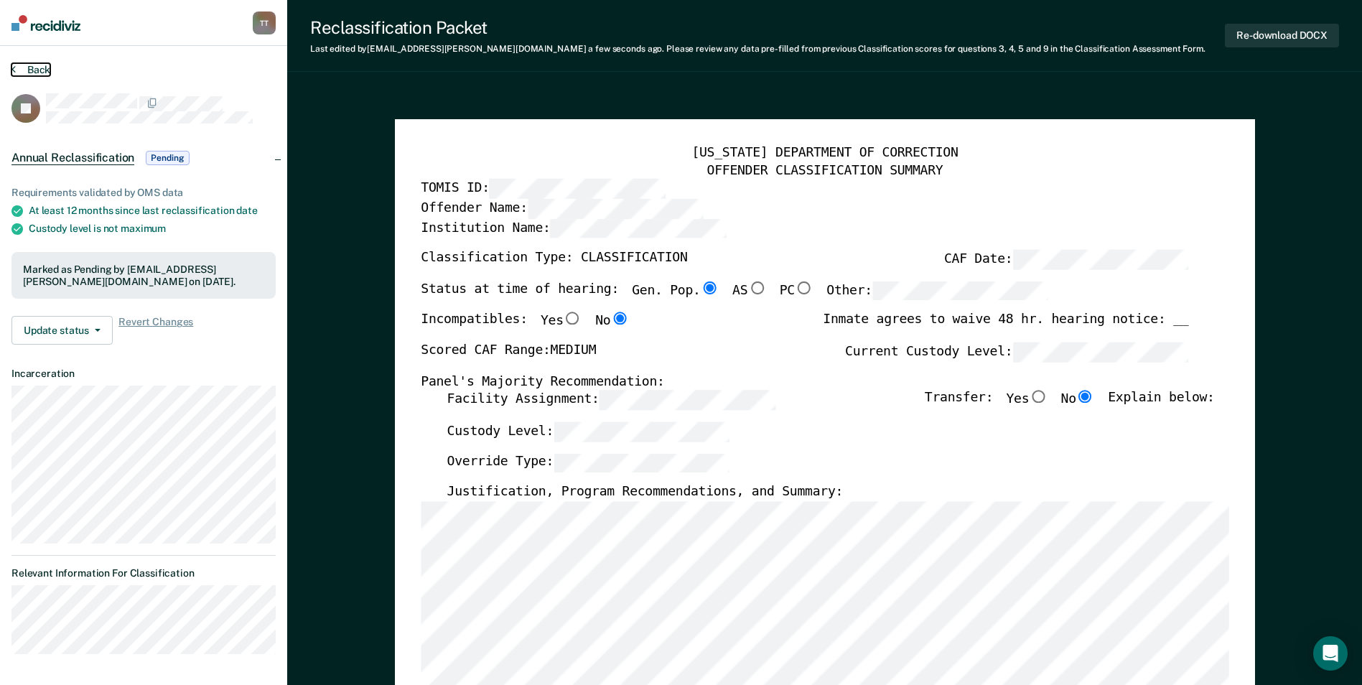
click at [37, 70] on button "Back" at bounding box center [30, 69] width 39 height 13
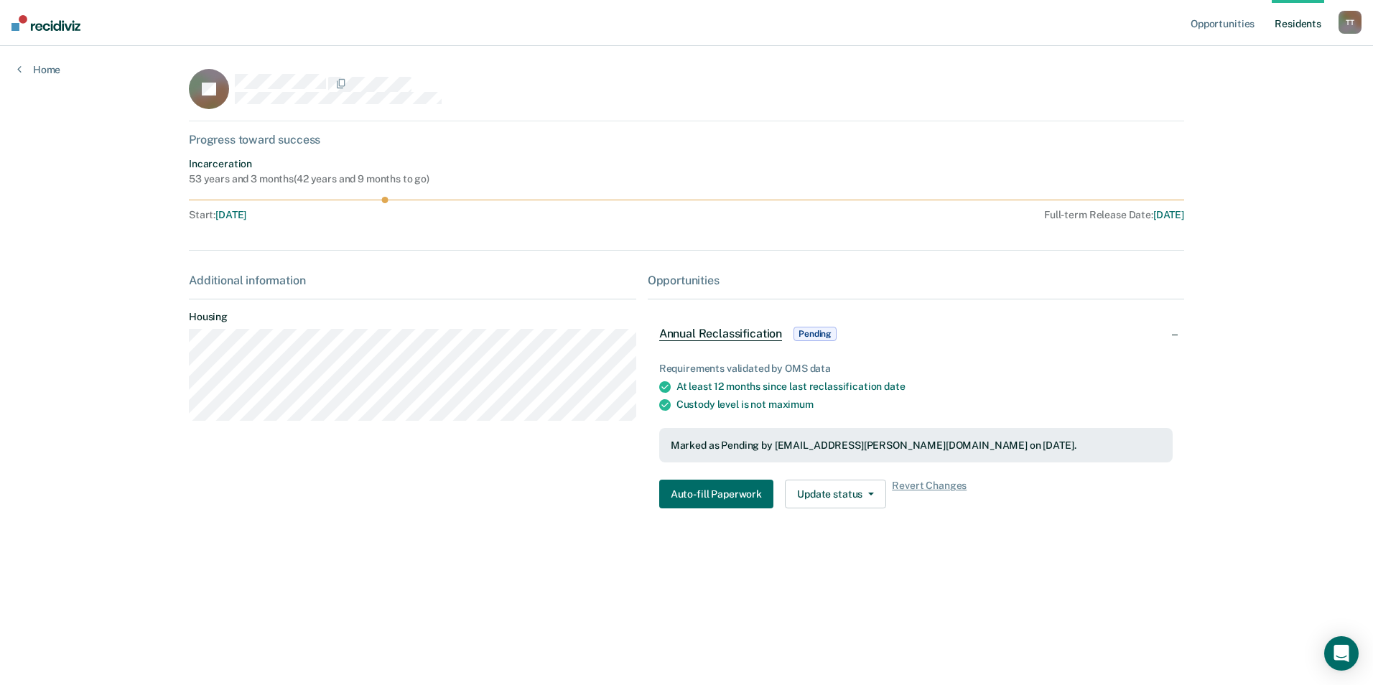
click at [1300, 24] on link "Resident s" at bounding box center [1298, 23] width 52 height 46
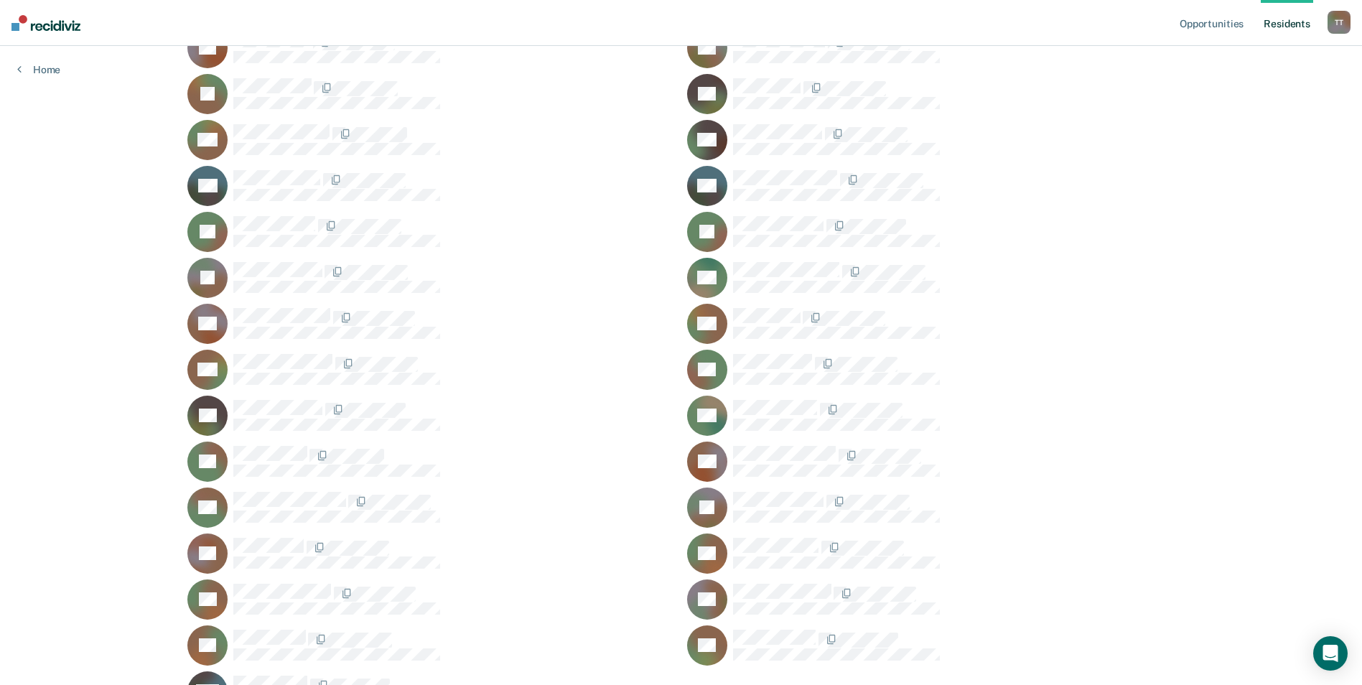
scroll to position [359, 0]
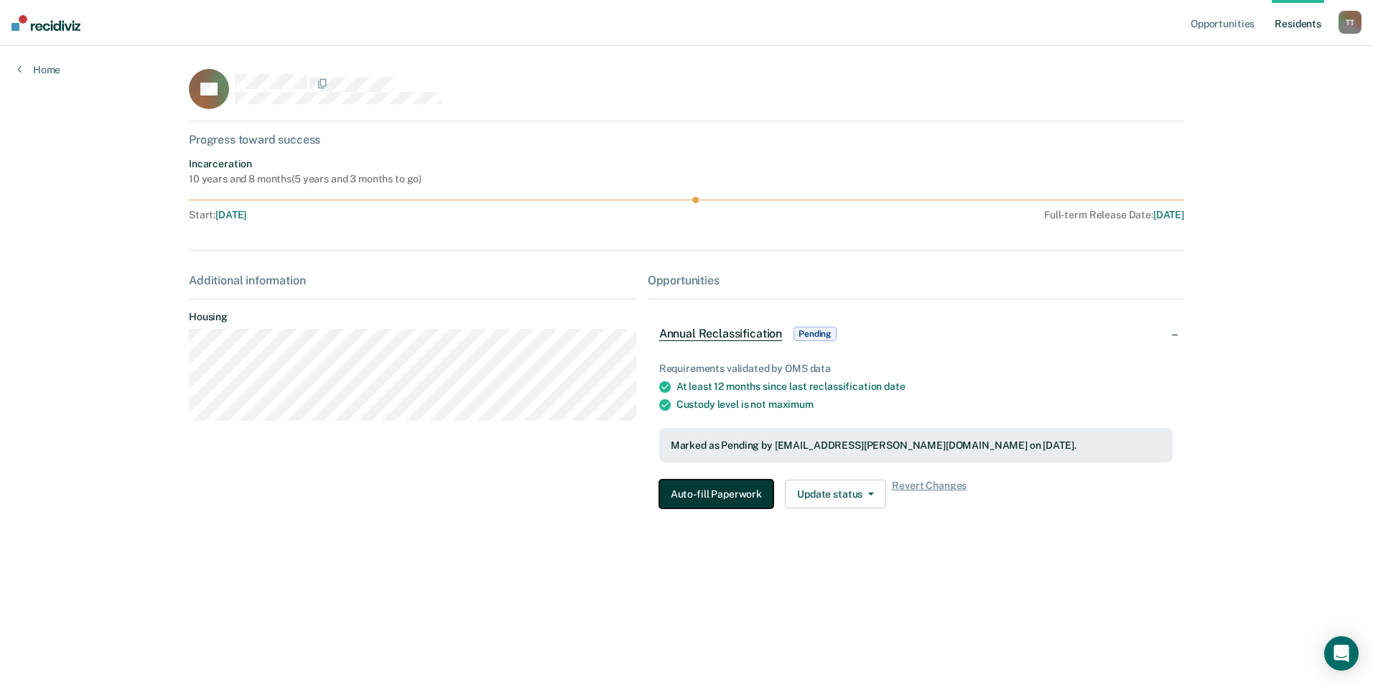
click at [727, 492] on button "Auto-fill Paperwork" at bounding box center [716, 494] width 114 height 29
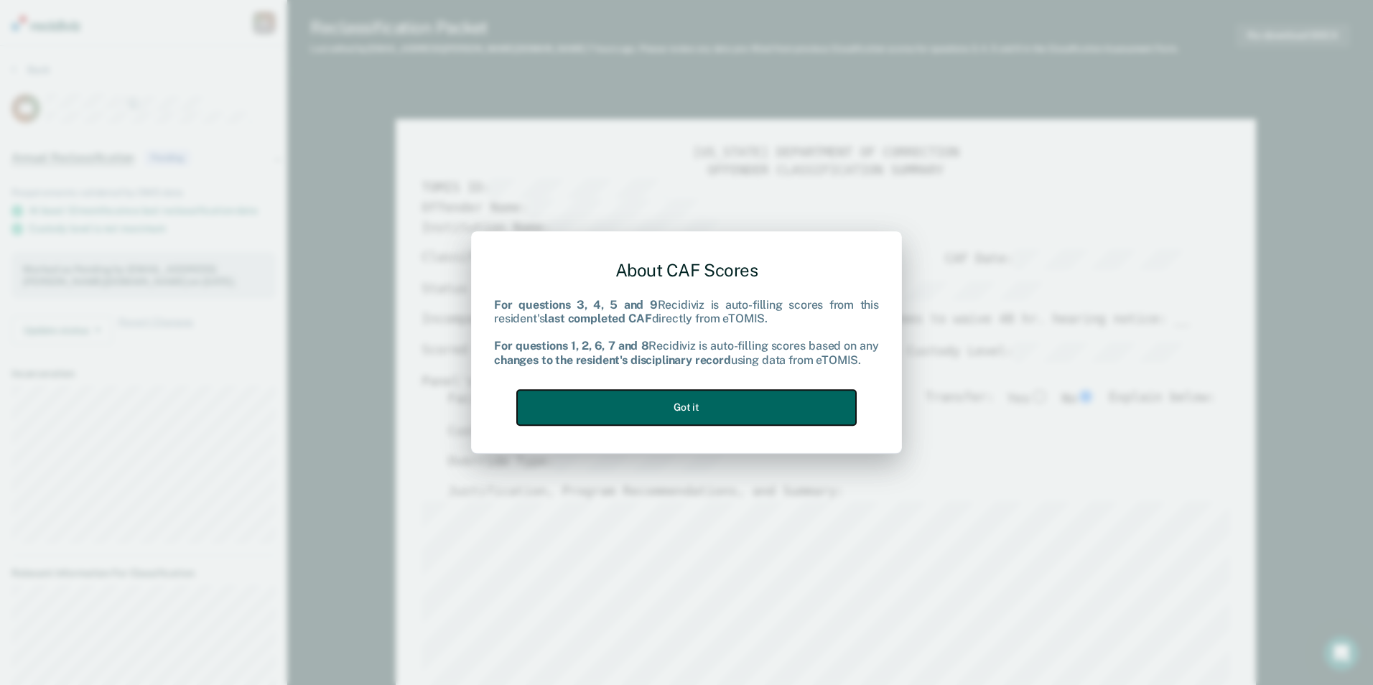
click at [765, 404] on button "Got it" at bounding box center [686, 407] width 339 height 35
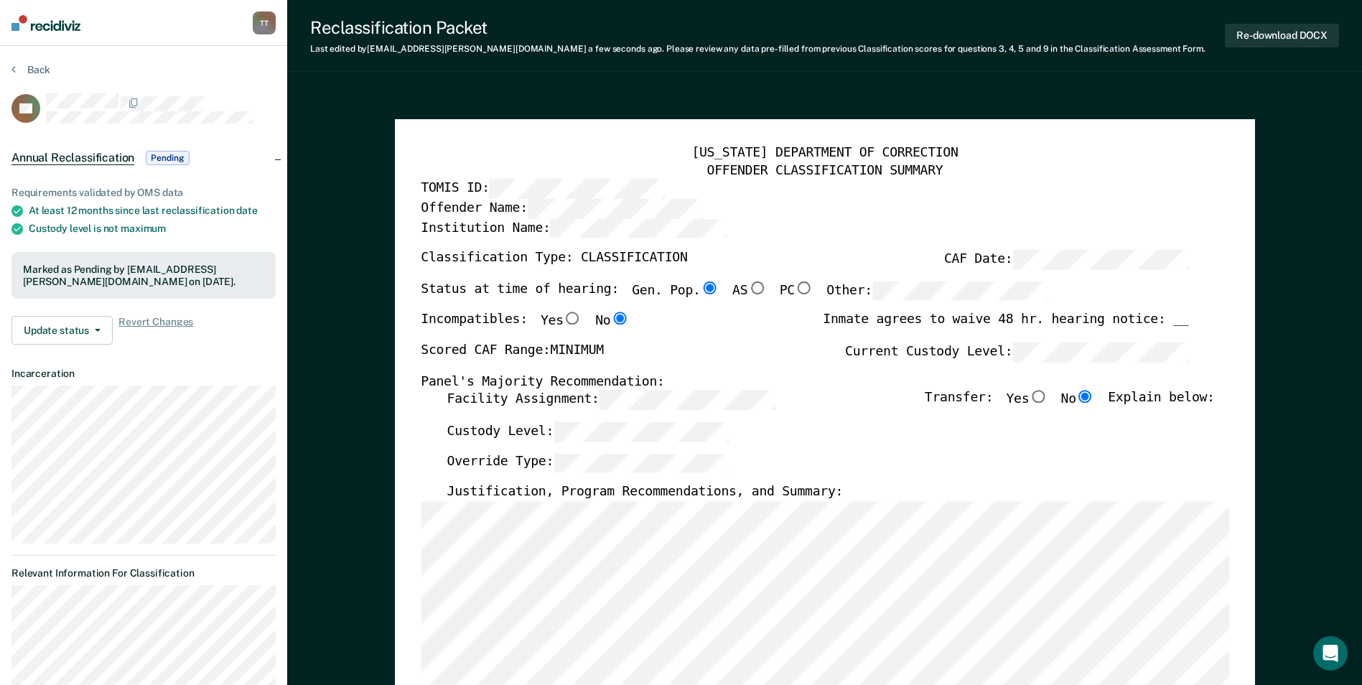
scroll to position [144, 0]
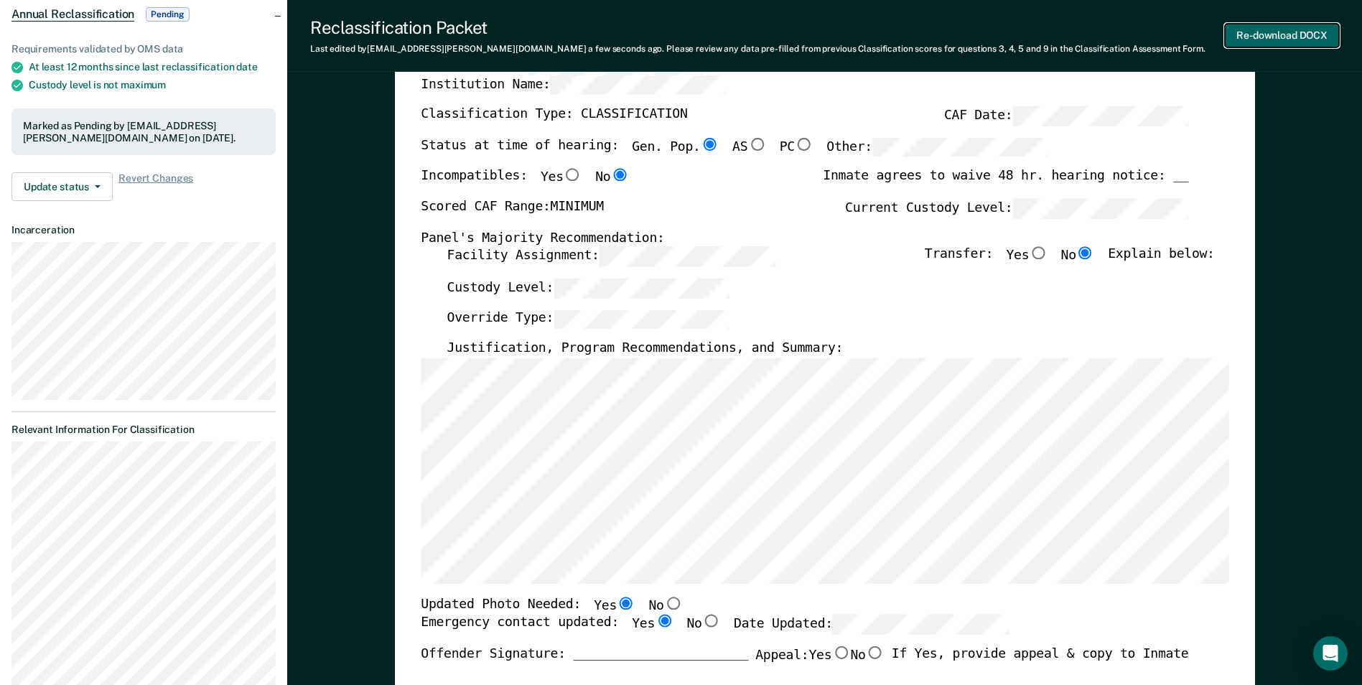
click at [1276, 33] on button "Re-download DOCX" at bounding box center [1282, 36] width 114 height 24
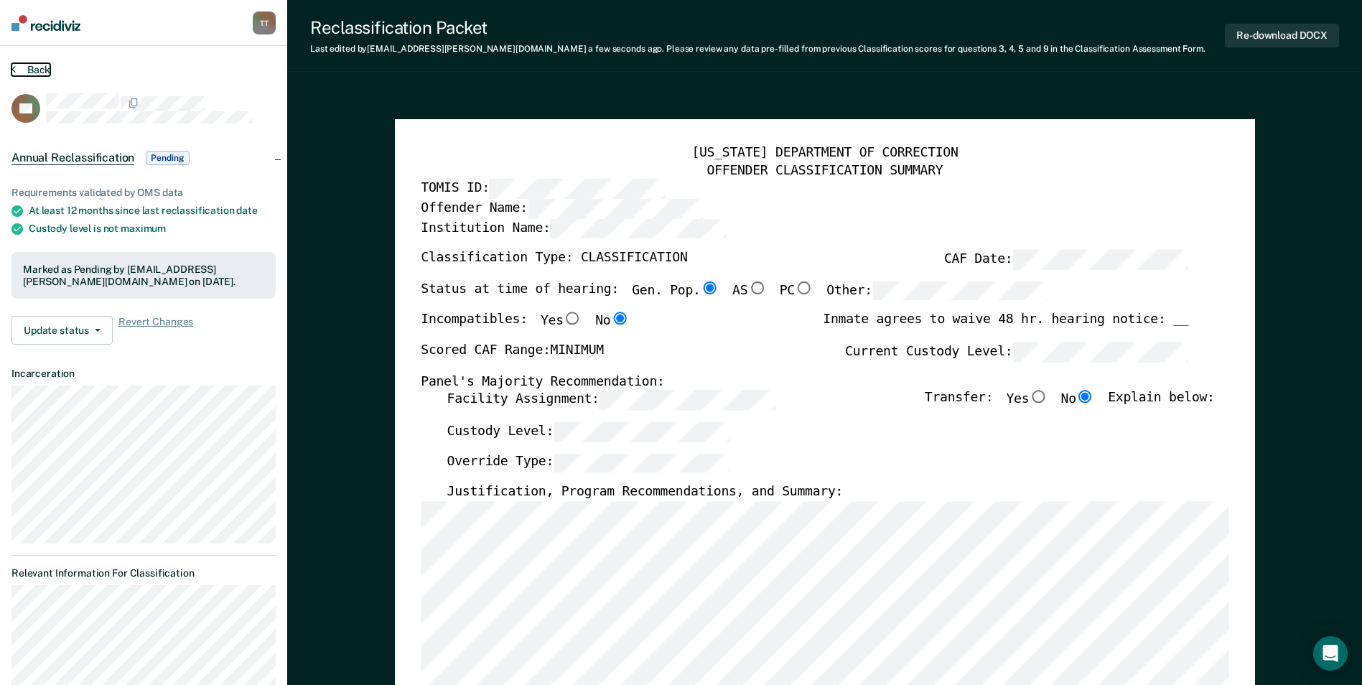
click at [33, 65] on button "Back" at bounding box center [30, 69] width 39 height 13
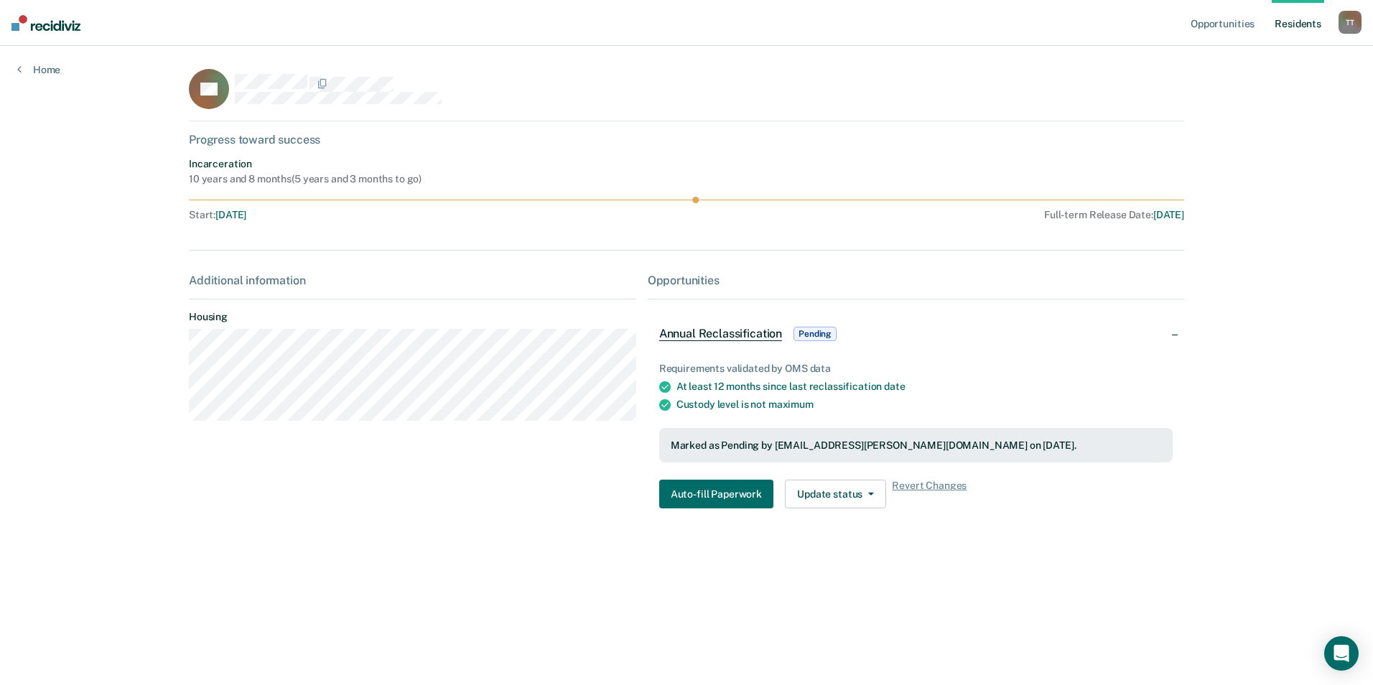
click at [1296, 24] on link "Resident s" at bounding box center [1298, 23] width 52 height 46
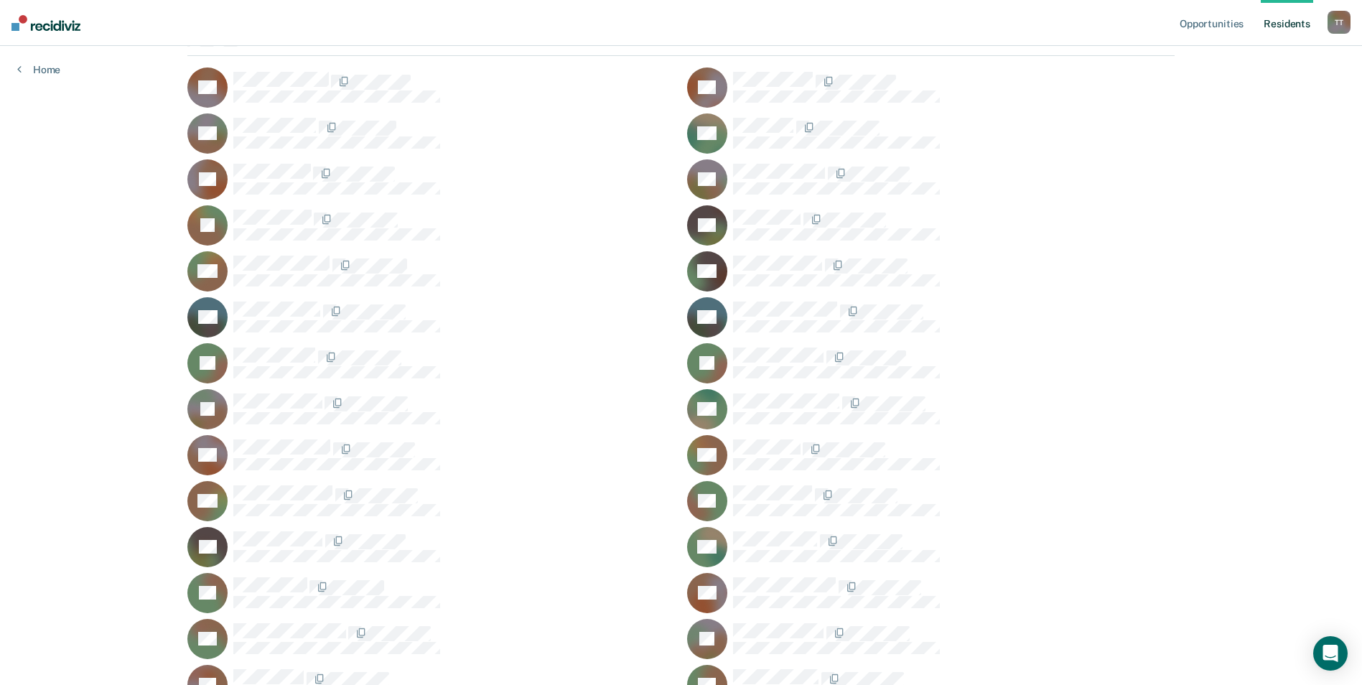
scroll to position [215, 0]
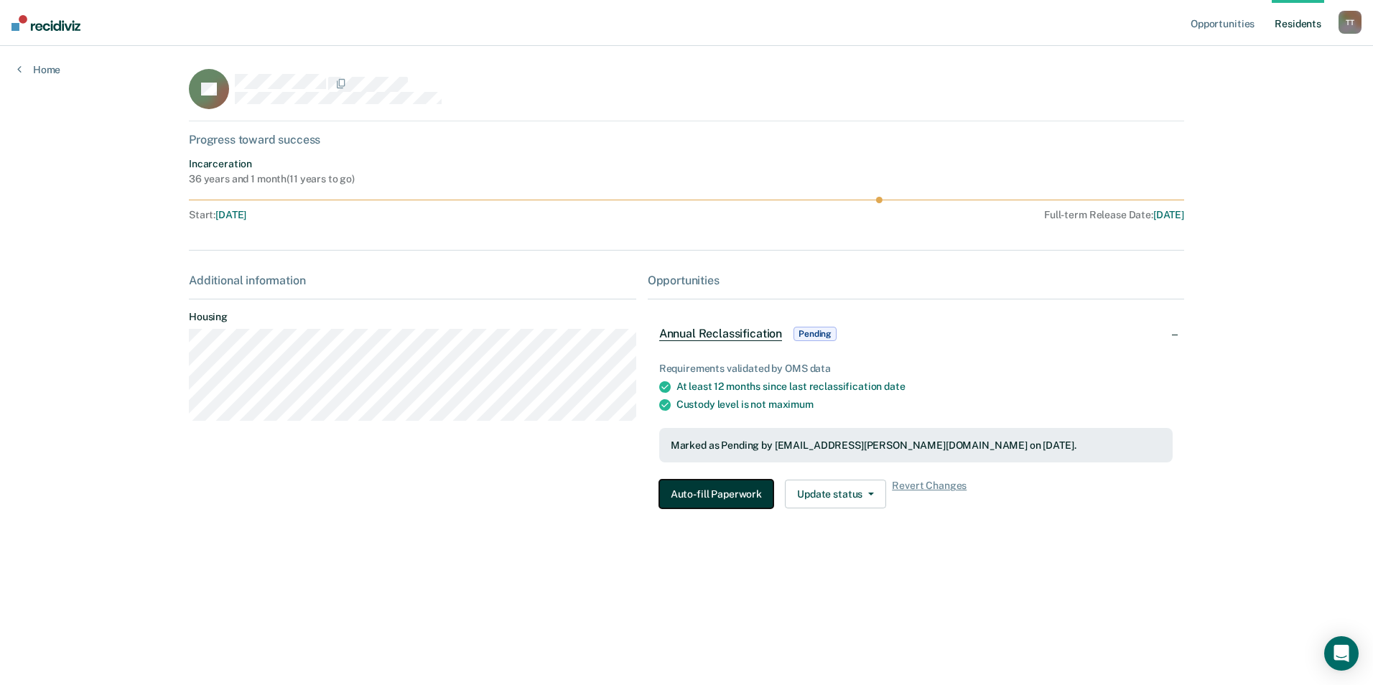
click at [730, 494] on button "Auto-fill Paperwork" at bounding box center [716, 494] width 114 height 29
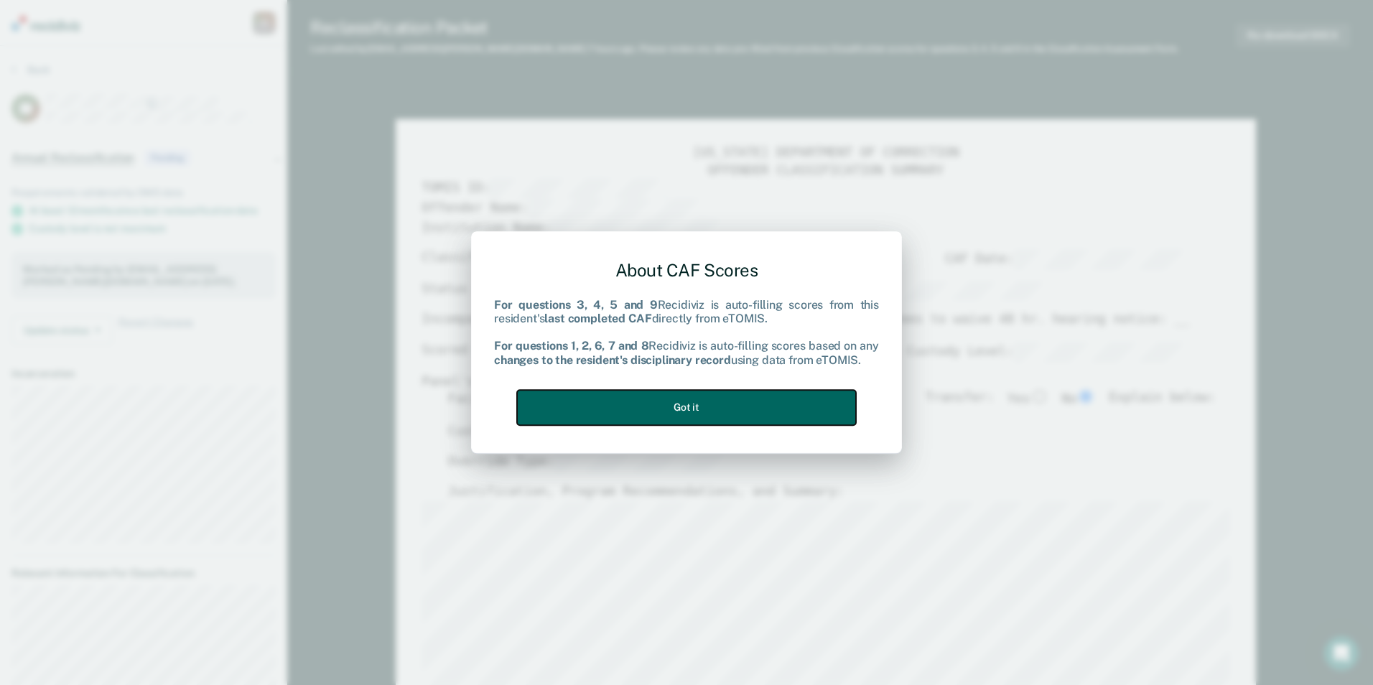
click at [756, 404] on button "Got it" at bounding box center [686, 407] width 339 height 35
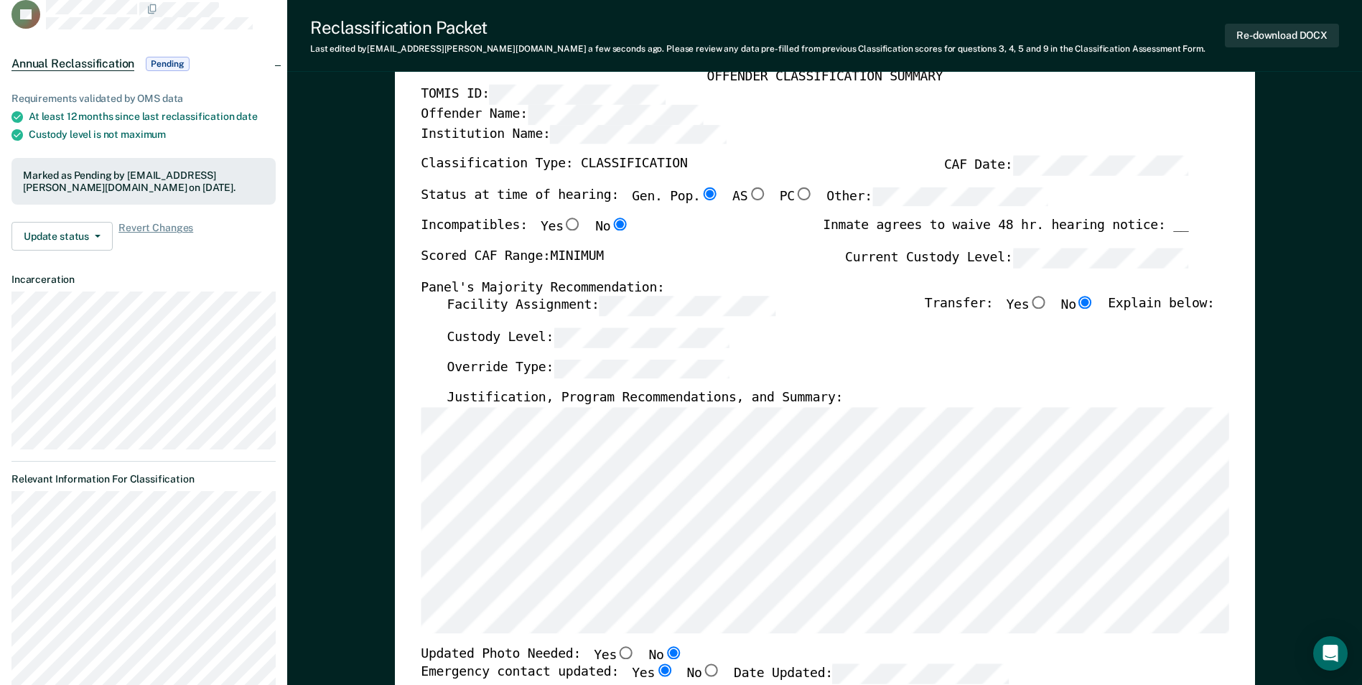
scroll to position [72, 0]
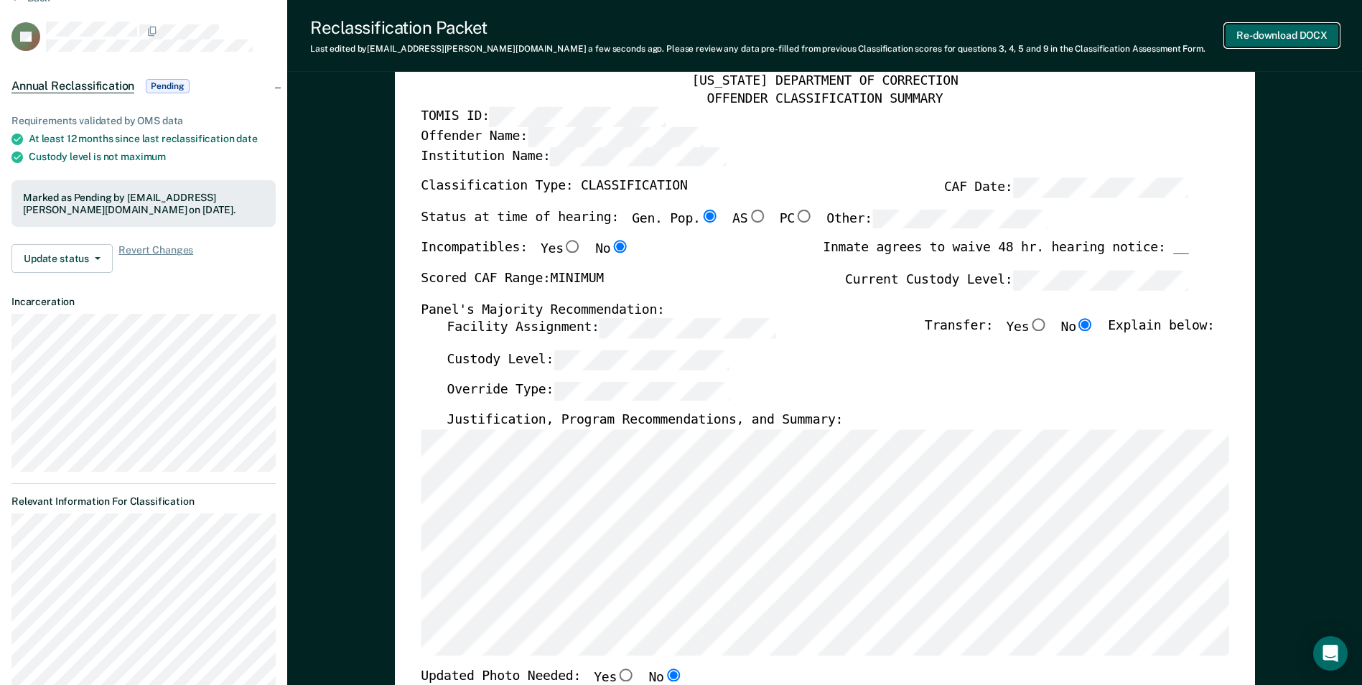
click at [1280, 36] on button "Re-download DOCX" at bounding box center [1282, 36] width 114 height 24
type textarea "x"
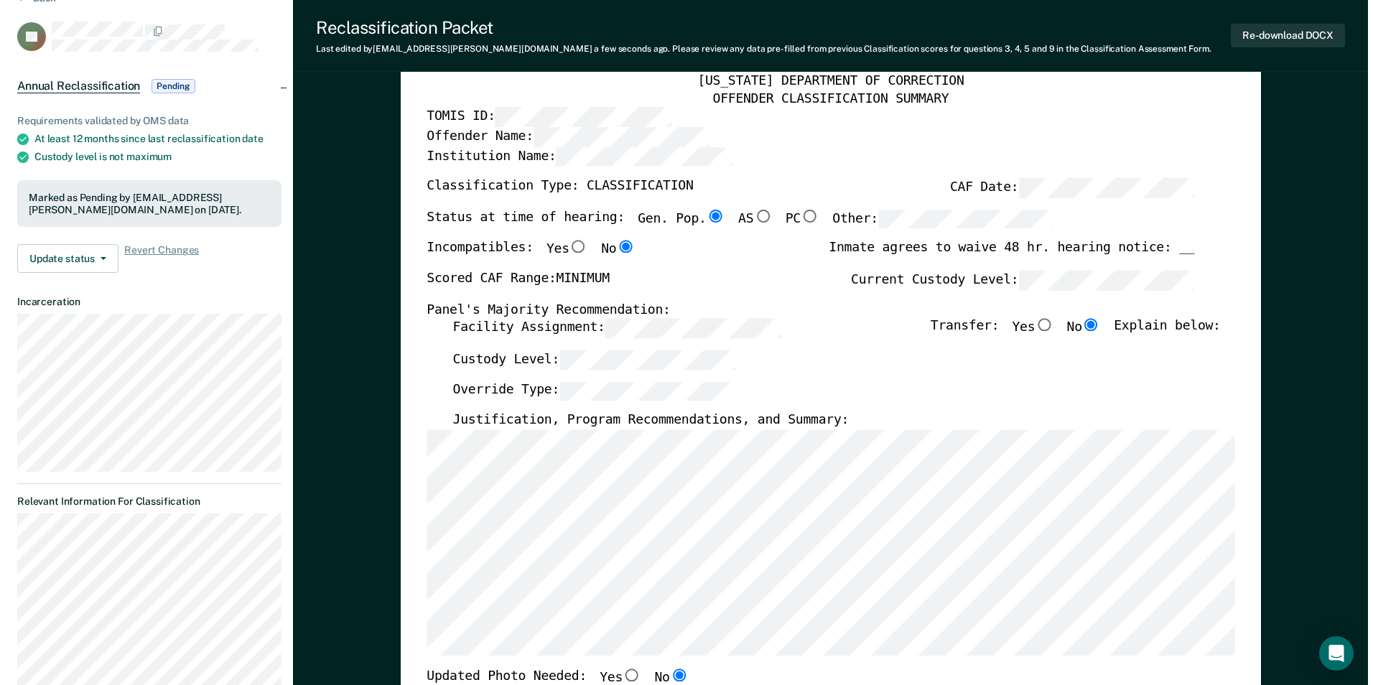
scroll to position [0, 0]
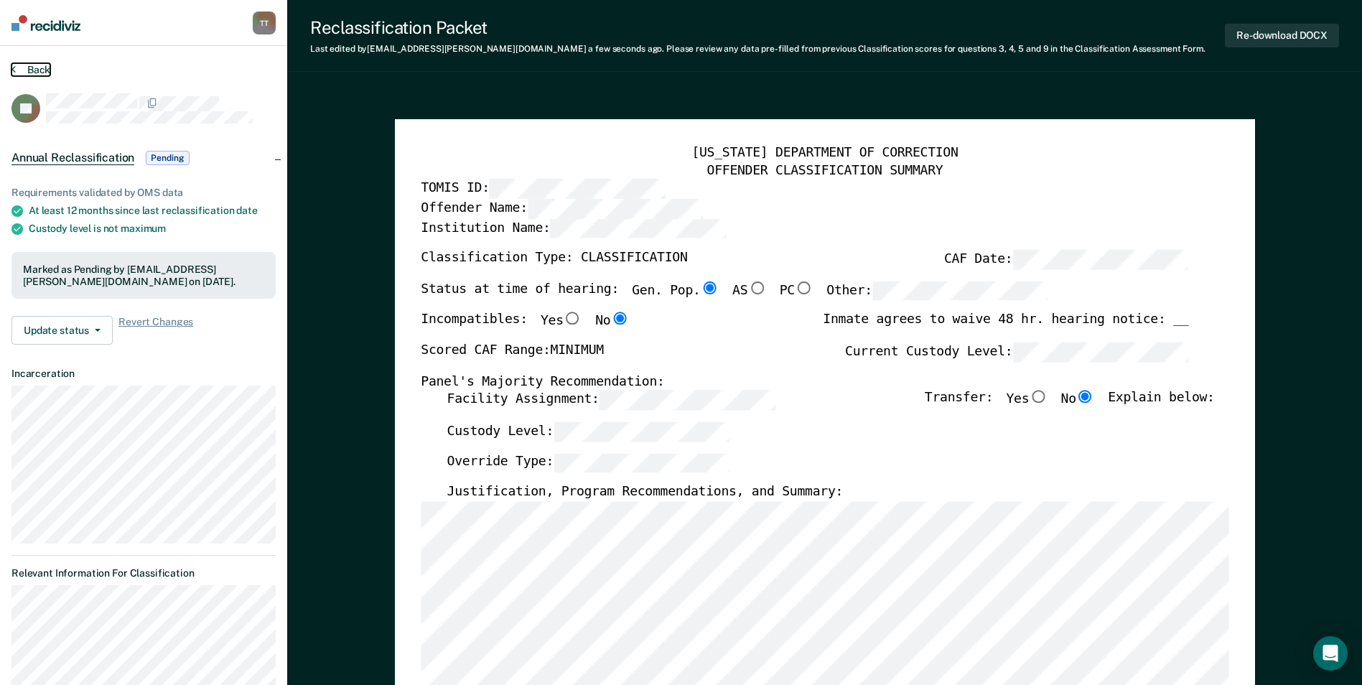
click at [39, 67] on button "Back" at bounding box center [30, 69] width 39 height 13
